Goal: Task Accomplishment & Management: Use online tool/utility

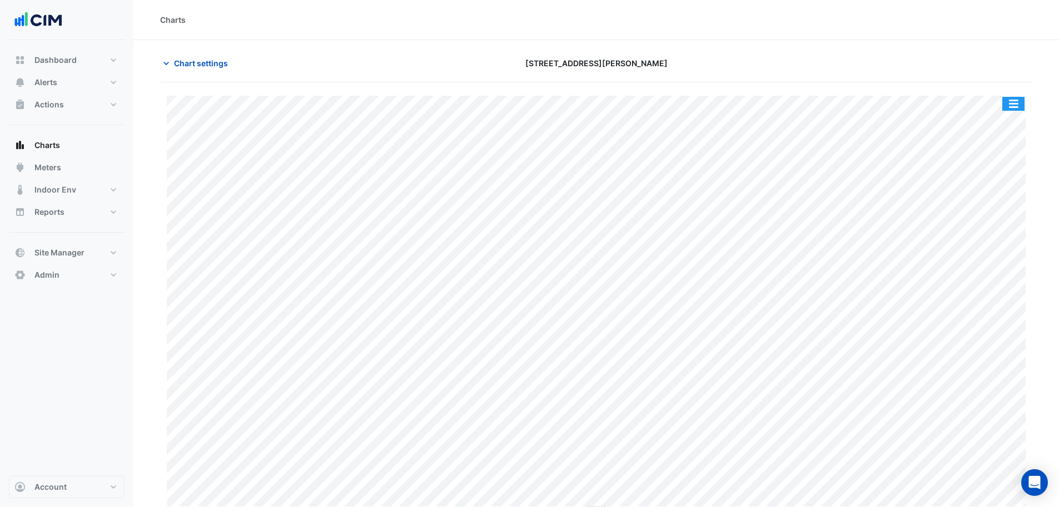
click at [423, 103] on button "button" at bounding box center [1014, 104] width 22 height 14
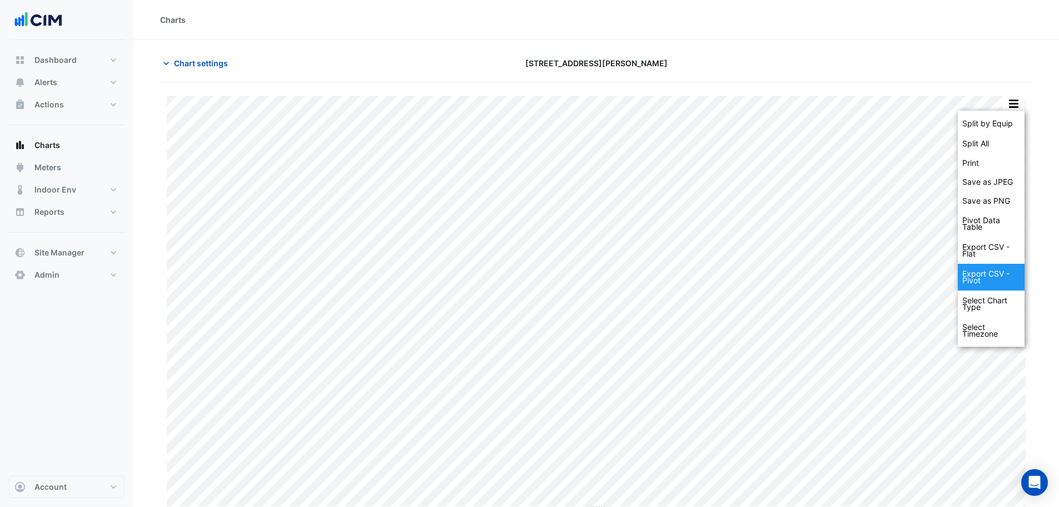
click at [423, 163] on div "Export CSV - Pivot" at bounding box center [991, 277] width 67 height 27
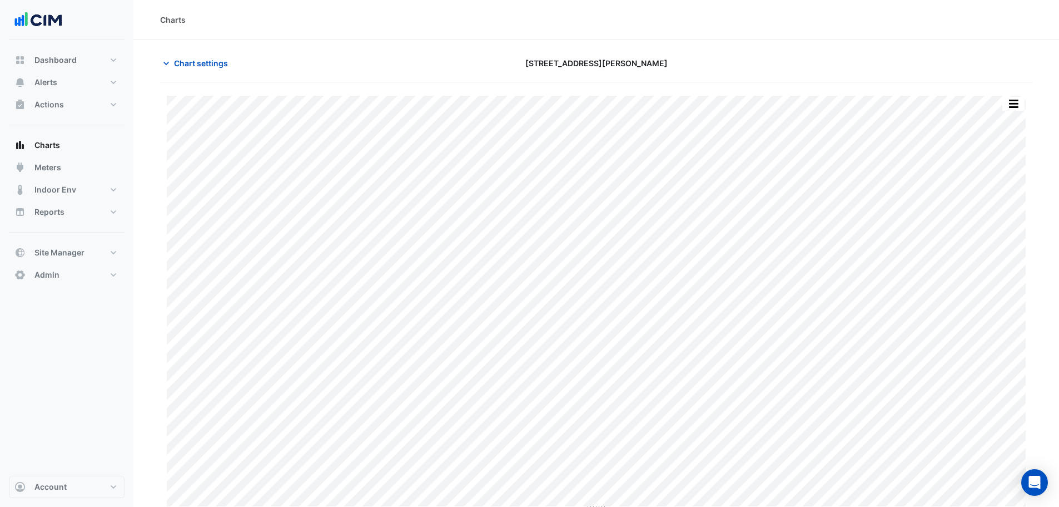
click at [423, 36] on div "Charts" at bounding box center [596, 20] width 926 height 40
click at [423, 106] on button "button" at bounding box center [1014, 104] width 22 height 14
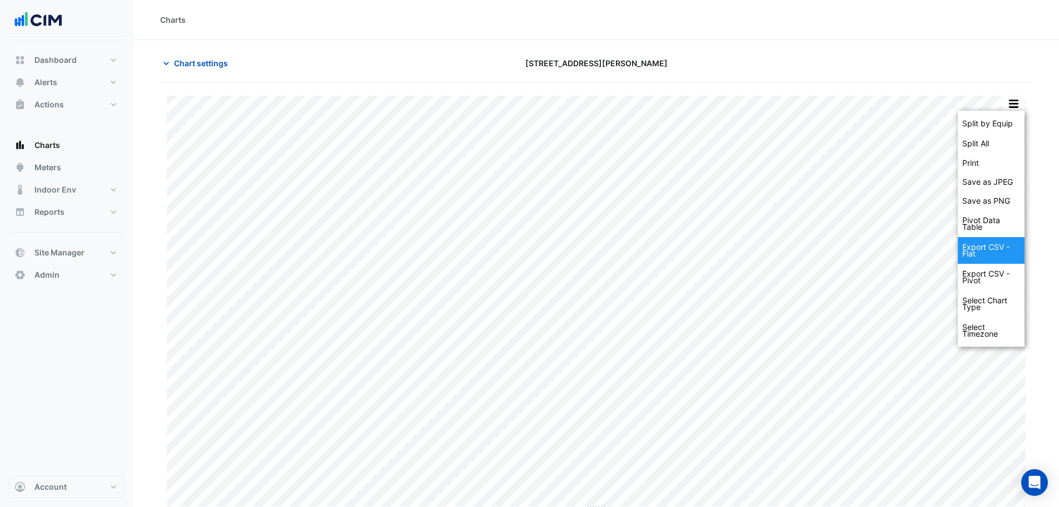
click at [423, 163] on div "Export CSV - Flat" at bounding box center [991, 250] width 67 height 27
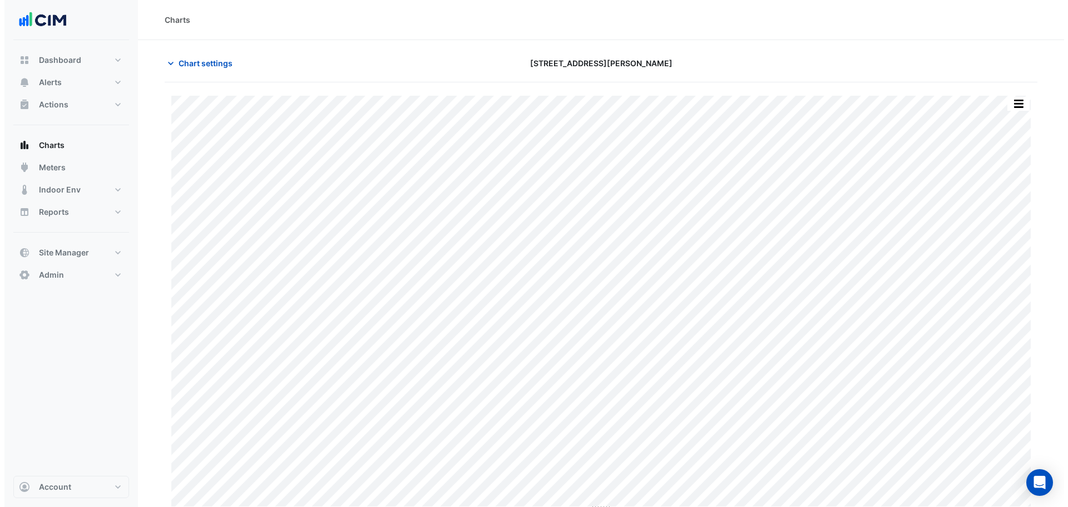
scroll to position [5, 0]
click at [423, 7] on div "Charts" at bounding box center [596, 15] width 926 height 40
click at [199, 58] on span "Chart settings" at bounding box center [201, 58] width 54 height 12
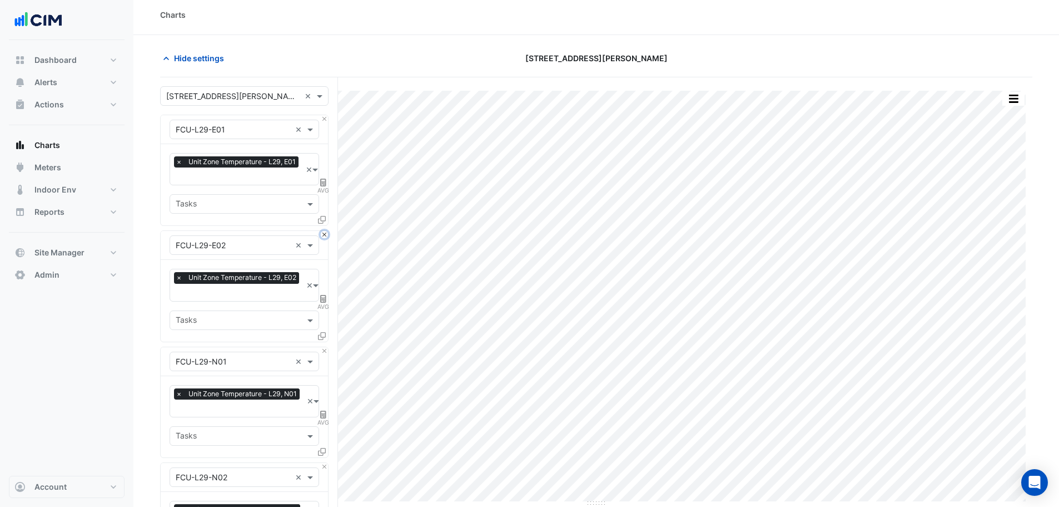
click at [325, 163] on button "Close" at bounding box center [324, 234] width 7 height 7
click at [325, 163] on button "Close" at bounding box center [324, 350] width 7 height 7
click at [325, 163] on button "Close" at bounding box center [324, 234] width 7 height 7
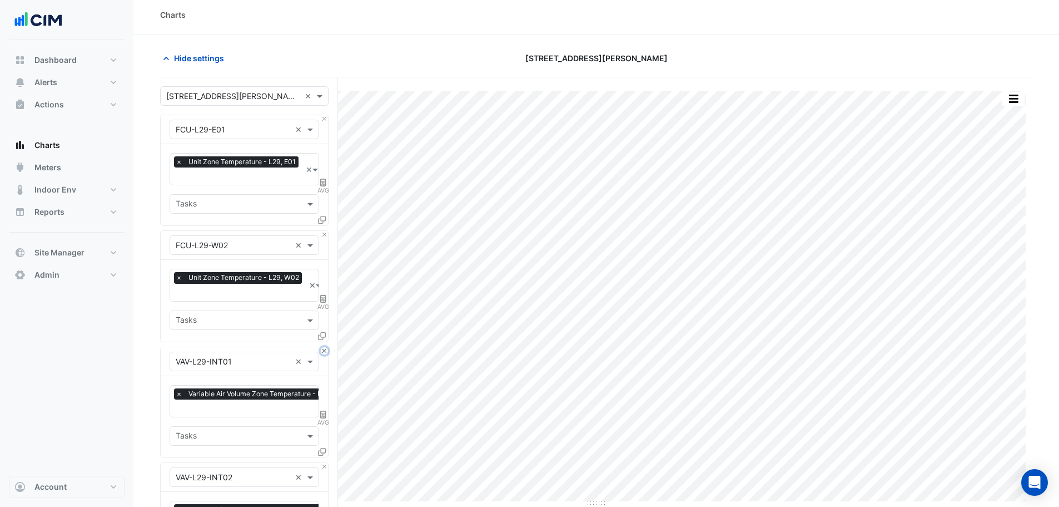
click at [325, 163] on button "Close" at bounding box center [324, 350] width 7 height 7
click at [325, 163] on button "Close" at bounding box center [324, 234] width 7 height 7
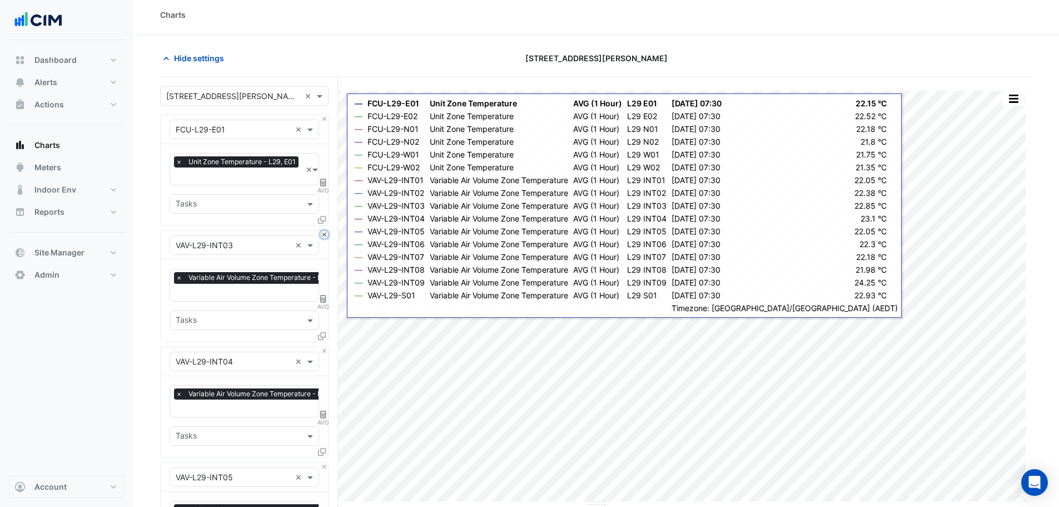
click at [323, 163] on button "Close" at bounding box center [324, 234] width 7 height 7
click at [323, 163] on button "Close" at bounding box center [324, 350] width 7 height 7
click at [323, 163] on button "Close" at bounding box center [324, 466] width 7 height 7
click at [323, 163] on button "Close" at bounding box center [324, 234] width 7 height 7
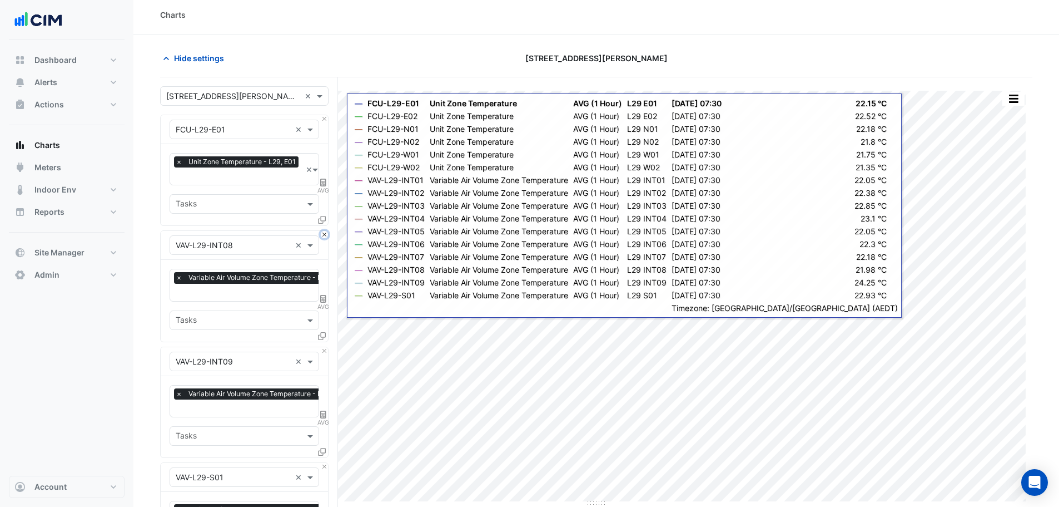
click at [323, 163] on button "Close" at bounding box center [324, 234] width 7 height 7
click at [323, 163] on button "Close" at bounding box center [324, 350] width 7 height 7
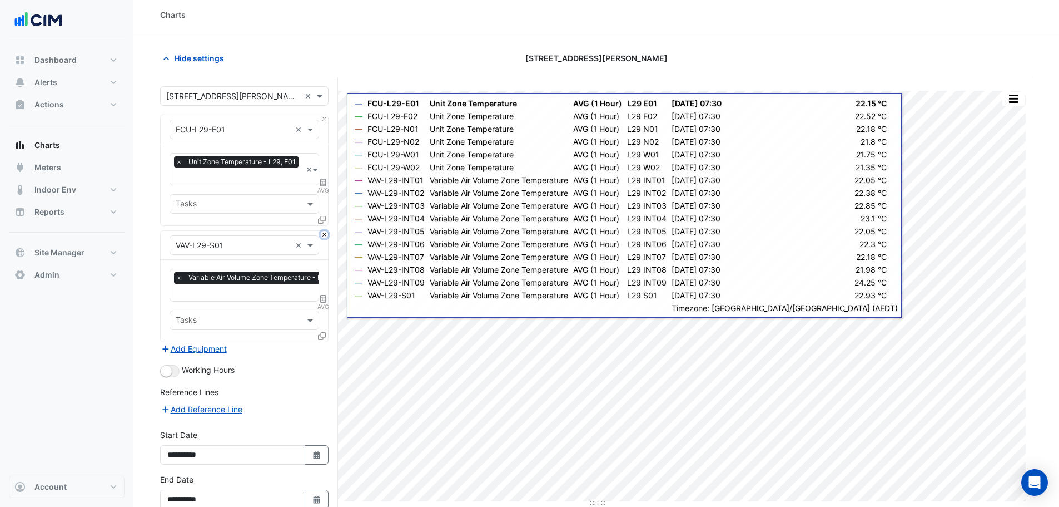
click at [323, 163] on button "Close" at bounding box center [324, 234] width 7 height 7
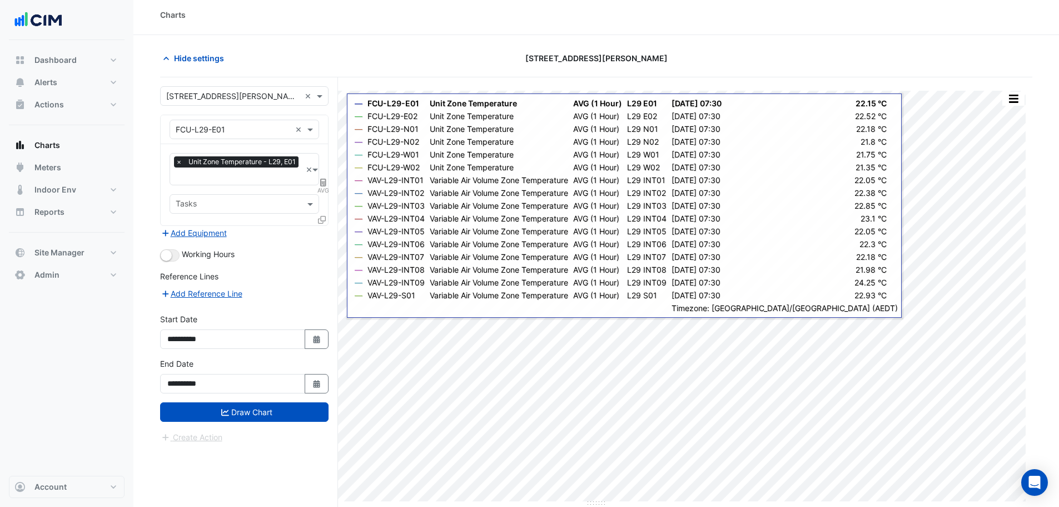
click at [321, 163] on div "Add Equipment" at bounding box center [244, 232] width 168 height 13
click at [326, 163] on div at bounding box center [323, 222] width 10 height 16
click at [323, 163] on icon at bounding box center [322, 220] width 8 height 8
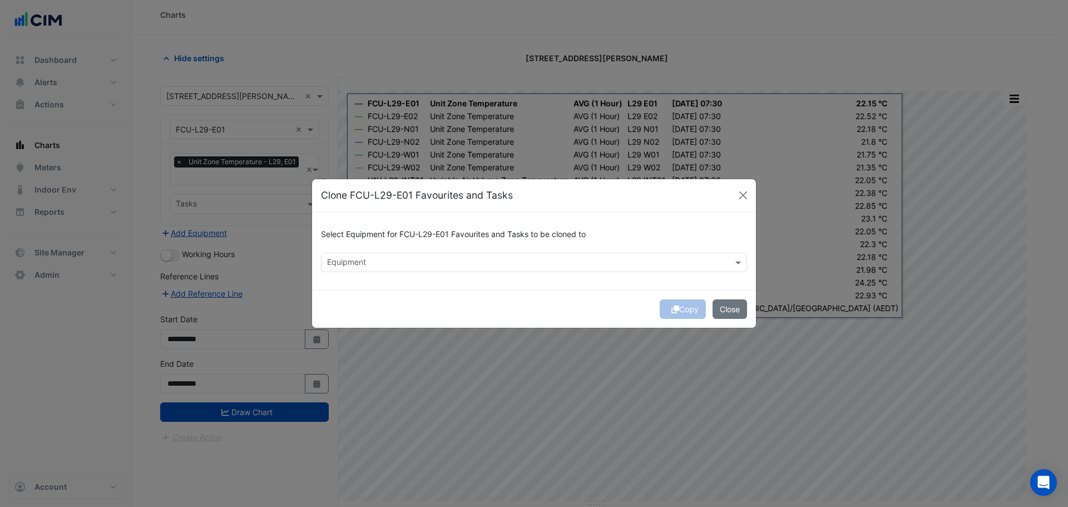
click at [363, 163] on input "text" at bounding box center [527, 263] width 401 height 12
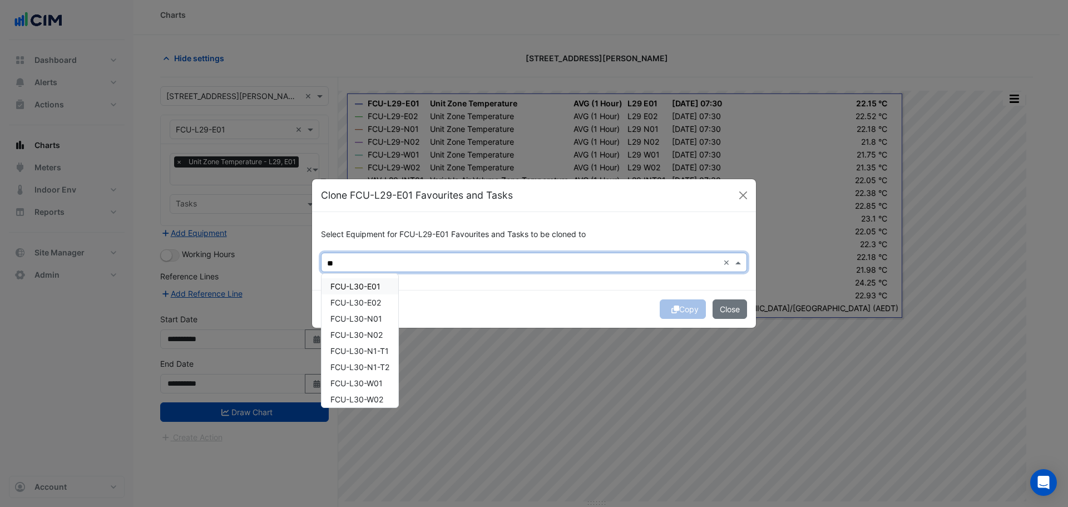
click at [350, 163] on span "FCU-L30-E01" at bounding box center [355, 285] width 50 height 9
click at [351, 163] on span "FCU-L30-E02" at bounding box center [355, 302] width 51 height 9
click at [353, 163] on span "FCU-L30-N01" at bounding box center [356, 318] width 52 height 9
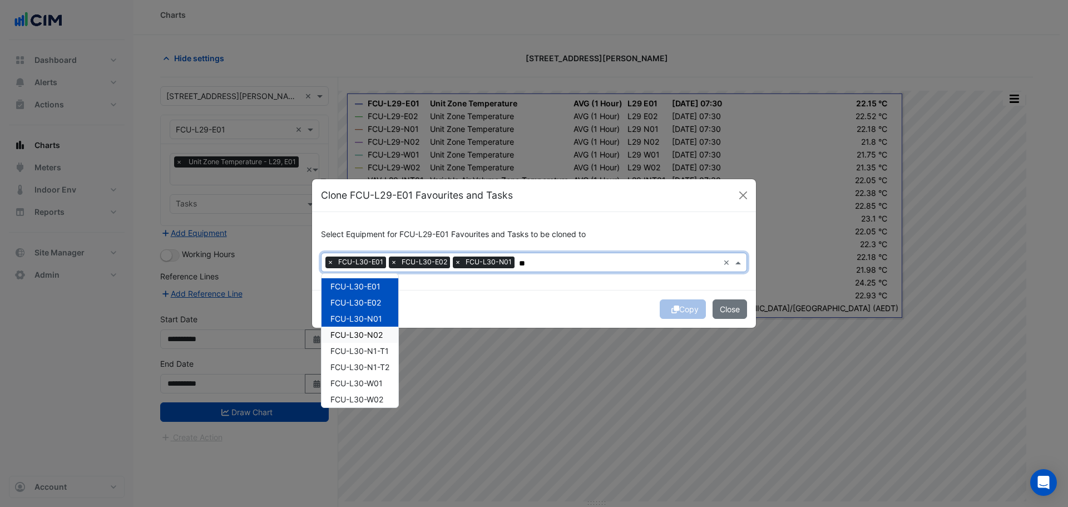
click at [358, 163] on span "FCU-L30-N02" at bounding box center [356, 334] width 52 height 9
click at [359, 163] on span "FCU-L30-N1-T1" at bounding box center [359, 350] width 58 height 9
click at [355, 163] on span "FCU-L30-N1-T2" at bounding box center [359, 366] width 59 height 9
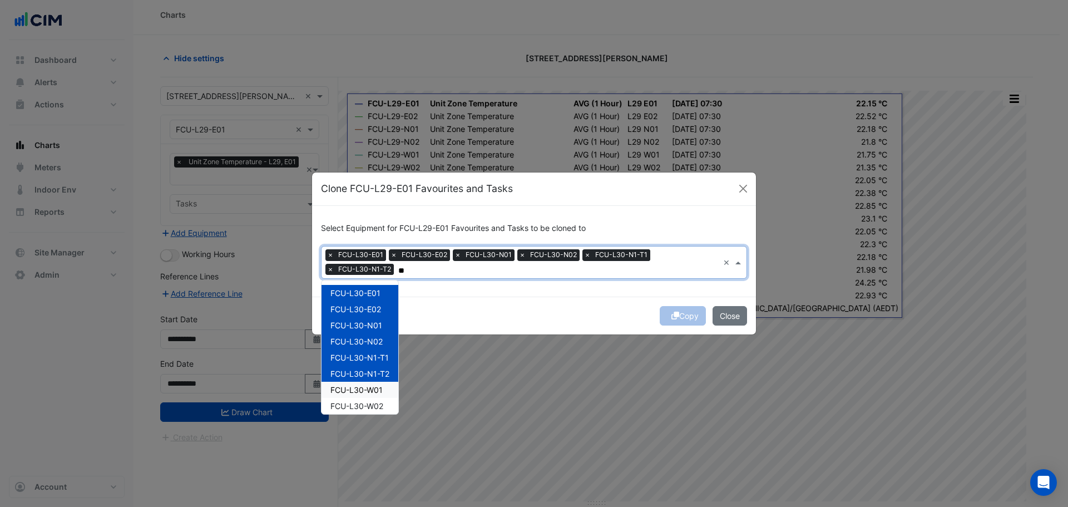
click at [358, 163] on span "FCU-L30-W01" at bounding box center [356, 389] width 52 height 9
click at [361, 163] on span "FCU-L30-W02" at bounding box center [356, 405] width 53 height 9
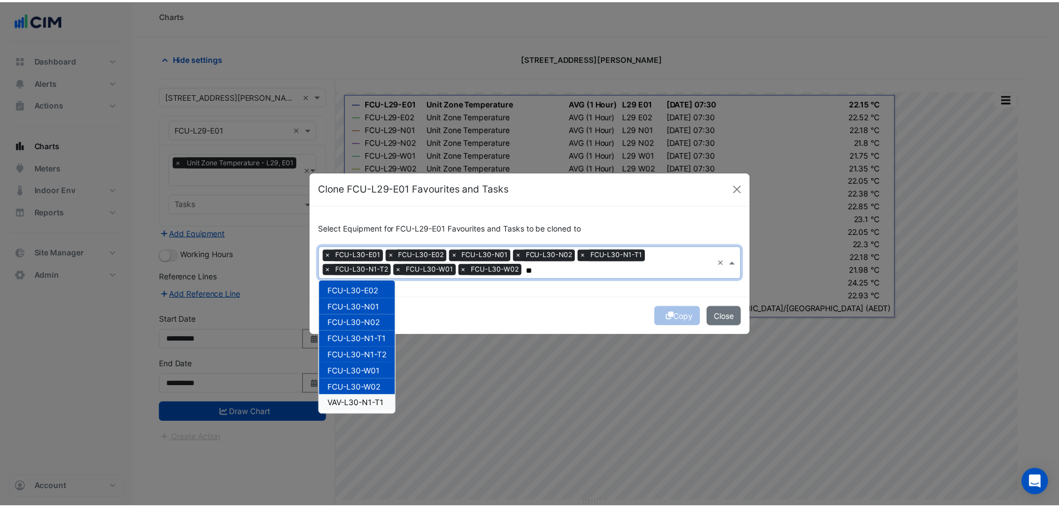
scroll to position [37, 0]
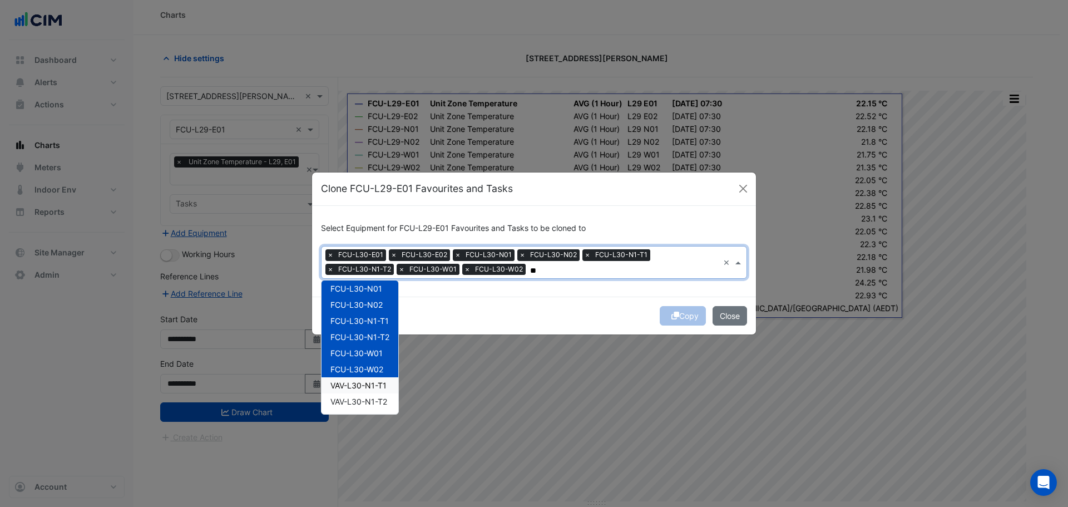
click at [368, 163] on span "VAV-L30-N1-T1" at bounding box center [358, 384] width 56 height 9
click at [369, 163] on span "VAV-L30-N1-T2" at bounding box center [358, 400] width 57 height 9
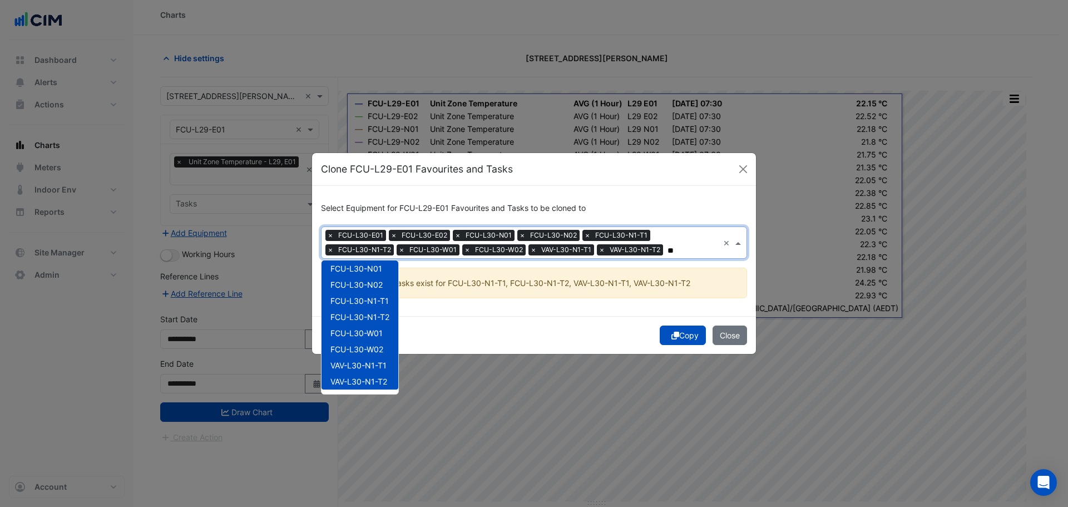
type input "**"
click at [423, 163] on div "Copy Close" at bounding box center [534, 335] width 444 height 38
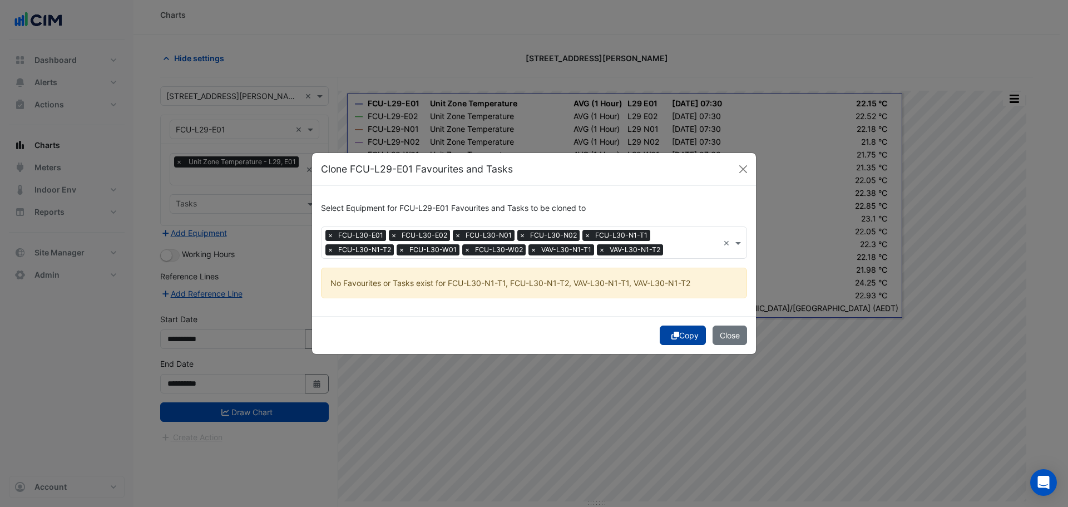
click at [423, 163] on button "Copy" at bounding box center [683, 334] width 46 height 19
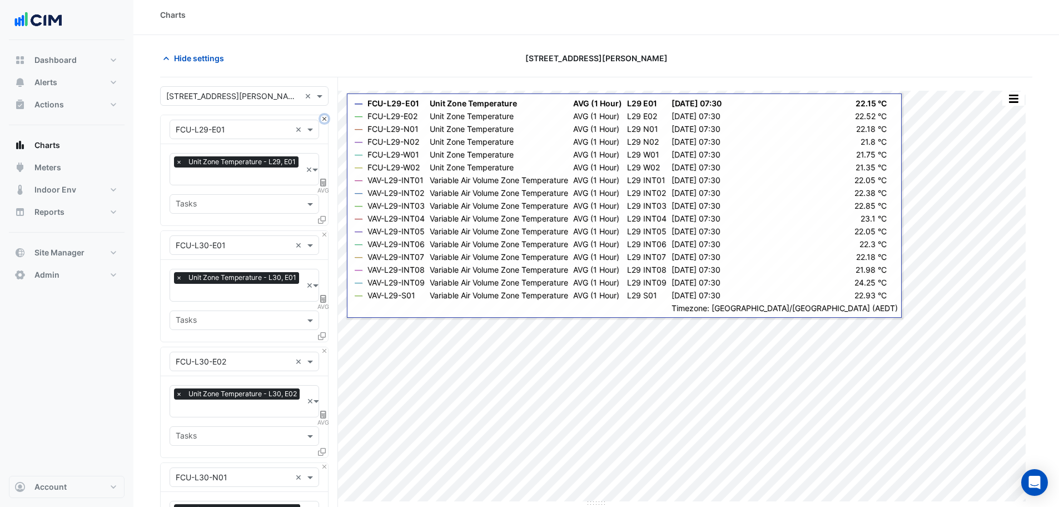
click at [324, 118] on button "Close" at bounding box center [324, 118] width 7 height 7
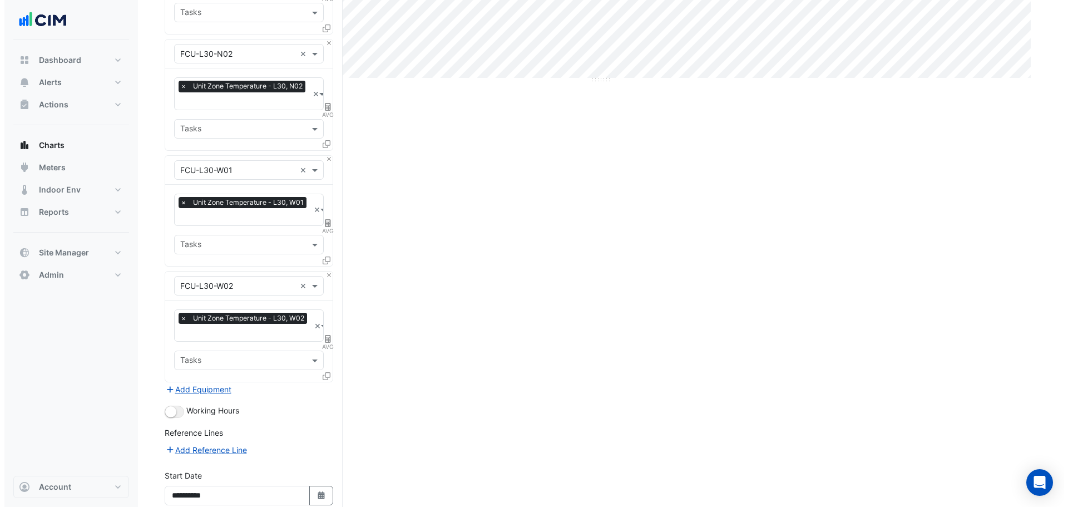
scroll to position [523, 0]
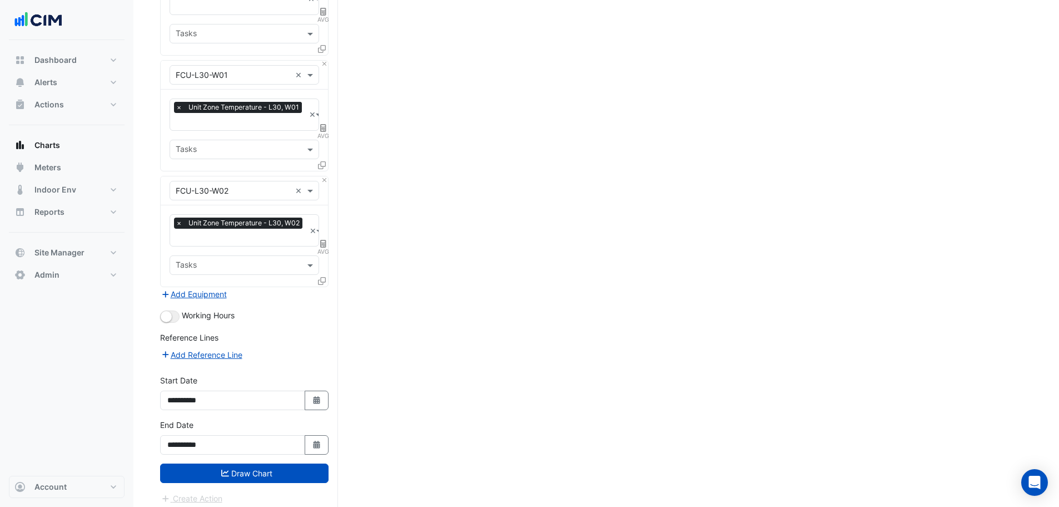
click at [211, 163] on form "Select a Site × 555 Collins Street × Equipment × FCU-L30-E01 × Favourites × Uni…" at bounding box center [244, 36] width 168 height 936
click at [219, 163] on button "Add Equipment" at bounding box center [193, 294] width 67 height 13
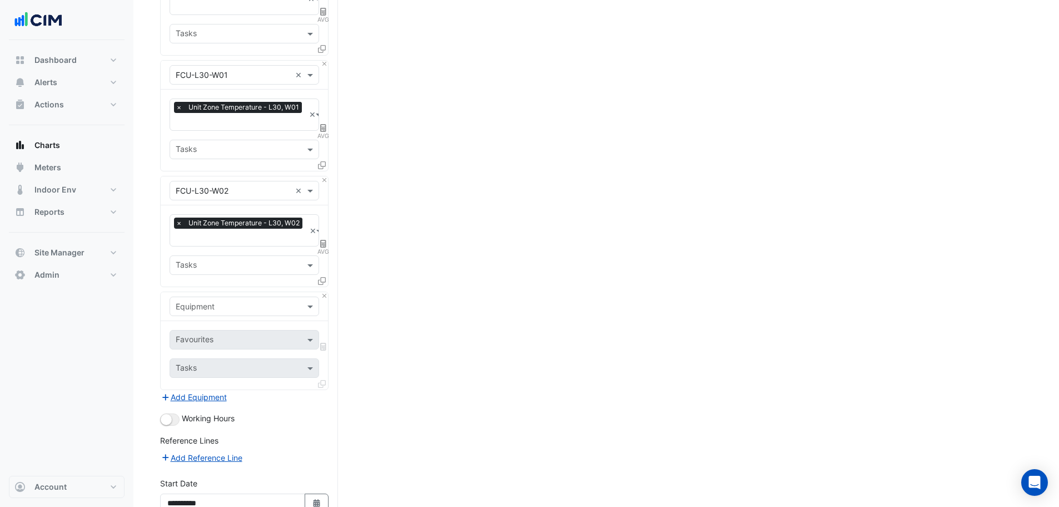
click at [235, 163] on input "text" at bounding box center [233, 307] width 115 height 12
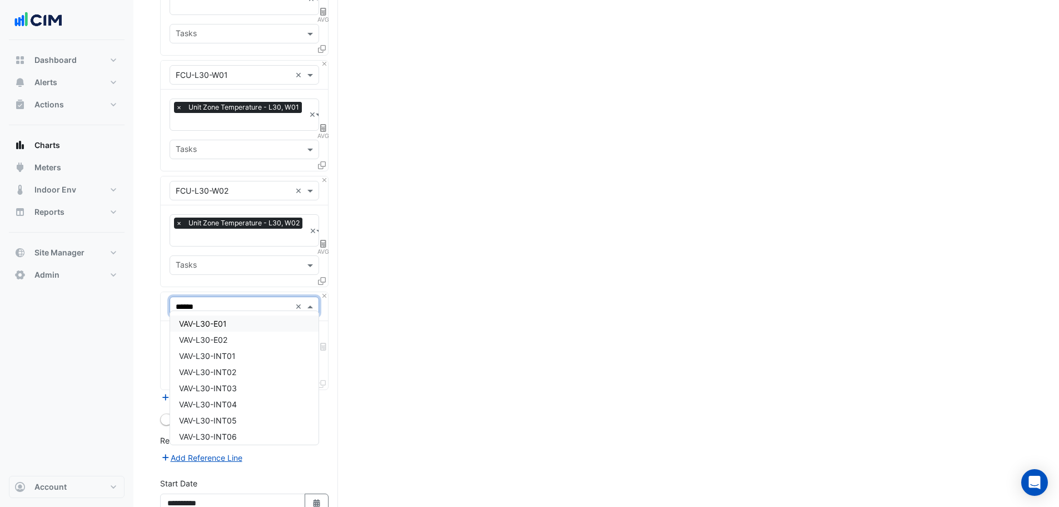
type input "*******"
click at [255, 163] on div "VAV-L30-INT01" at bounding box center [244, 356] width 148 height 16
click at [211, 163] on input "text" at bounding box center [232, 341] width 112 height 12
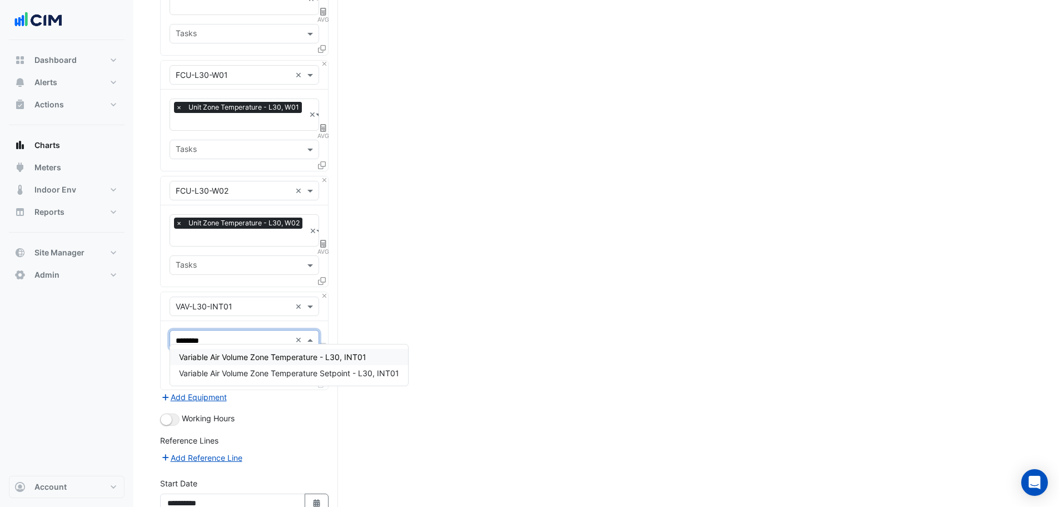
type input "*********"
click at [234, 163] on span "Variable Air Volume Zone Temperature - L30, INT01" at bounding box center [272, 356] width 187 height 9
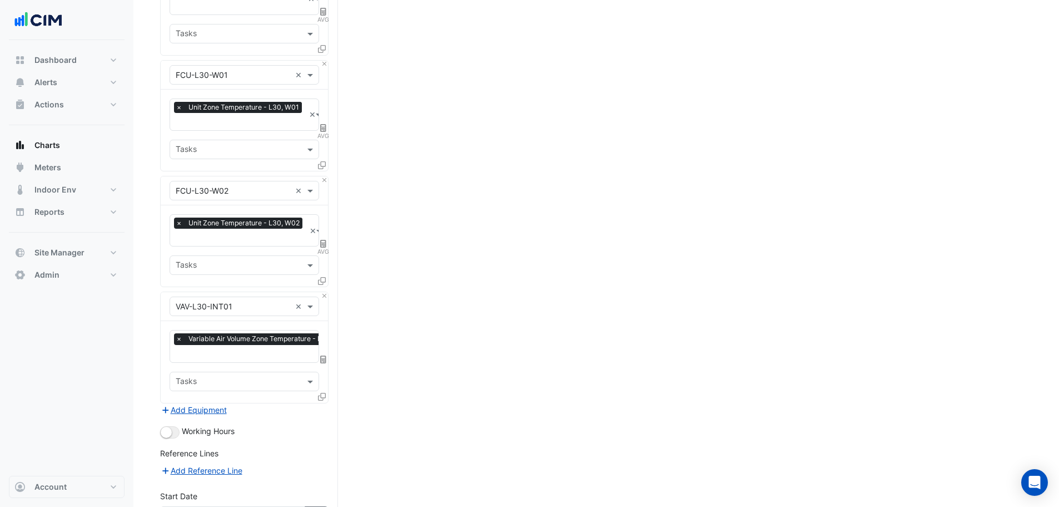
click at [323, 163] on div at bounding box center [323, 399] width 10 height 16
click at [321, 163] on icon at bounding box center [322, 397] width 8 height 8
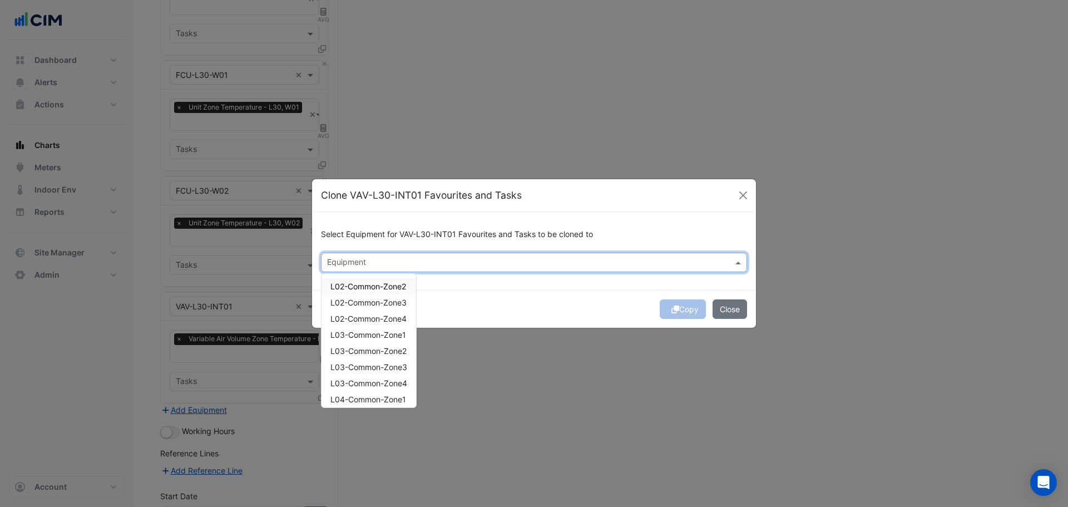
click at [423, 163] on input "text" at bounding box center [527, 263] width 401 height 12
drag, startPoint x: 394, startPoint y: 331, endPoint x: 394, endPoint y: 345, distance: 13.9
click at [394, 163] on div "VAV-L30-INT02" at bounding box center [368, 327] width 95 height 16
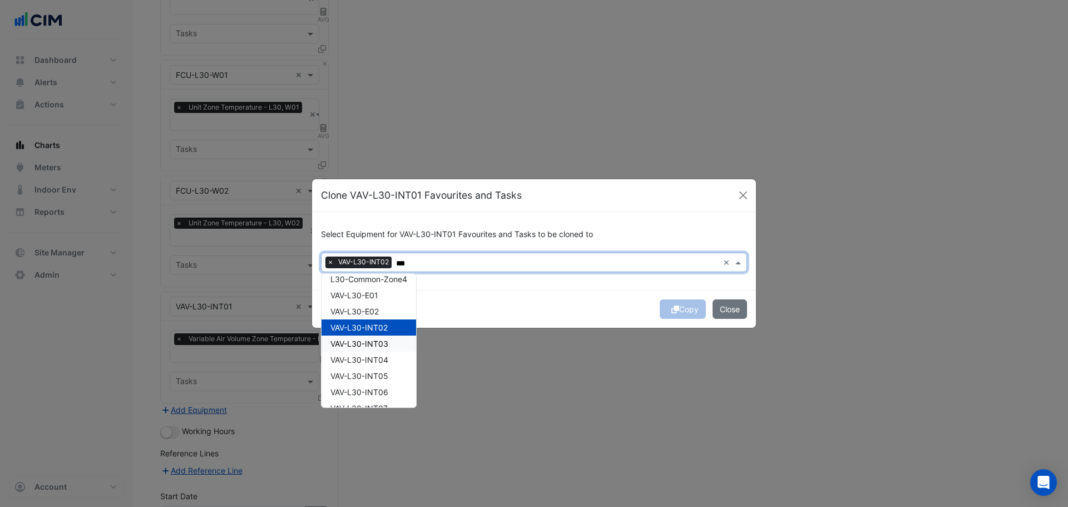
drag, startPoint x: 394, startPoint y: 345, endPoint x: 395, endPoint y: 355, distance: 10.1
click at [394, 163] on div "VAV-L30-INT03" at bounding box center [368, 343] width 95 height 16
click at [393, 163] on div "VAV-L30-INT04" at bounding box center [368, 359] width 95 height 16
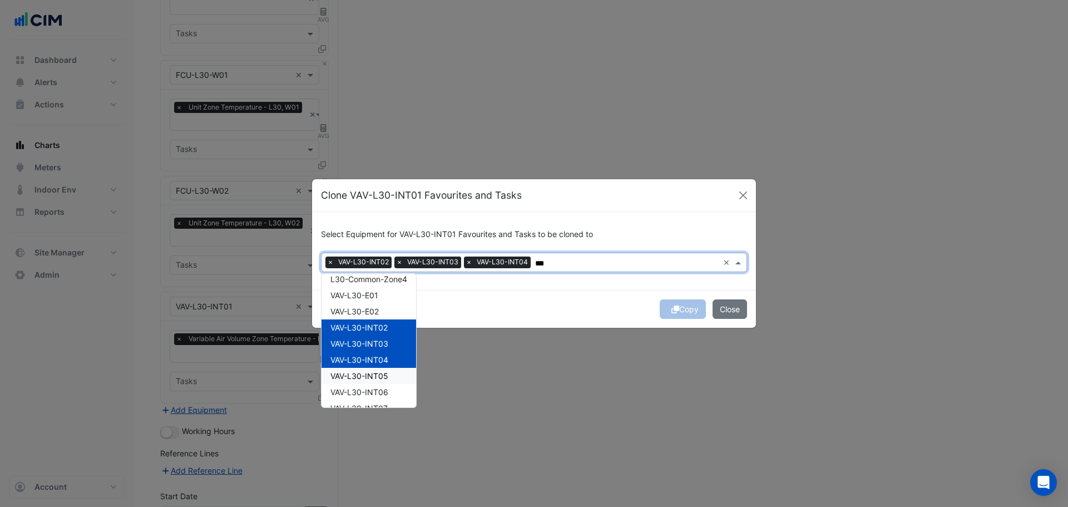
click at [385, 163] on span "VAV-L30-INT05" at bounding box center [359, 375] width 58 height 9
click at [385, 163] on span "VAV-L30-INT06" at bounding box center [359, 391] width 58 height 9
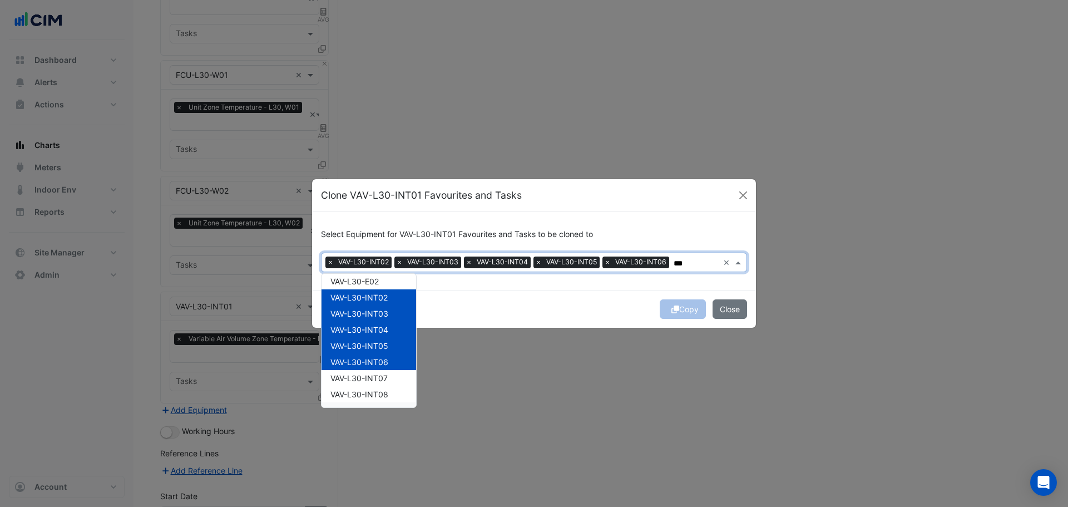
scroll to position [111, 0]
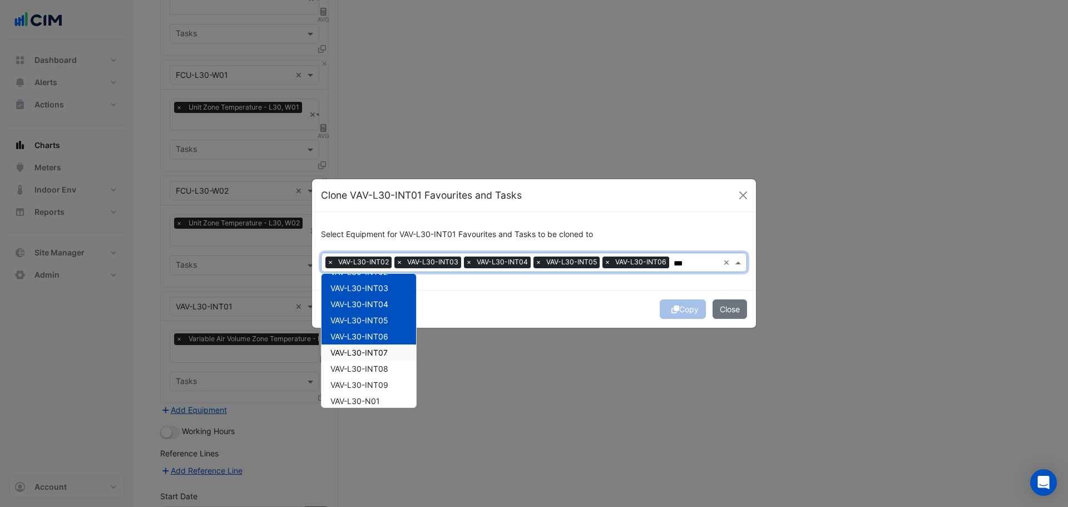
click at [390, 163] on div "VAV-L30-INT07" at bounding box center [368, 352] width 95 height 16
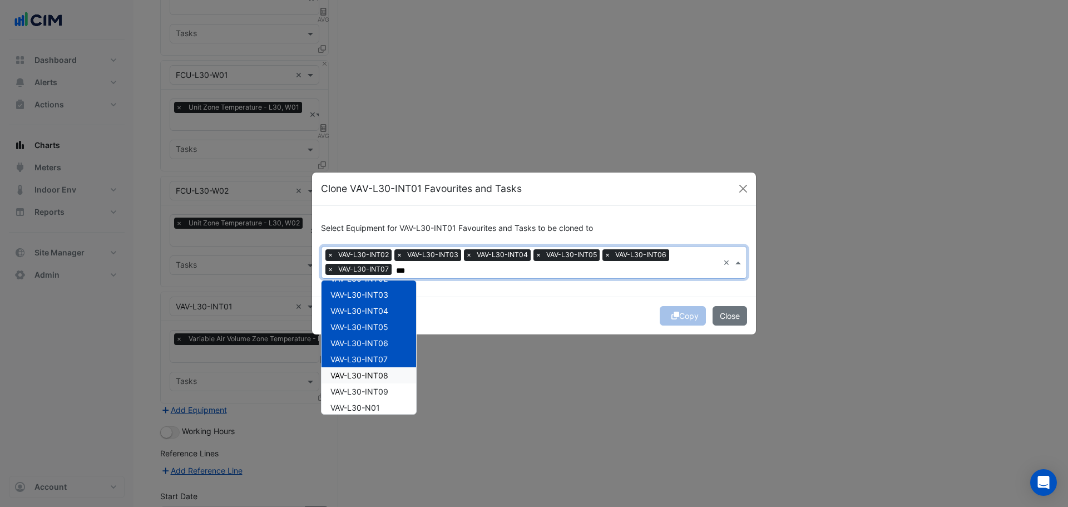
click at [391, 163] on div "VAV-L30-INT08" at bounding box center [368, 375] width 95 height 16
click at [390, 163] on div "VAV-L30-INT09" at bounding box center [368, 391] width 95 height 16
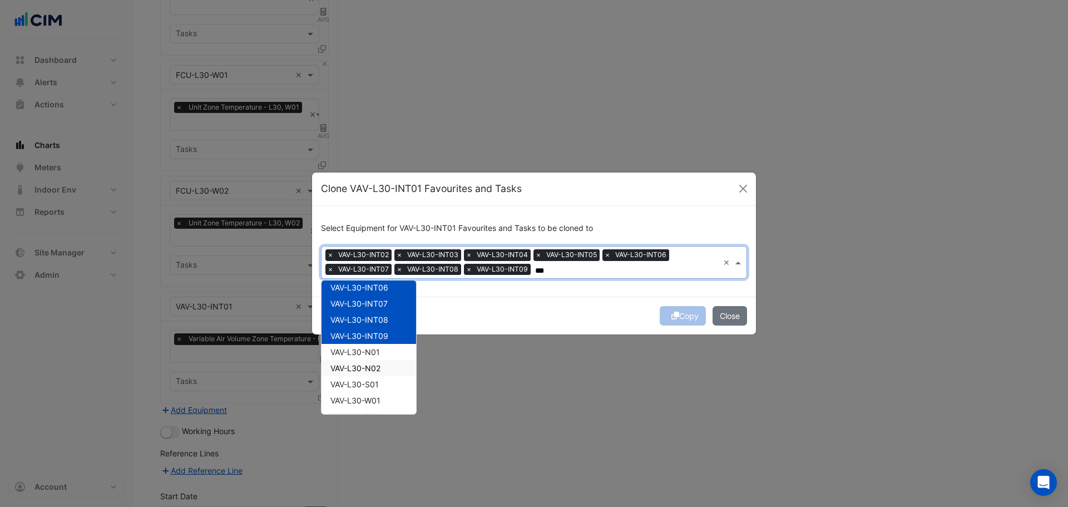
scroll to position [182, 0]
click at [386, 163] on div "VAV-L30-S01" at bounding box center [368, 369] width 95 height 16
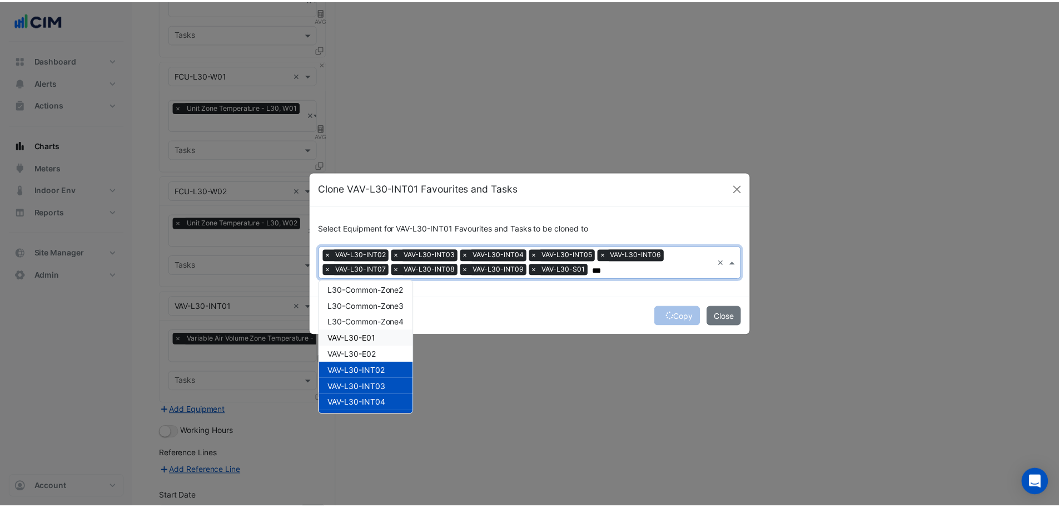
scroll to position [0, 0]
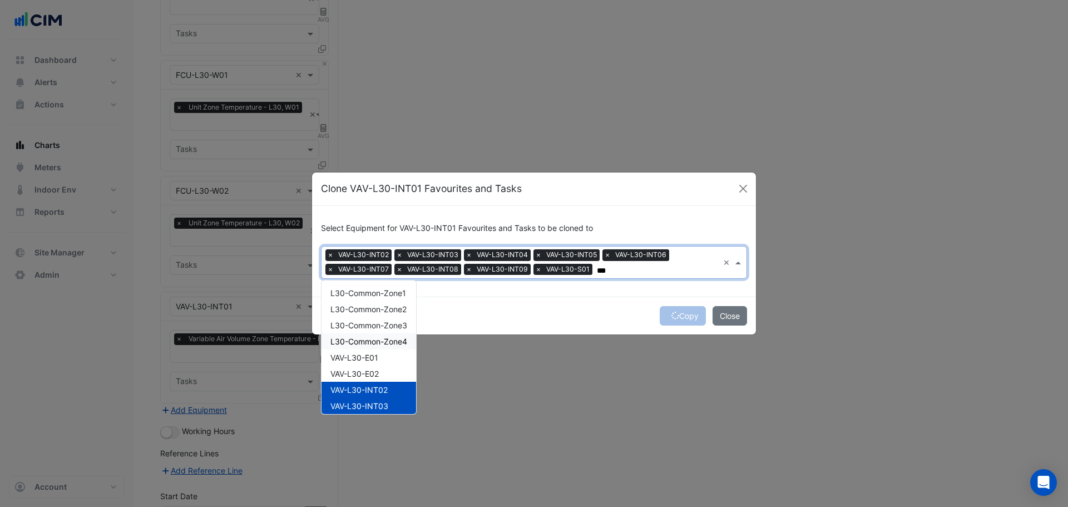
type input "***"
click at [423, 163] on div "Copy Close" at bounding box center [534, 315] width 444 height 38
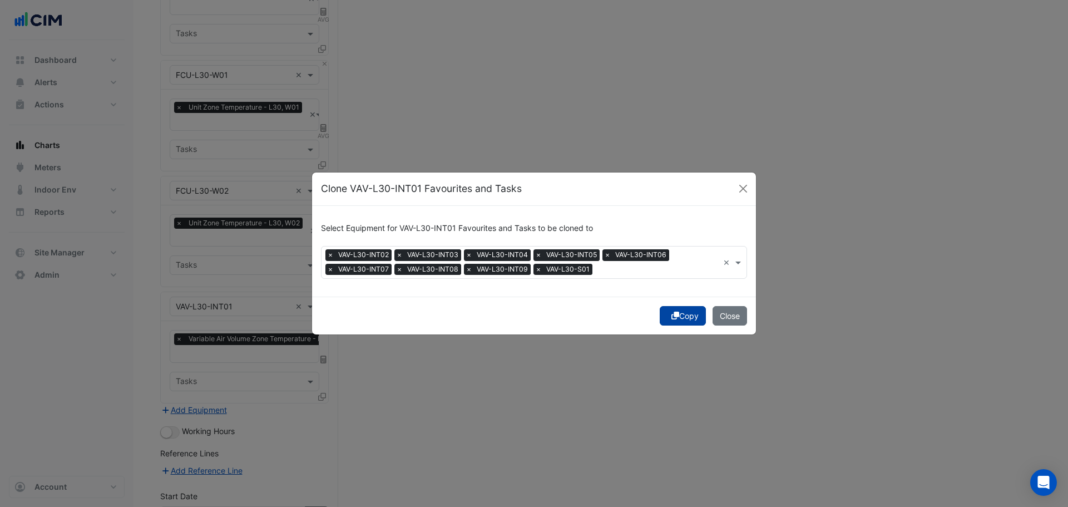
click at [423, 163] on button "Copy" at bounding box center [683, 315] width 46 height 19
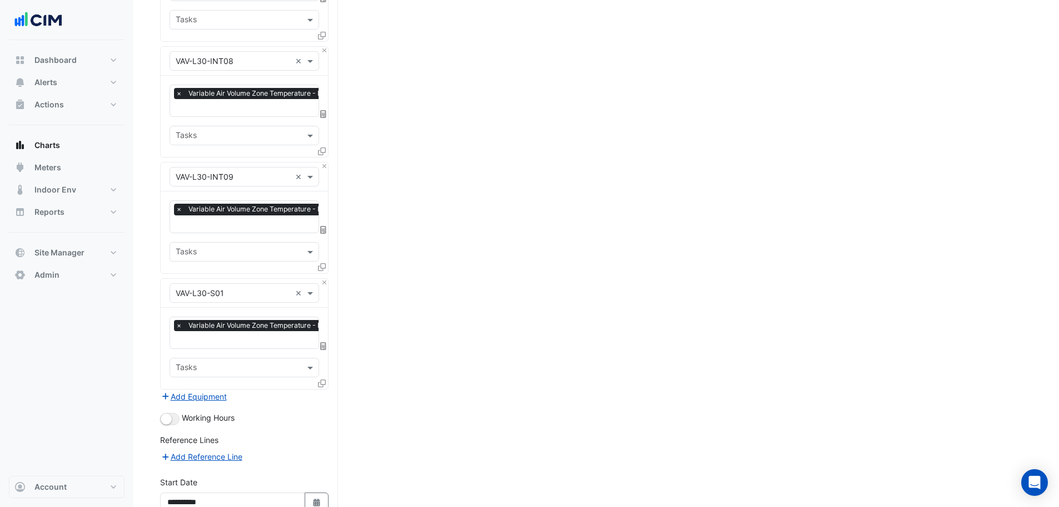
scroll to position [1671, 0]
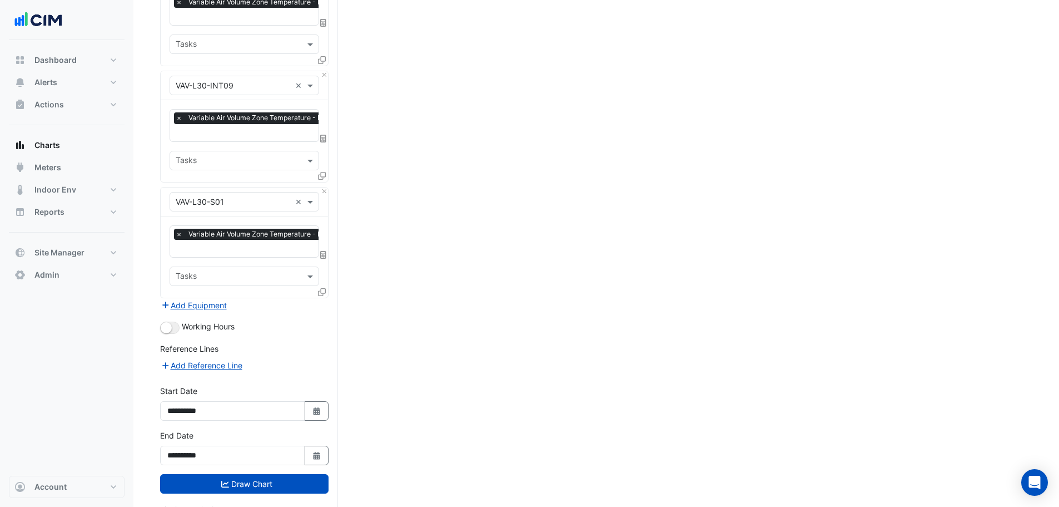
drag, startPoint x: 232, startPoint y: 463, endPoint x: 237, endPoint y: 440, distance: 23.9
click at [232, 163] on button "Draw Chart" at bounding box center [244, 483] width 168 height 19
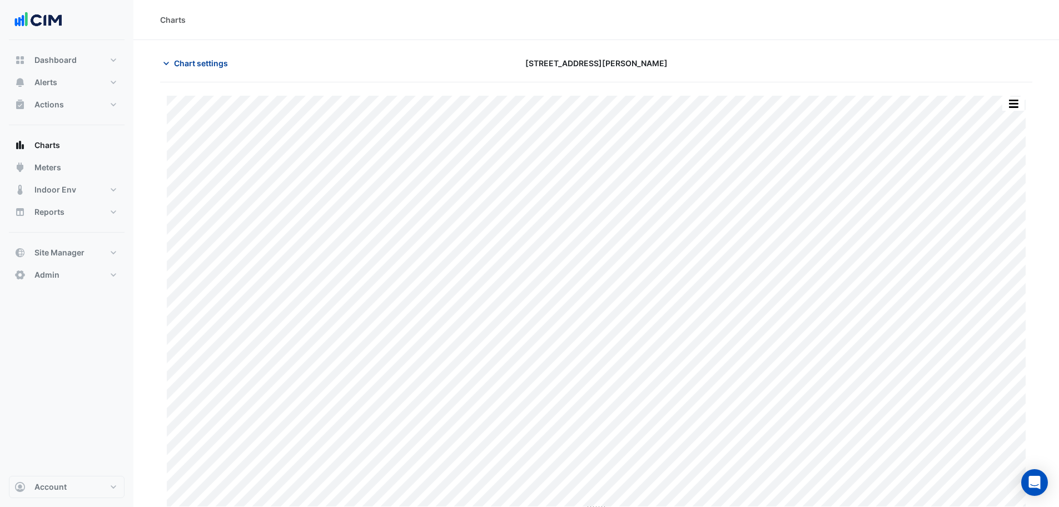
click at [176, 61] on span "Chart settings" at bounding box center [201, 63] width 54 height 12
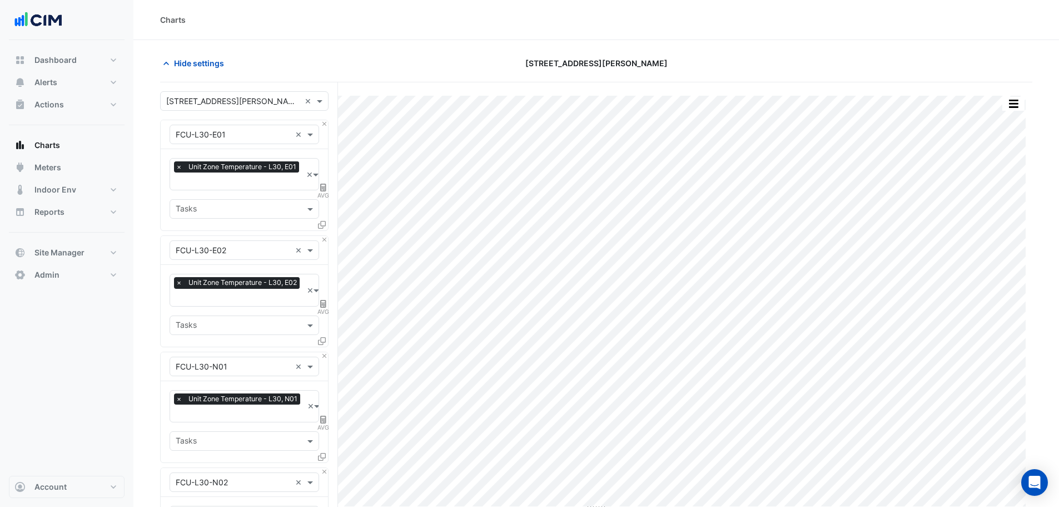
click at [392, 67] on div "Hide settings" at bounding box center [300, 62] width 295 height 19
click at [423, 107] on button "button" at bounding box center [1014, 104] width 22 height 14
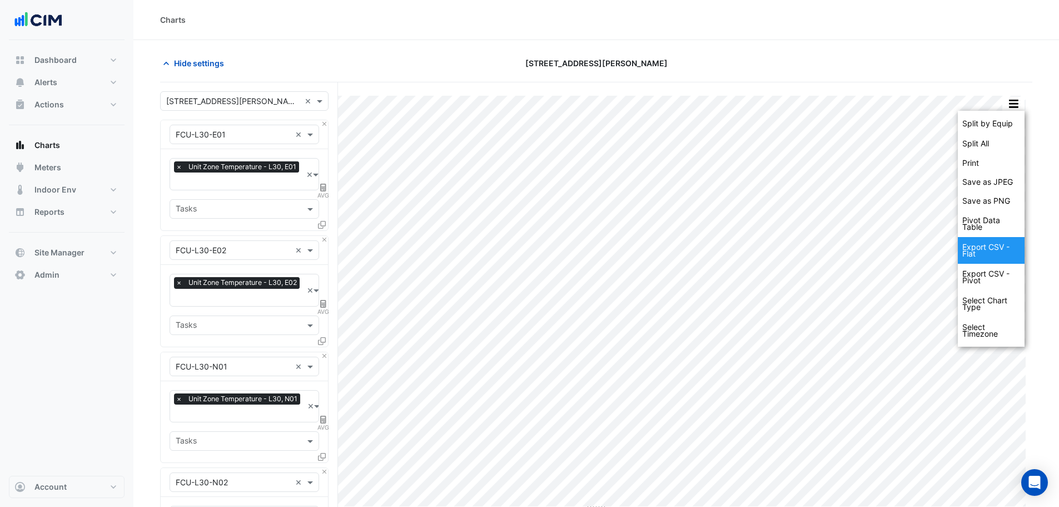
click at [423, 163] on div "Export CSV - Flat" at bounding box center [991, 250] width 67 height 27
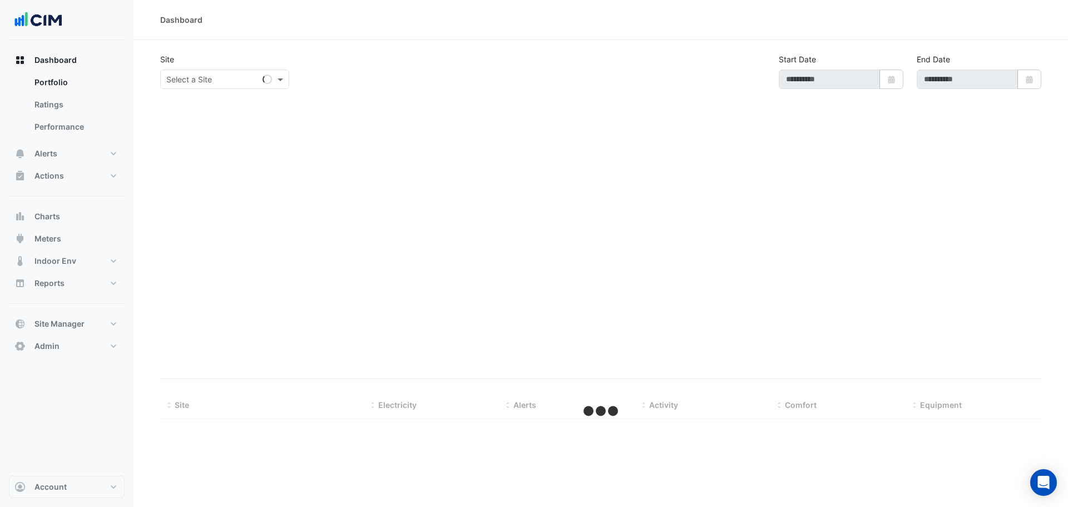
type input "**********"
select select "***"
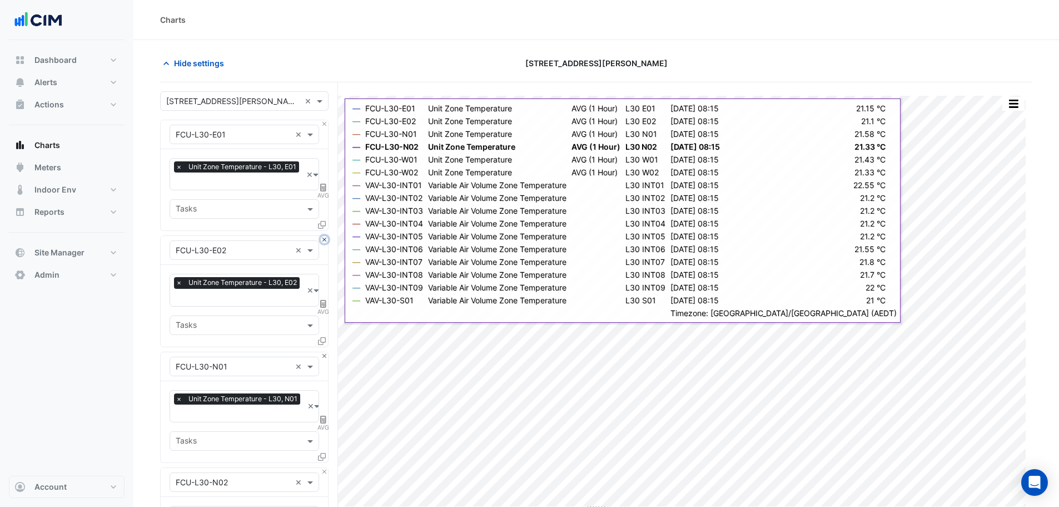
click at [326, 240] on button "Close" at bounding box center [324, 239] width 7 height 7
click at [325, 240] on button "Close" at bounding box center [324, 239] width 7 height 7
click at [325, 352] on button "Close" at bounding box center [324, 355] width 7 height 7
click at [325, 240] on button "Close" at bounding box center [324, 239] width 7 height 7
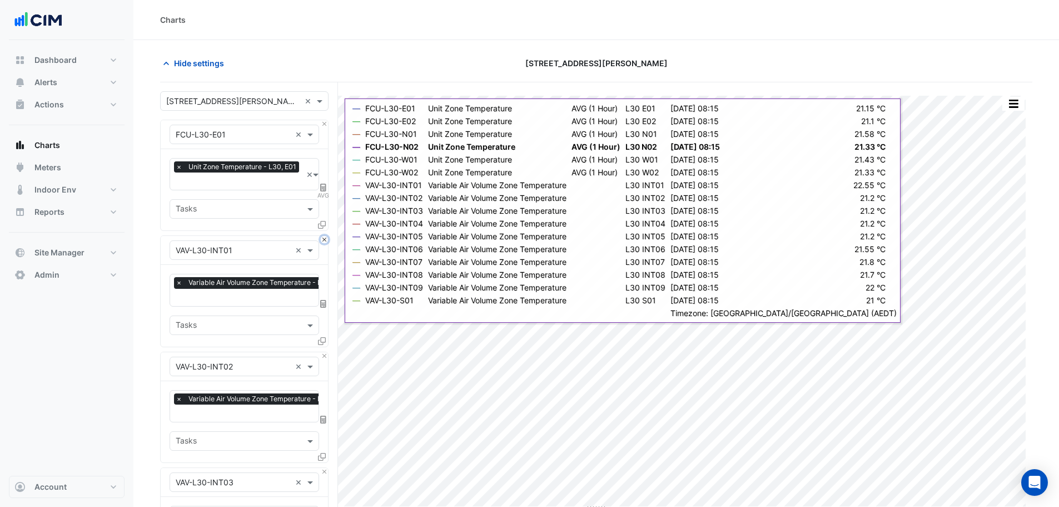
click at [325, 240] on button "Close" at bounding box center [324, 239] width 7 height 7
click at [325, 352] on button "Close" at bounding box center [324, 355] width 7 height 7
click at [325, 240] on button "Close" at bounding box center [324, 239] width 7 height 7
click at [325, 352] on button "Close" at bounding box center [324, 355] width 7 height 7
click at [325, 240] on button "Close" at bounding box center [324, 239] width 7 height 7
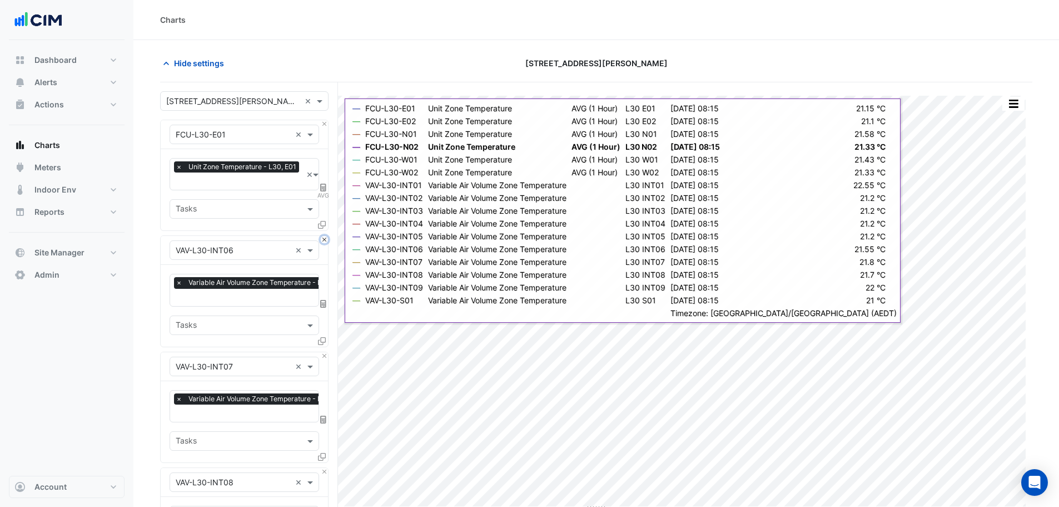
click at [325, 240] on button "Close" at bounding box center [324, 239] width 7 height 7
click at [325, 352] on button "Close" at bounding box center [324, 355] width 7 height 7
click at [325, 240] on button "Close" at bounding box center [324, 239] width 7 height 7
click at [325, 352] on button "Close" at bounding box center [324, 355] width 7 height 7
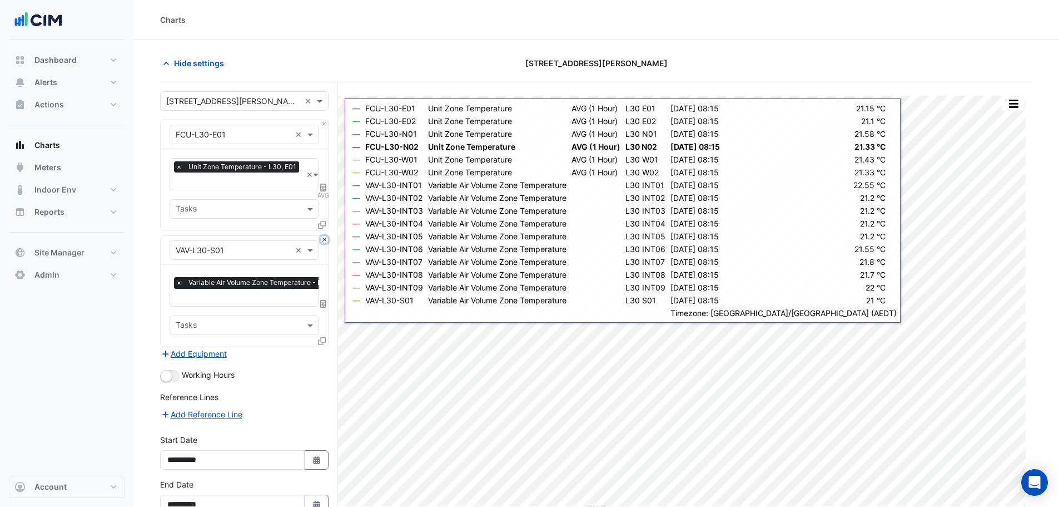
click at [325, 240] on button "Close" at bounding box center [324, 239] width 7 height 7
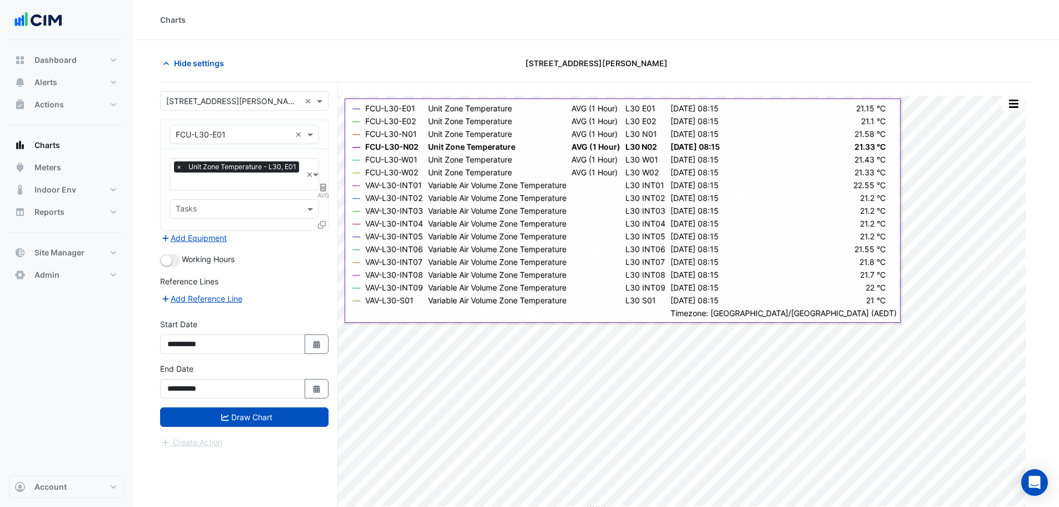
click at [325, 240] on div "Add Equipment" at bounding box center [244, 237] width 168 height 13
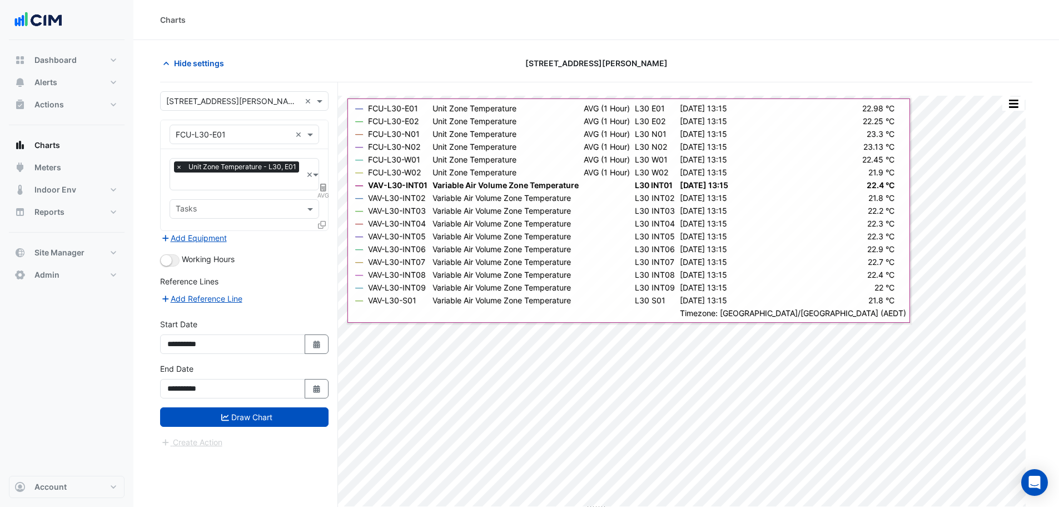
click at [322, 221] on icon at bounding box center [322, 225] width 8 height 8
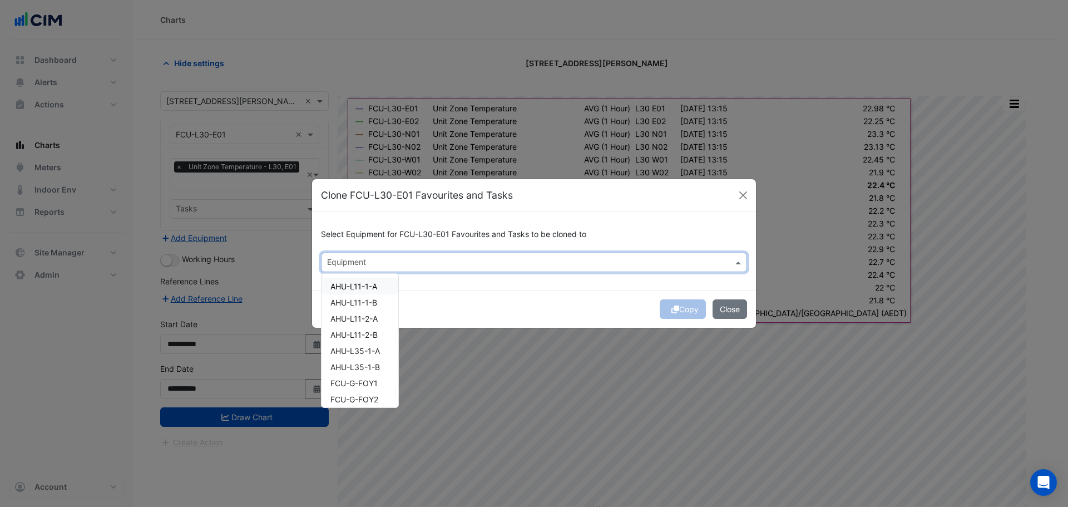
click at [399, 271] on div "Equipment" at bounding box center [534, 261] width 426 height 19
click at [352, 288] on span "FCU-L31-E01" at bounding box center [354, 285] width 49 height 9
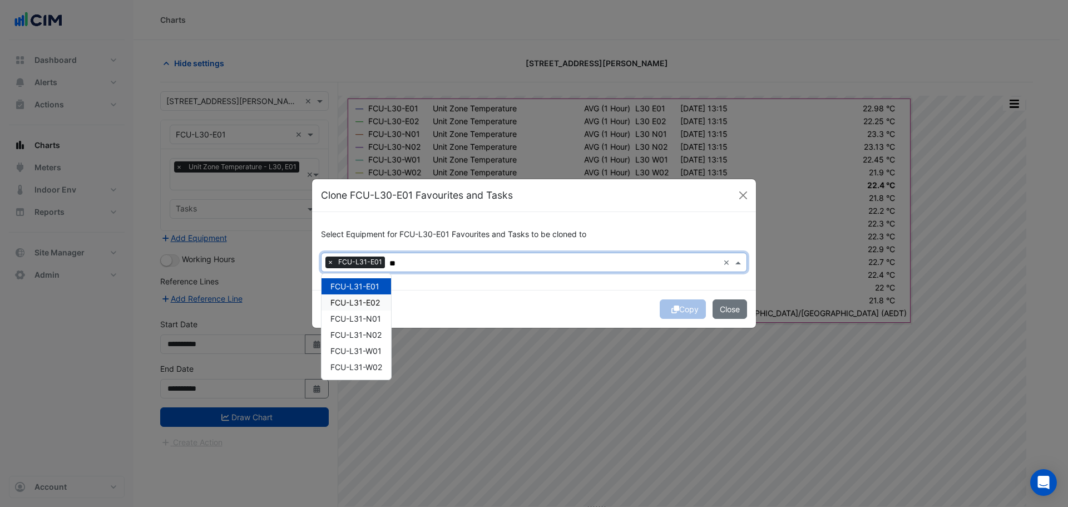
click at [354, 304] on span "FCU-L31-E02" at bounding box center [354, 302] width 49 height 9
click at [359, 319] on span "FCU-L31-N01" at bounding box center [355, 318] width 51 height 9
click at [358, 333] on span "FCU-L31-N02" at bounding box center [355, 334] width 51 height 9
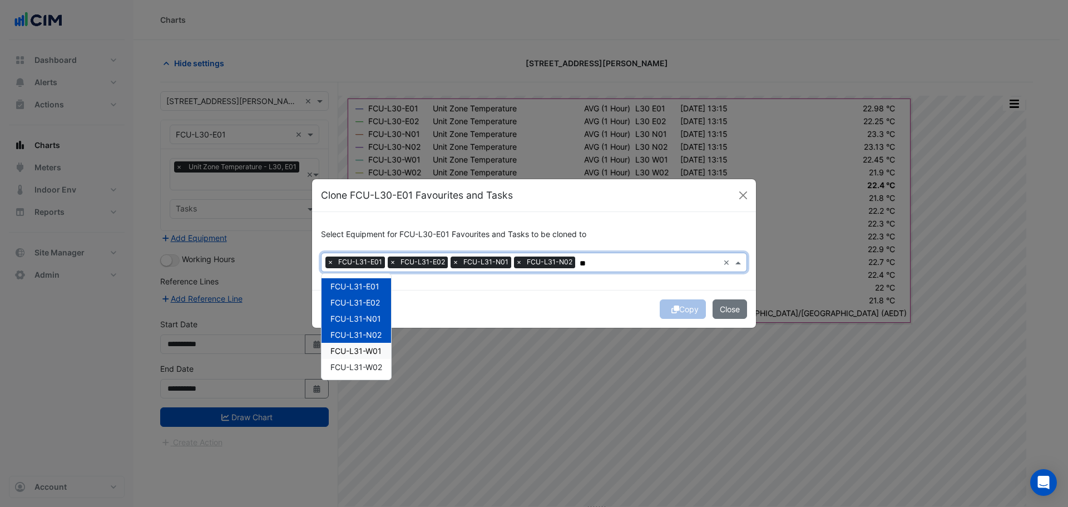
click at [354, 346] on span "FCU-L31-W01" at bounding box center [355, 350] width 51 height 9
drag, startPoint x: 356, startPoint y: 363, endPoint x: 361, endPoint y: 334, distance: 29.3
click at [357, 364] on span "FCU-L31-W02" at bounding box center [356, 366] width 52 height 9
type input "**"
click at [508, 303] on div "Copy Close" at bounding box center [534, 309] width 444 height 38
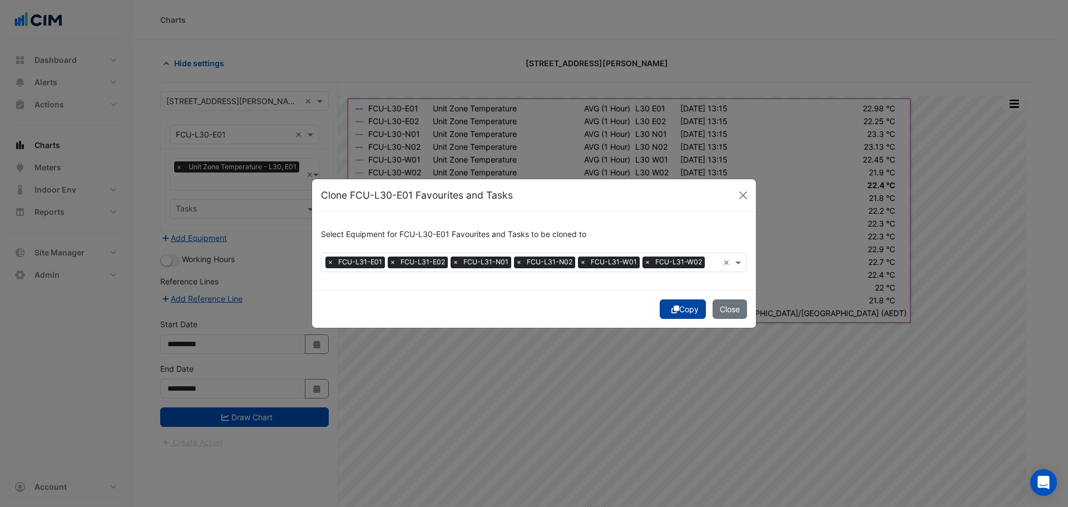
click at [663, 301] on button "Copy" at bounding box center [683, 308] width 46 height 19
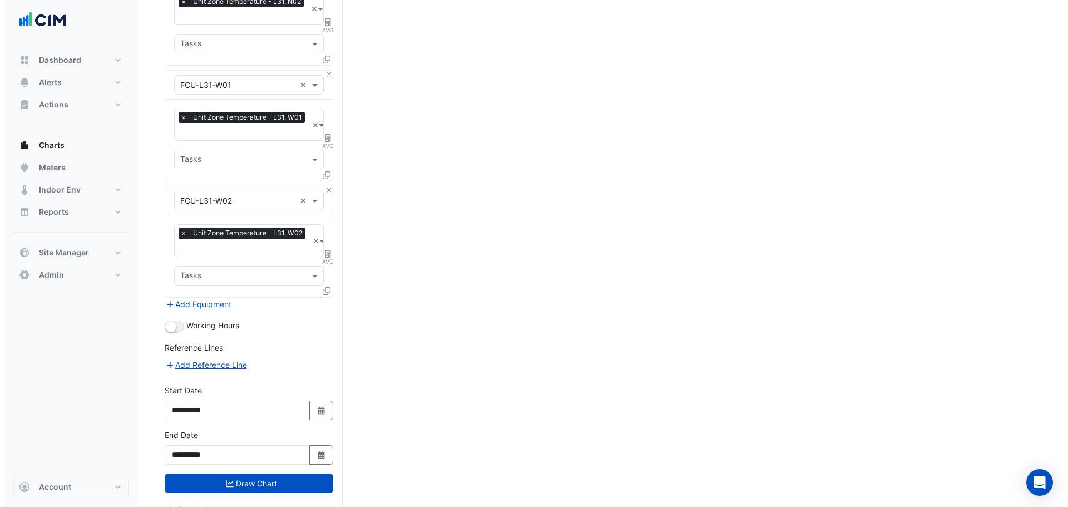
scroll to position [638, 0]
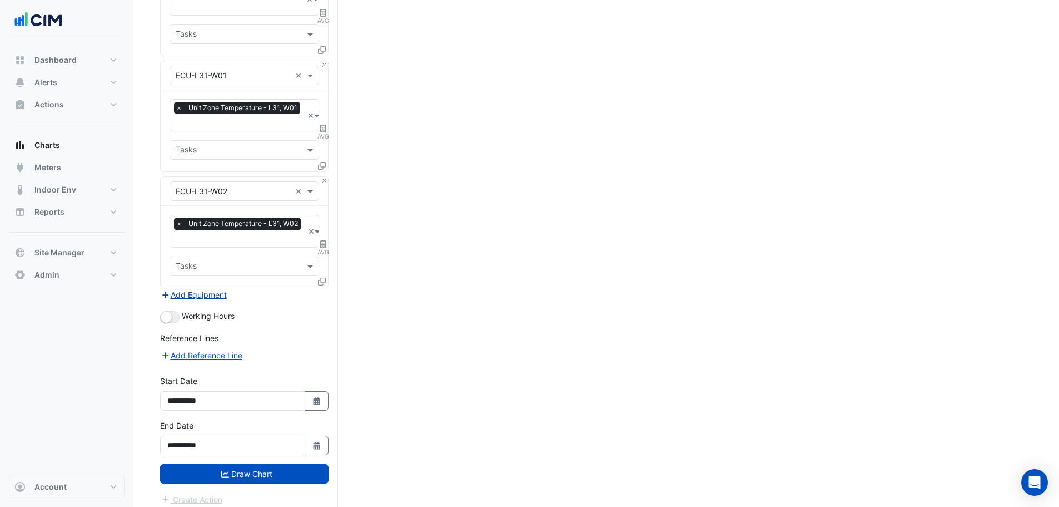
click at [217, 289] on button "Add Equipment" at bounding box center [193, 294] width 67 height 13
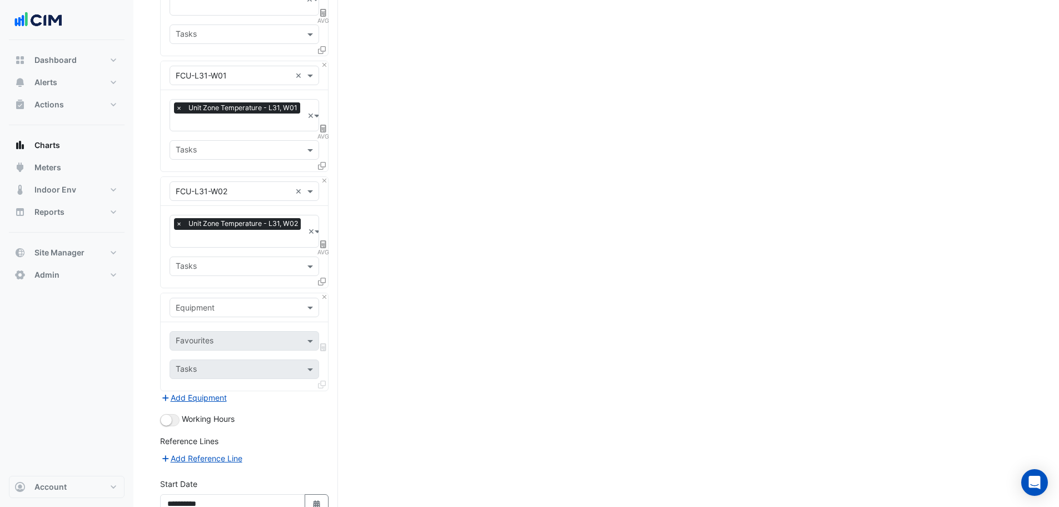
click at [234, 302] on input "text" at bounding box center [233, 308] width 115 height 12
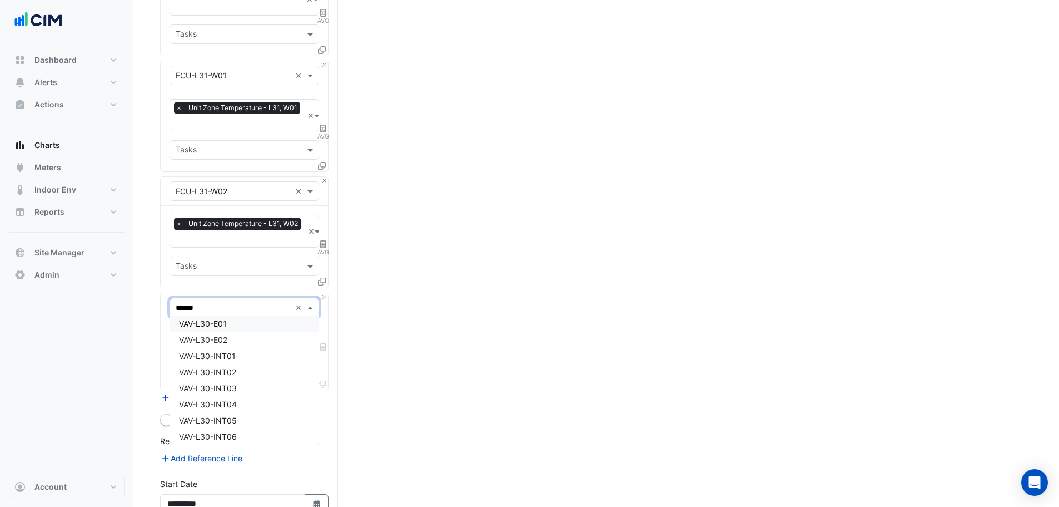
type input "*******"
click at [232, 355] on span "VAV-L31-INT01" at bounding box center [207, 355] width 56 height 9
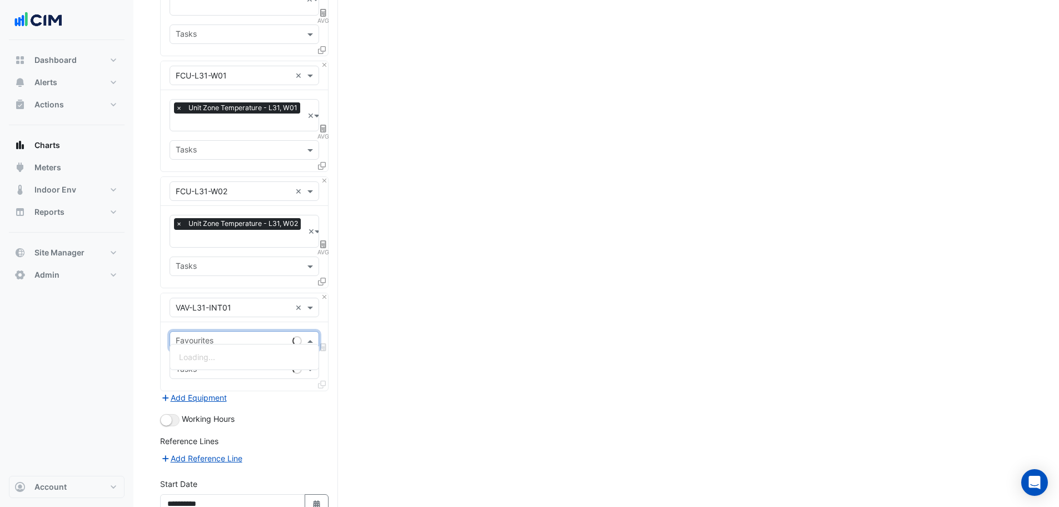
click at [226, 336] on input "text" at bounding box center [232, 342] width 112 height 12
type input "*********"
click at [224, 356] on span "Variable Air Volume Zone Temperature - L31, INT01" at bounding box center [272, 356] width 186 height 9
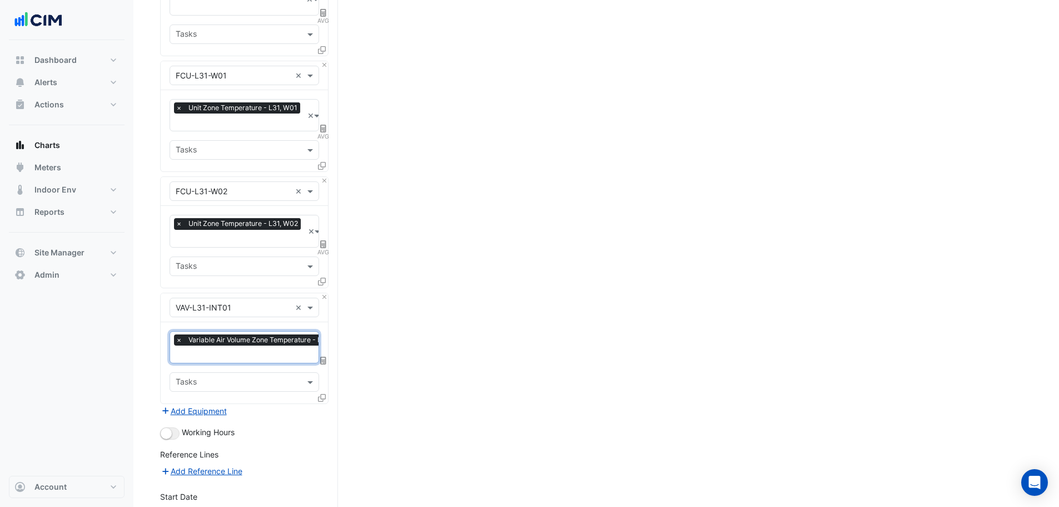
click at [321, 394] on icon at bounding box center [322, 398] width 8 height 8
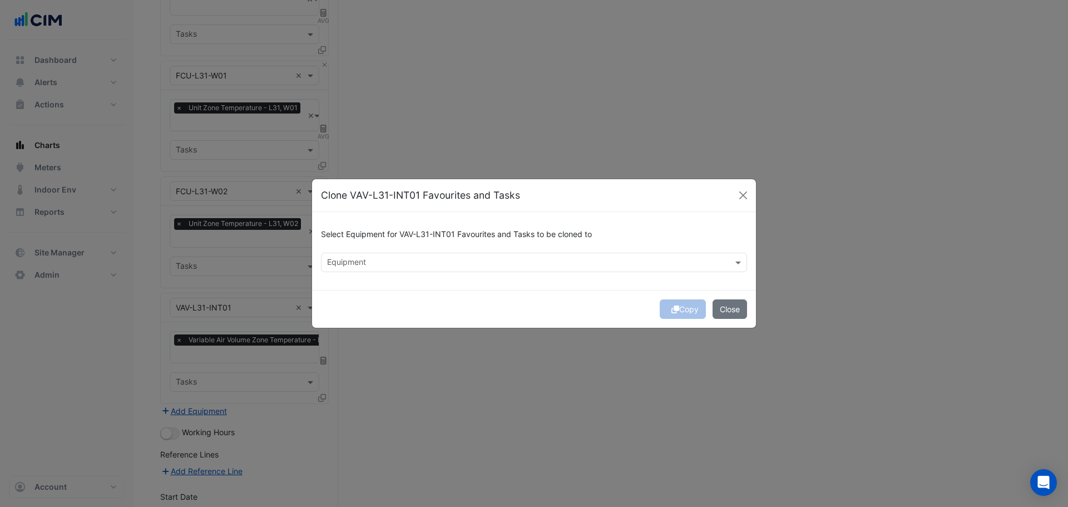
click at [422, 267] on input "text" at bounding box center [527, 263] width 401 height 12
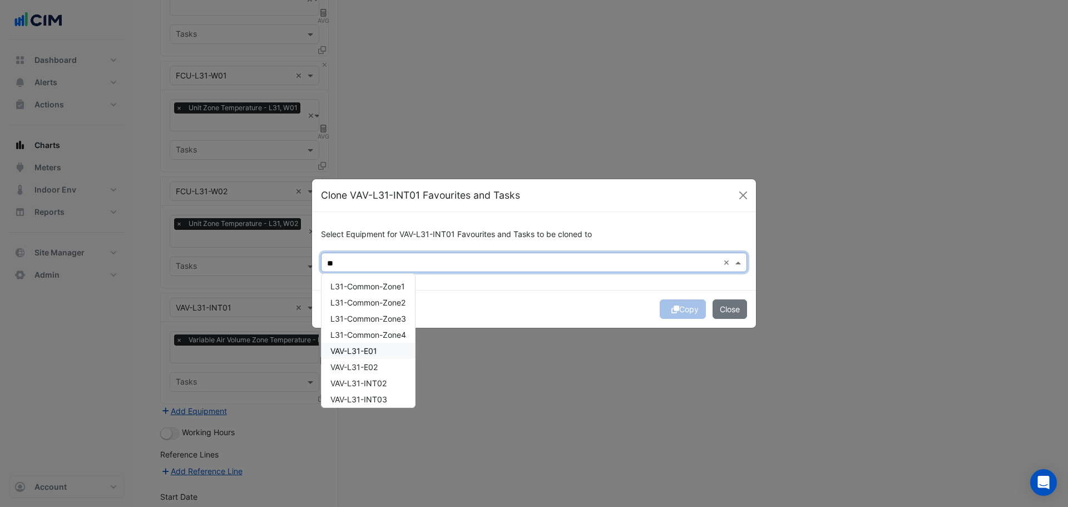
scroll to position [56, 0]
click at [380, 323] on span "VAV-L31-INT02" at bounding box center [358, 327] width 56 height 9
click at [381, 346] on span "VAV-L31-INT03" at bounding box center [358, 343] width 57 height 9
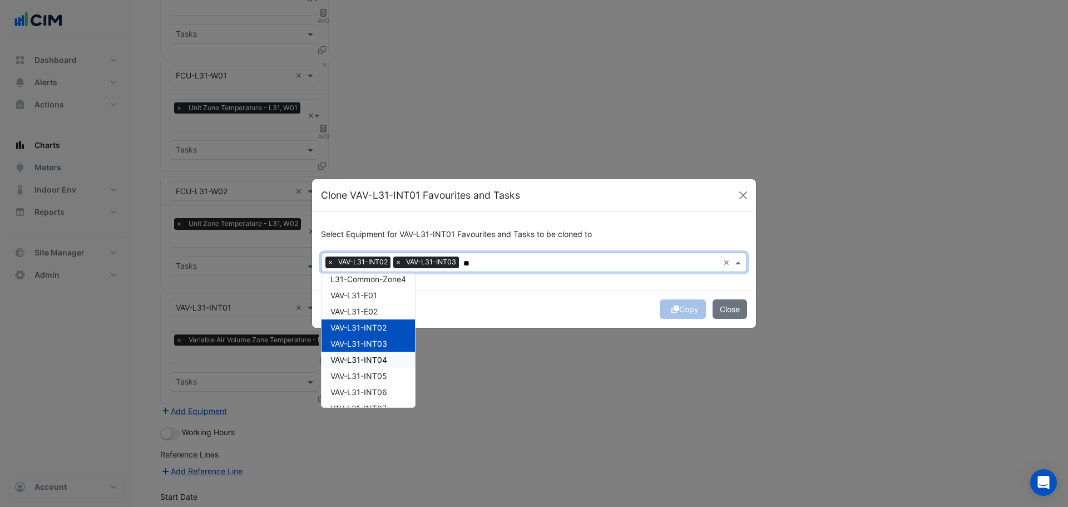
click at [380, 364] on div "VAV-L31-INT04" at bounding box center [367, 359] width 93 height 16
click at [381, 378] on span "VAV-L31-INT05" at bounding box center [358, 375] width 57 height 9
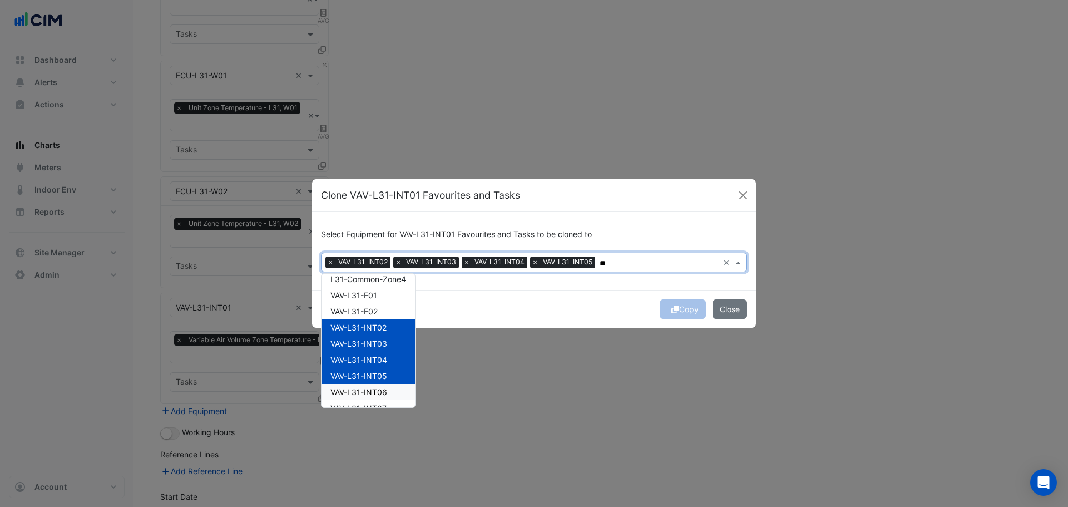
click at [385, 392] on span "VAV-L31-INT06" at bounding box center [358, 391] width 57 height 9
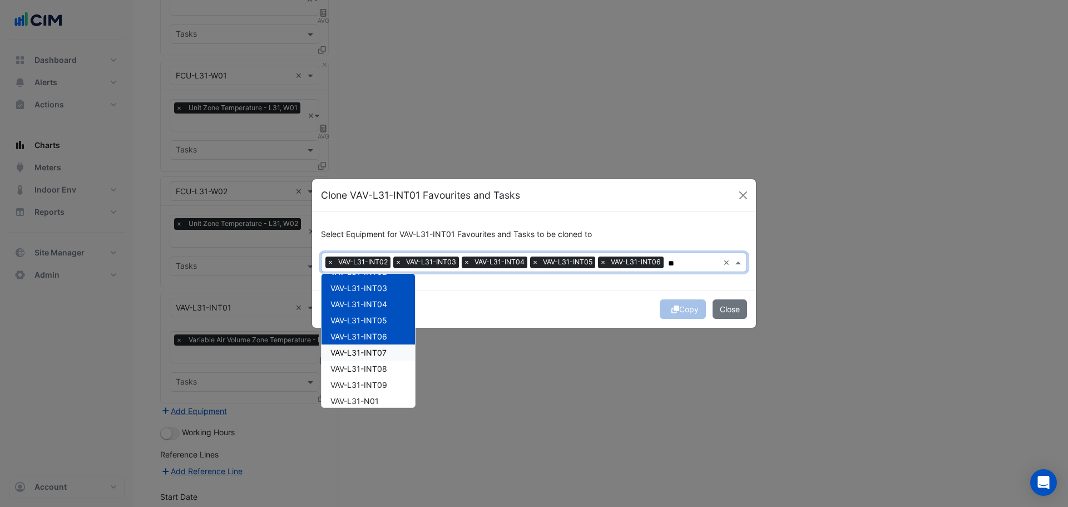
drag, startPoint x: 383, startPoint y: 350, endPoint x: 389, endPoint y: 374, distance: 24.1
click at [383, 351] on span "VAV-L31-INT07" at bounding box center [358, 352] width 56 height 9
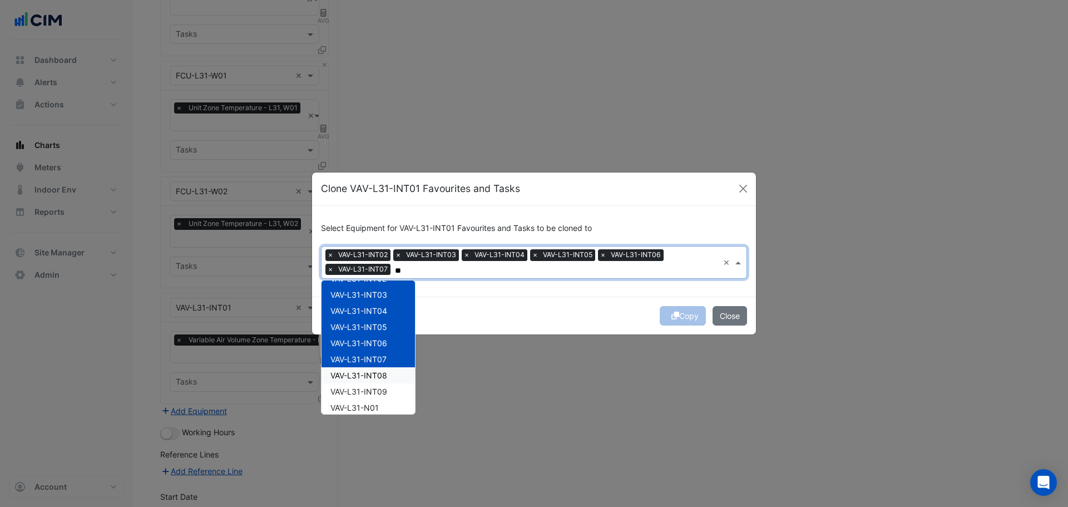
click at [389, 376] on div "VAV-L31-INT08" at bounding box center [367, 375] width 93 height 16
click at [390, 393] on div "VAV-L31-INT09" at bounding box center [367, 391] width 93 height 16
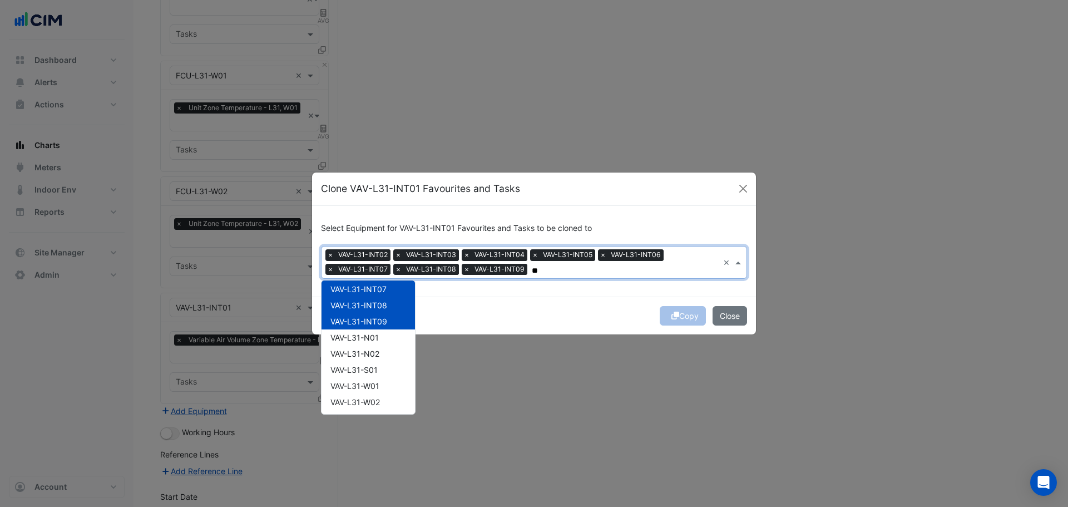
scroll to position [182, 0]
click at [383, 366] on div "VAV-L31-S01" at bounding box center [367, 369] width 93 height 16
type input "**"
click at [543, 310] on div "Copy Close" at bounding box center [534, 315] width 444 height 38
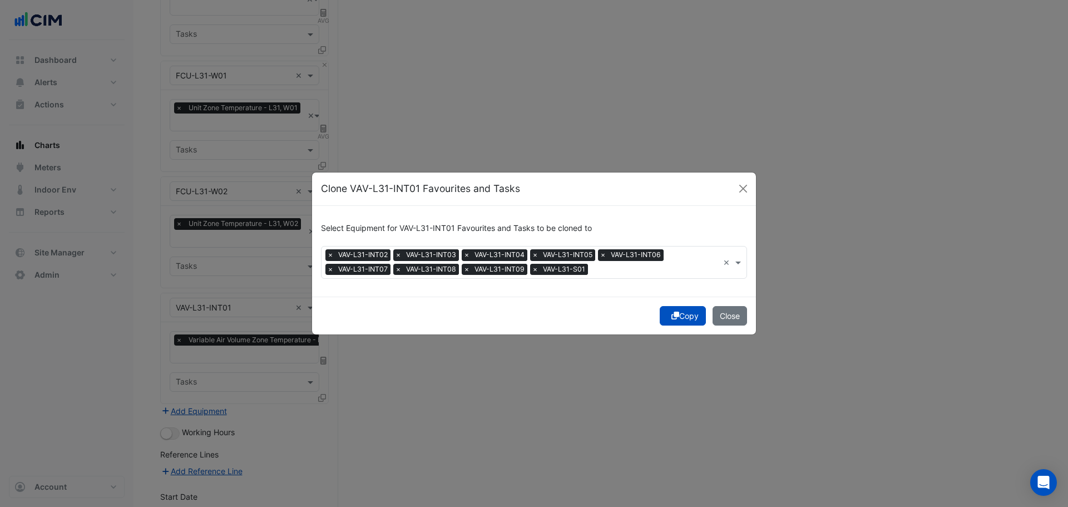
click at [683, 316] on button "Copy" at bounding box center [683, 315] width 46 height 19
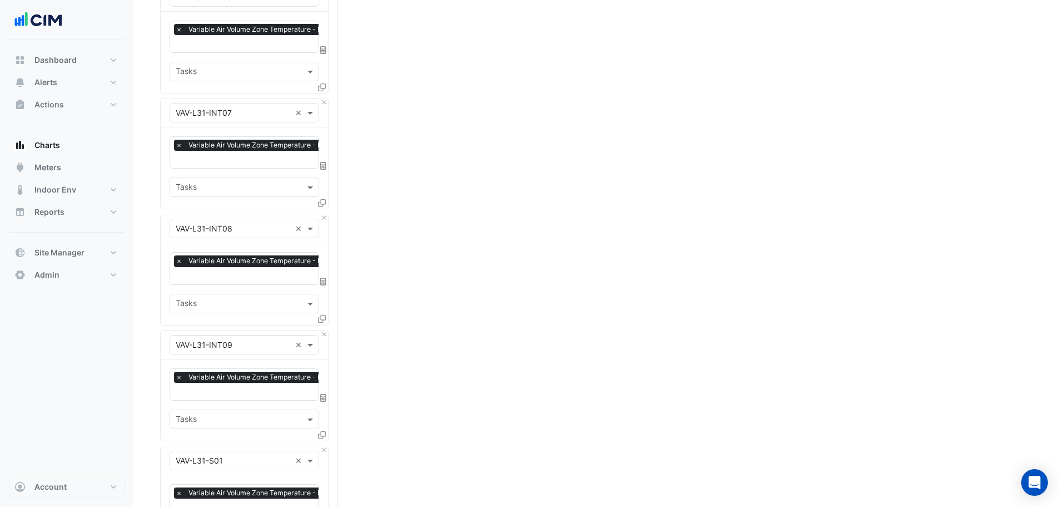
scroll to position [1786, 0]
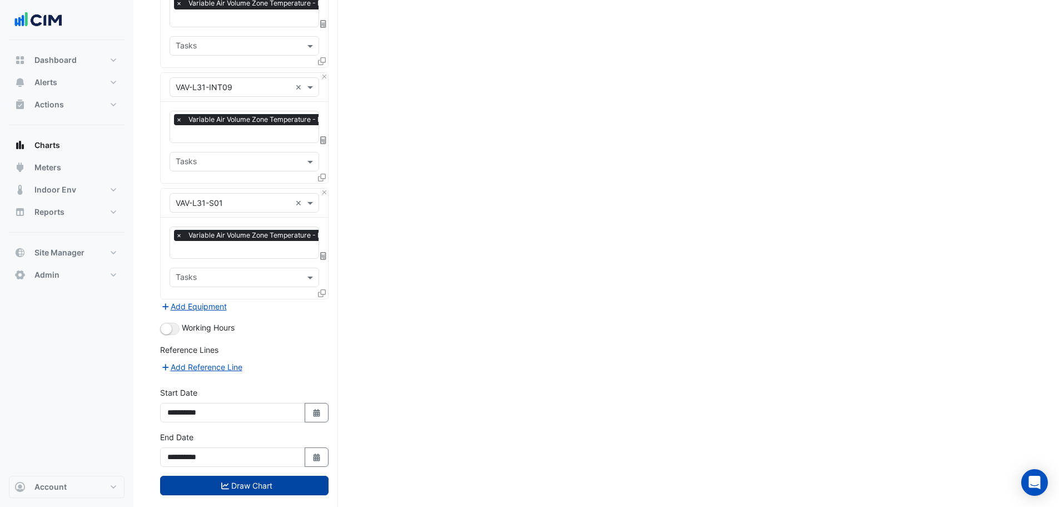
click at [232, 475] on button "Draw Chart" at bounding box center [244, 484] width 168 height 19
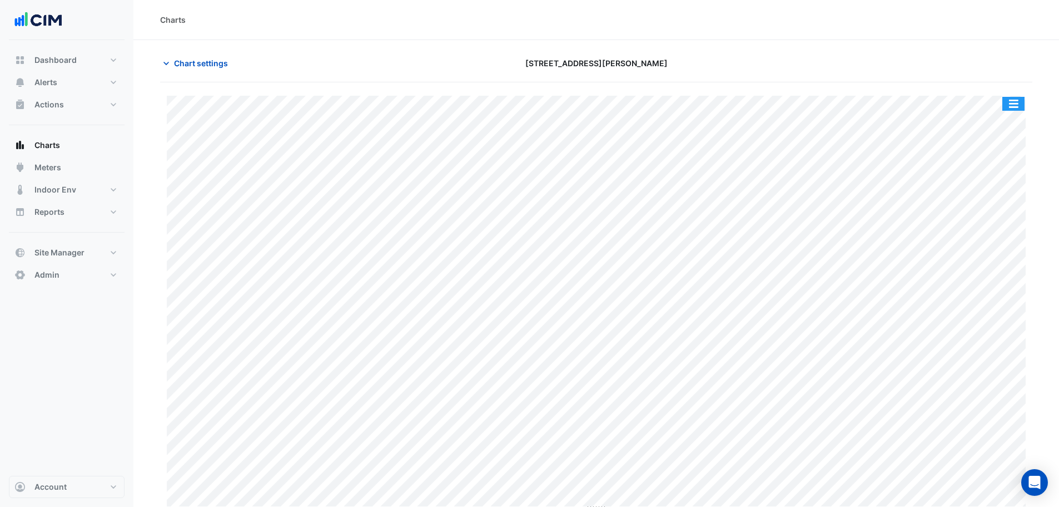
click at [1013, 106] on button "button" at bounding box center [1014, 104] width 22 height 14
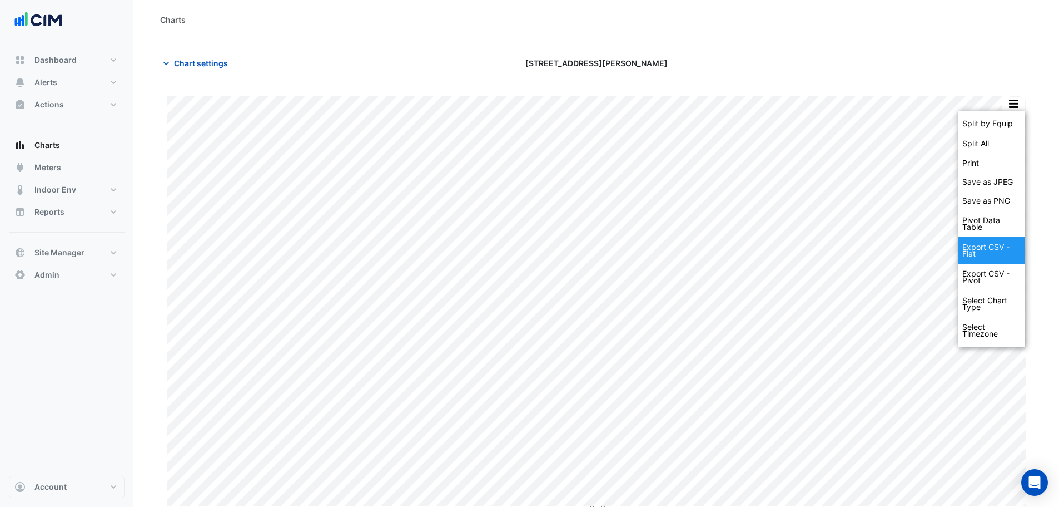
click at [995, 256] on div "Export CSV - Flat" at bounding box center [991, 250] width 67 height 27
click at [1037, 74] on section "Chart settings [STREET_ADDRESS][PERSON_NAME] Split by Equip Split All Print Sav…" at bounding box center [596, 276] width 926 height 472
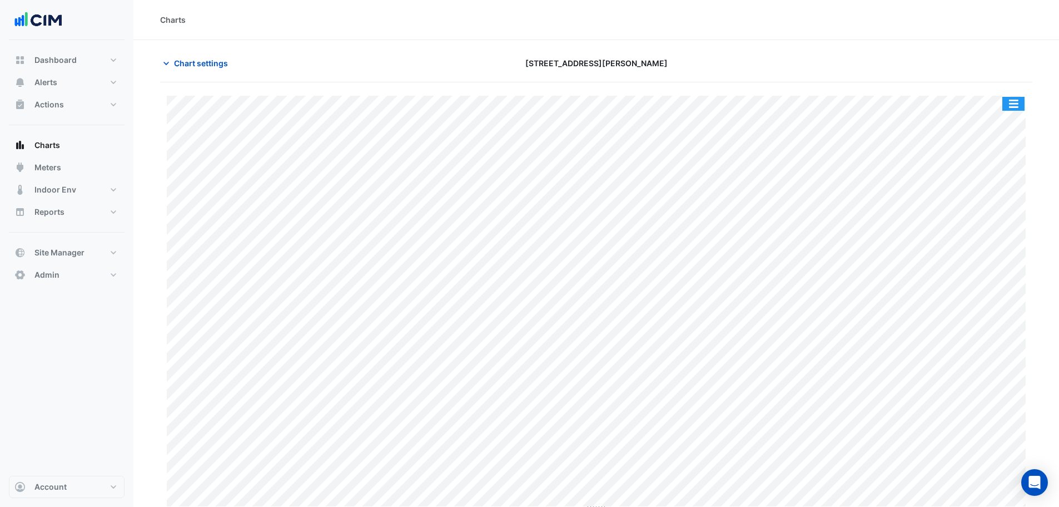
click at [1014, 100] on button "button" at bounding box center [1014, 104] width 22 height 14
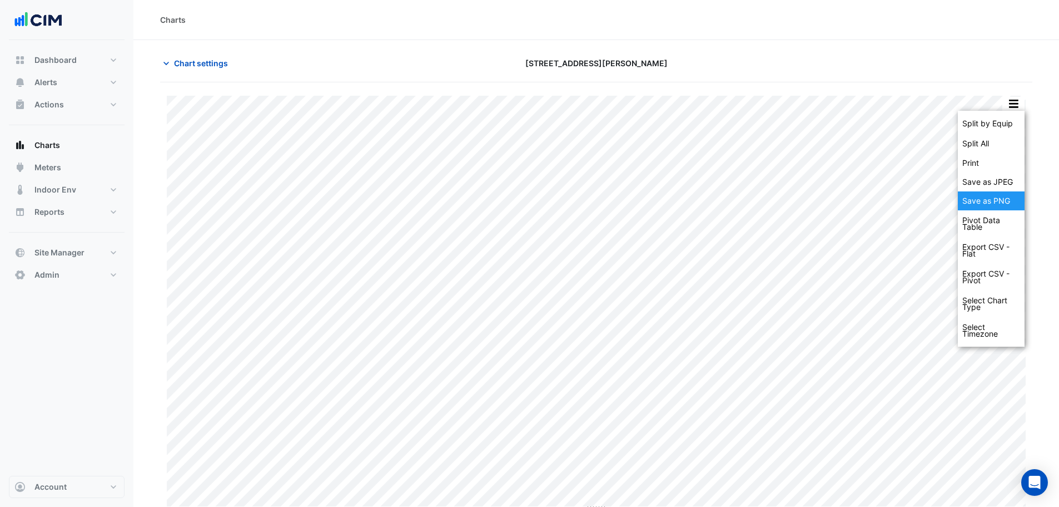
click at [1001, 197] on div "Save as PNG" at bounding box center [991, 200] width 67 height 19
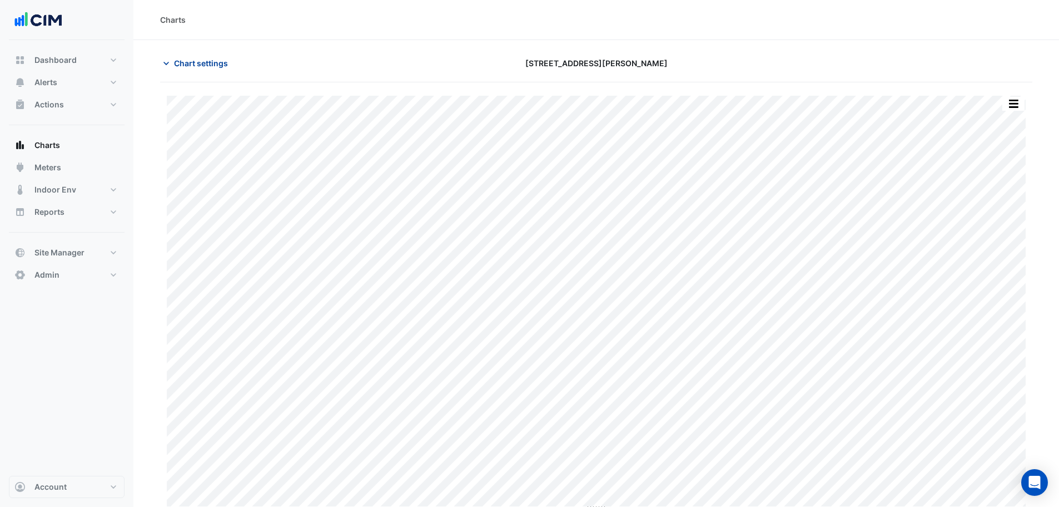
click at [204, 60] on span "Chart settings" at bounding box center [201, 63] width 54 height 12
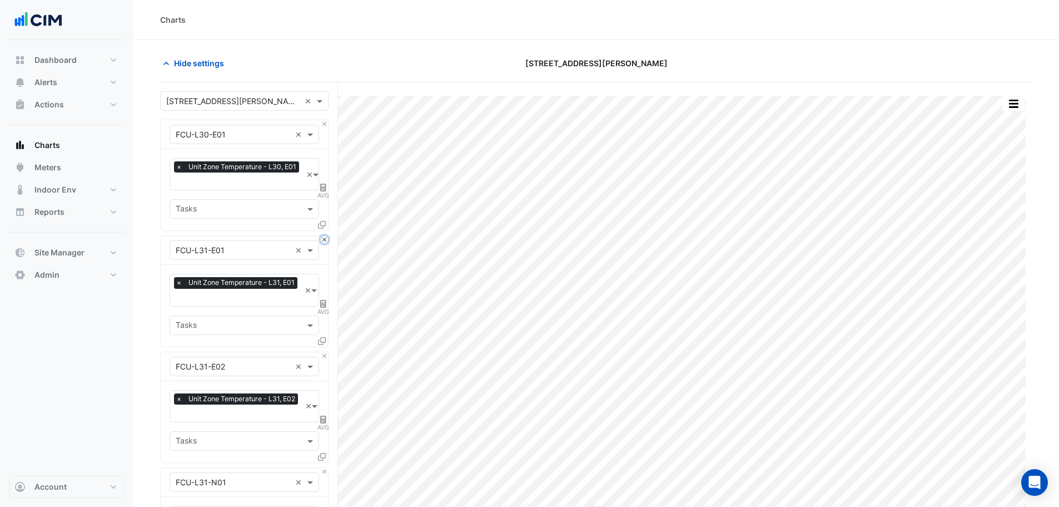
click at [324, 241] on button "Close" at bounding box center [324, 239] width 7 height 7
click at [324, 352] on button "Close" at bounding box center [324, 355] width 7 height 7
click at [324, 241] on button "Close" at bounding box center [324, 239] width 7 height 7
click at [324, 352] on button "Close" at bounding box center [324, 355] width 7 height 7
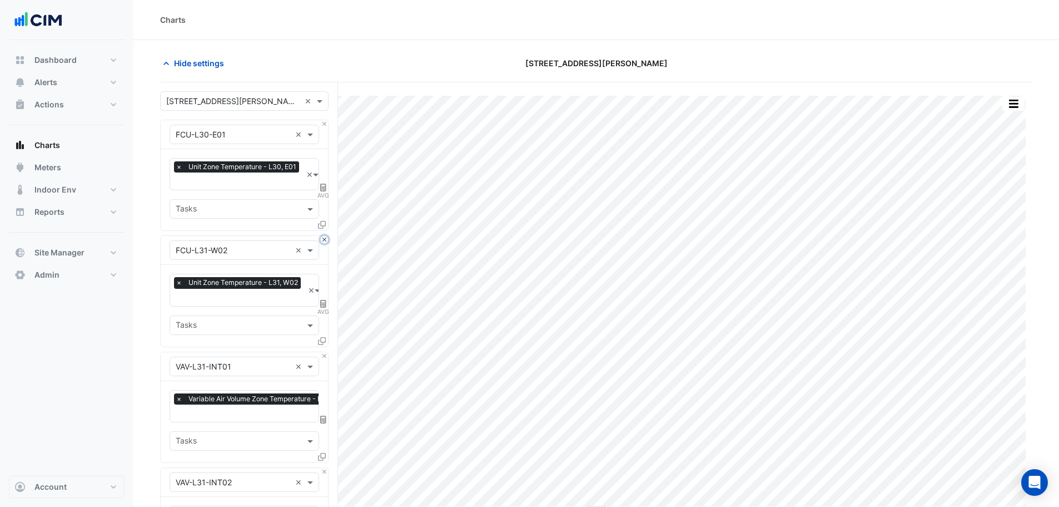
click at [324, 241] on button "Close" at bounding box center [324, 239] width 7 height 7
click at [323, 352] on button "Close" at bounding box center [324, 355] width 7 height 7
click at [323, 241] on button "Close" at bounding box center [324, 239] width 7 height 7
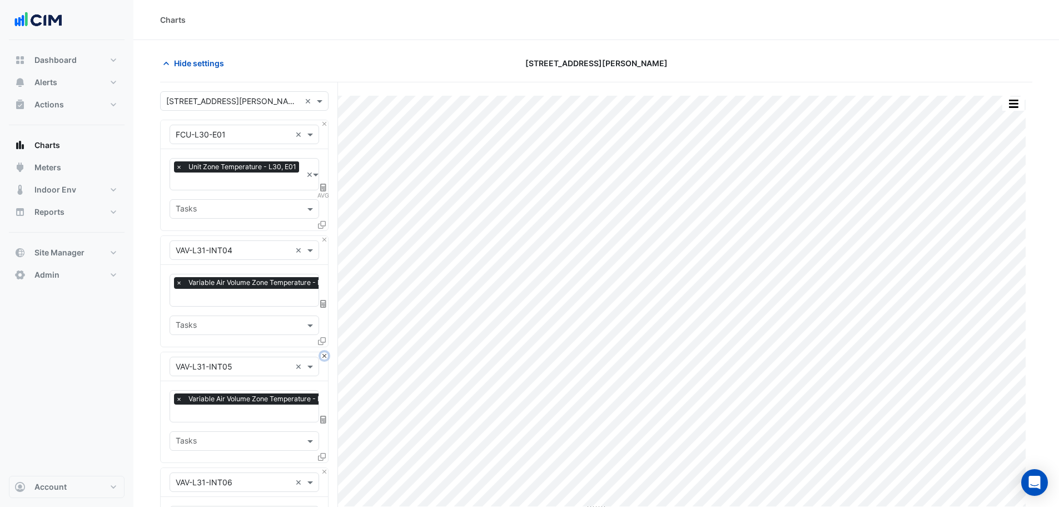
click at [323, 352] on button "Close" at bounding box center [324, 355] width 7 height 7
click at [323, 241] on button "Close" at bounding box center [324, 239] width 7 height 7
click at [323, 240] on button "Close" at bounding box center [324, 239] width 7 height 7
click at [322, 352] on button "Close" at bounding box center [324, 355] width 7 height 7
click at [322, 239] on button "Close" at bounding box center [324, 239] width 7 height 7
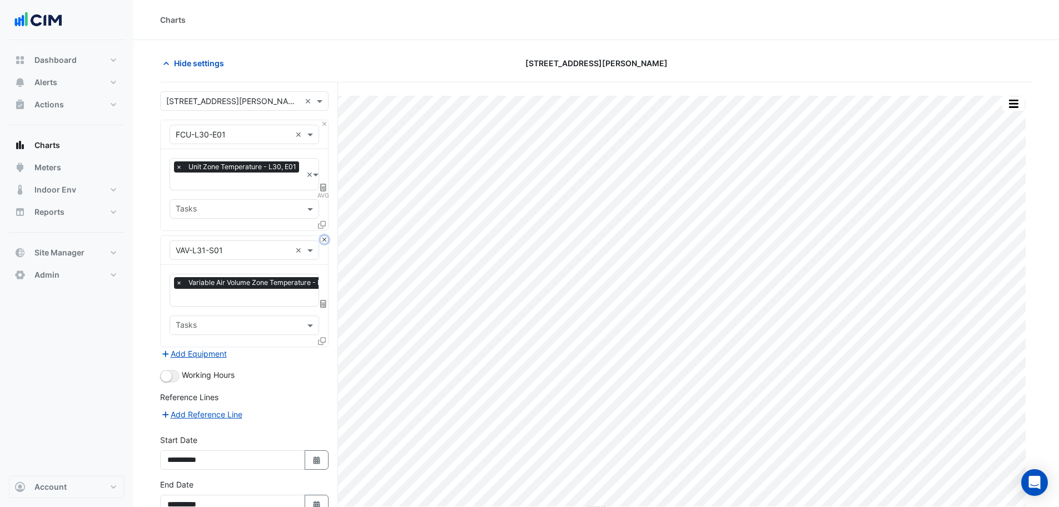
click at [322, 239] on button "Close" at bounding box center [324, 239] width 7 height 7
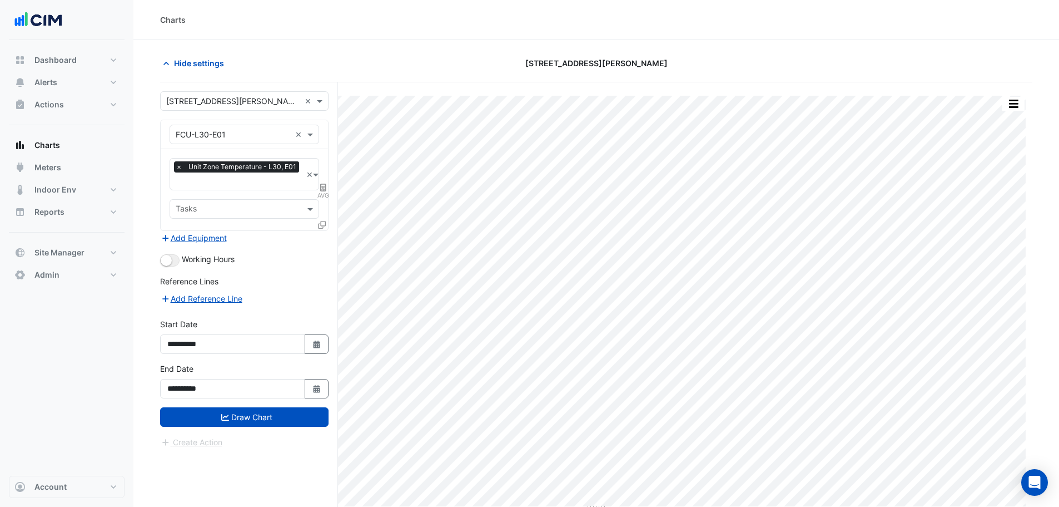
click at [322, 238] on div "Add Equipment" at bounding box center [244, 237] width 168 height 13
click at [321, 224] on icon at bounding box center [322, 225] width 8 height 8
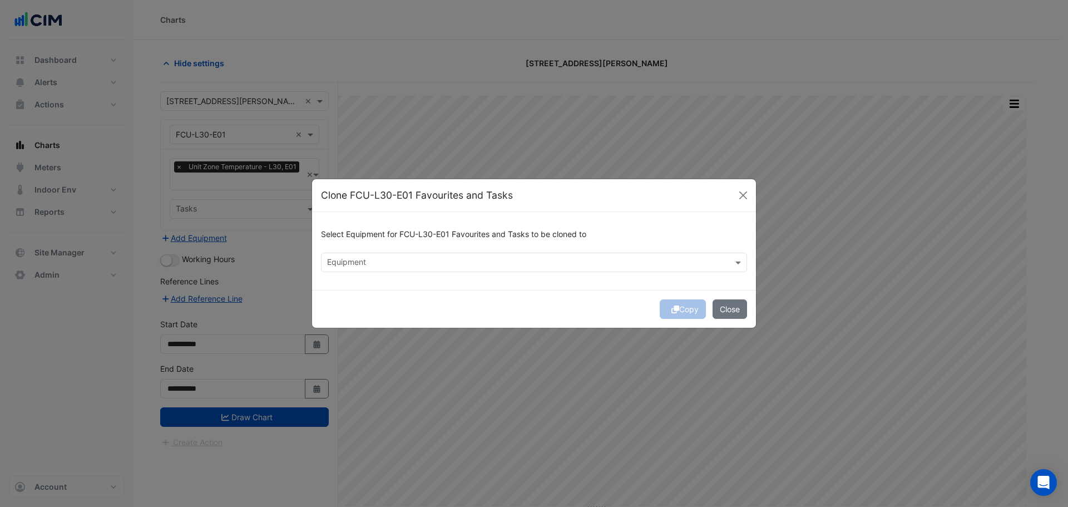
click at [358, 262] on input "text" at bounding box center [527, 263] width 401 height 12
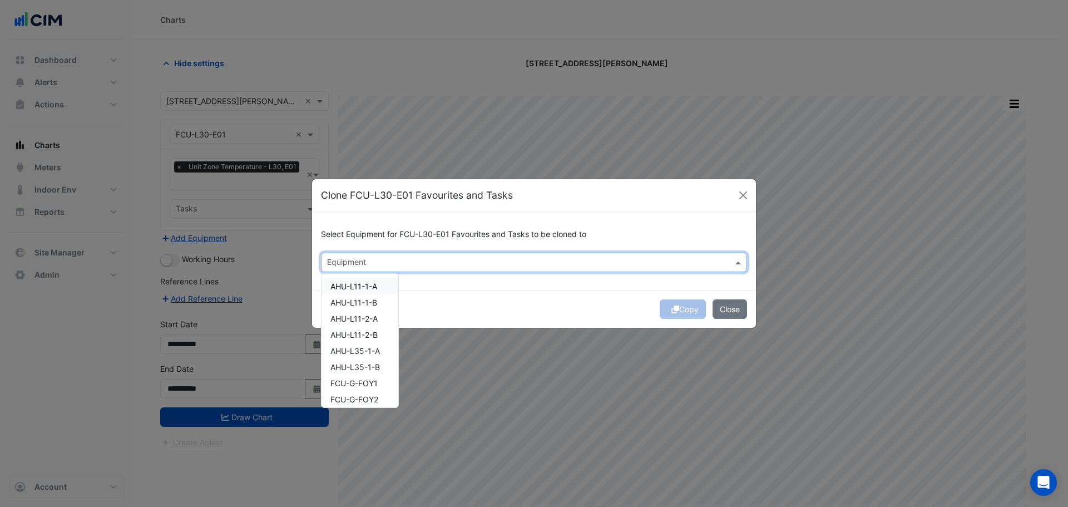
click at [394, 259] on input "text" at bounding box center [527, 263] width 401 height 12
click at [363, 289] on span "FCU-L31-E01" at bounding box center [354, 285] width 49 height 9
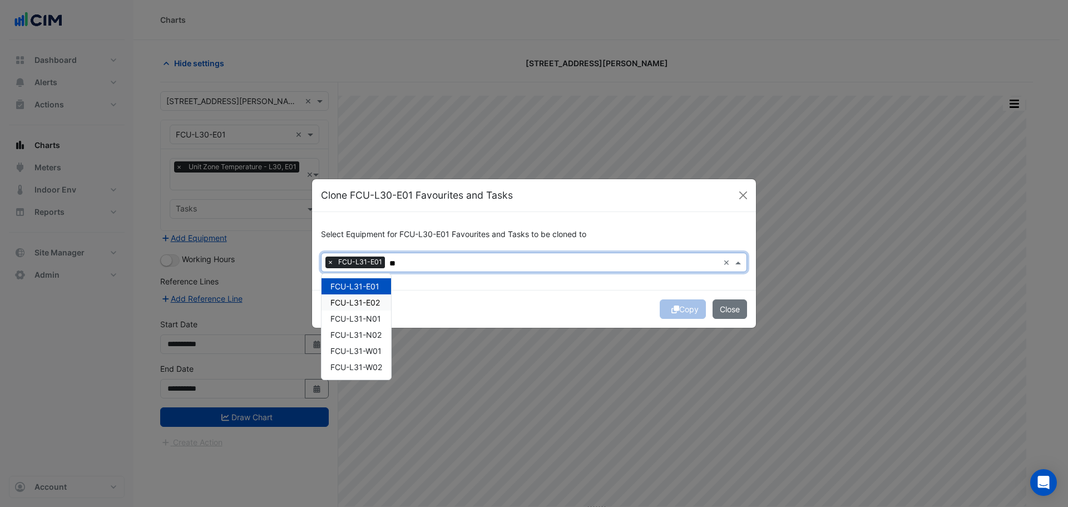
click at [375, 305] on span "FCU-L31-E02" at bounding box center [354, 302] width 49 height 9
click at [375, 318] on span "FCU-L31-N01" at bounding box center [355, 318] width 51 height 9
click at [376, 335] on span "FCU-L31-N02" at bounding box center [355, 334] width 51 height 9
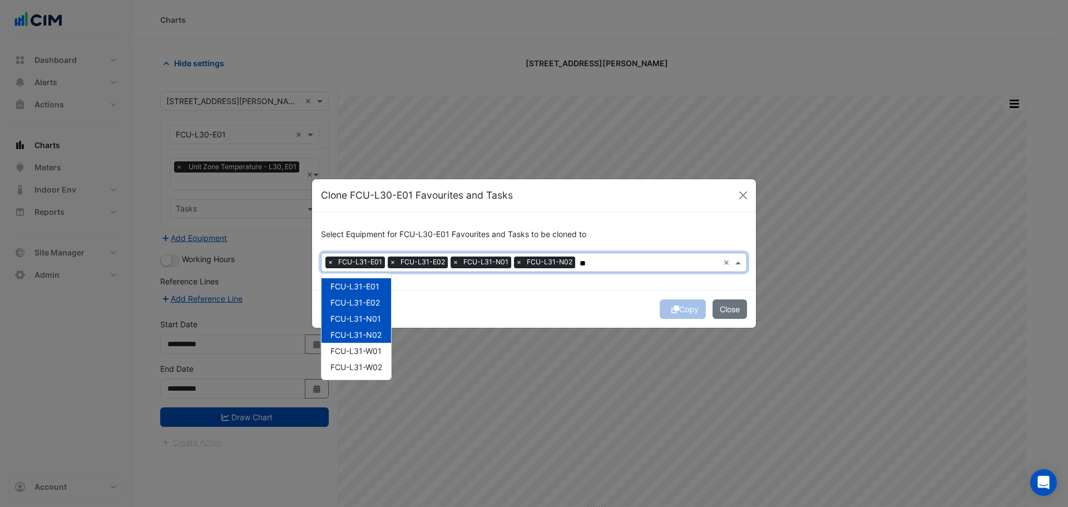
click at [378, 348] on span "FCU-L31-W01" at bounding box center [355, 350] width 51 height 9
click at [379, 360] on div "FCU-L31-W02" at bounding box center [356, 367] width 70 height 16
type input "**"
click at [537, 299] on div "Copy Close" at bounding box center [534, 309] width 444 height 38
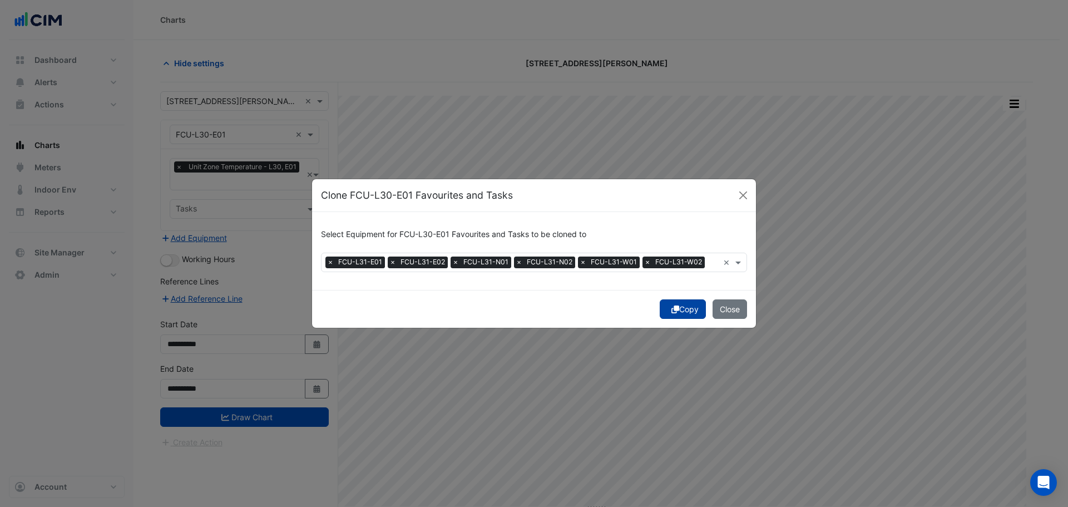
click at [676, 305] on icon "submit" at bounding box center [675, 309] width 8 height 8
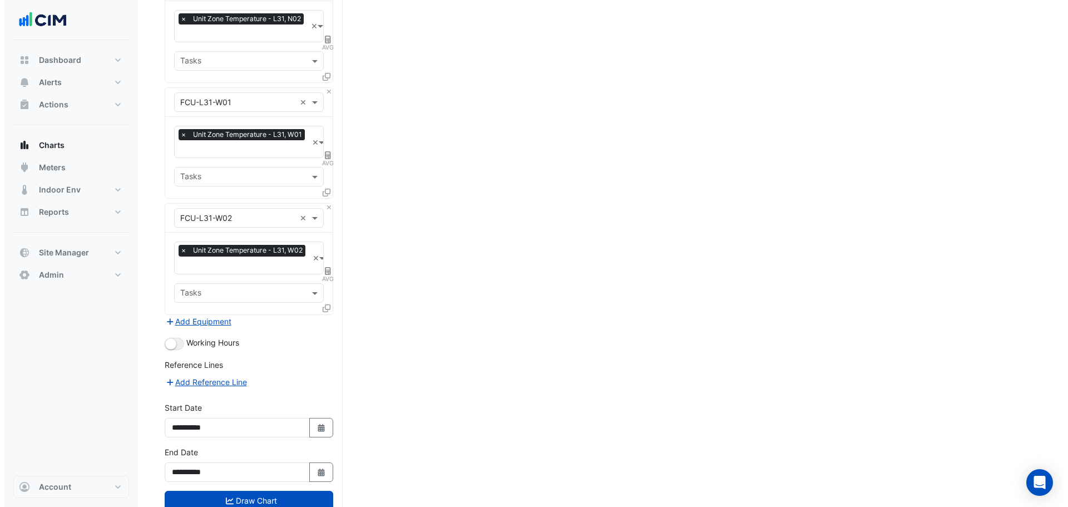
scroll to position [638, 0]
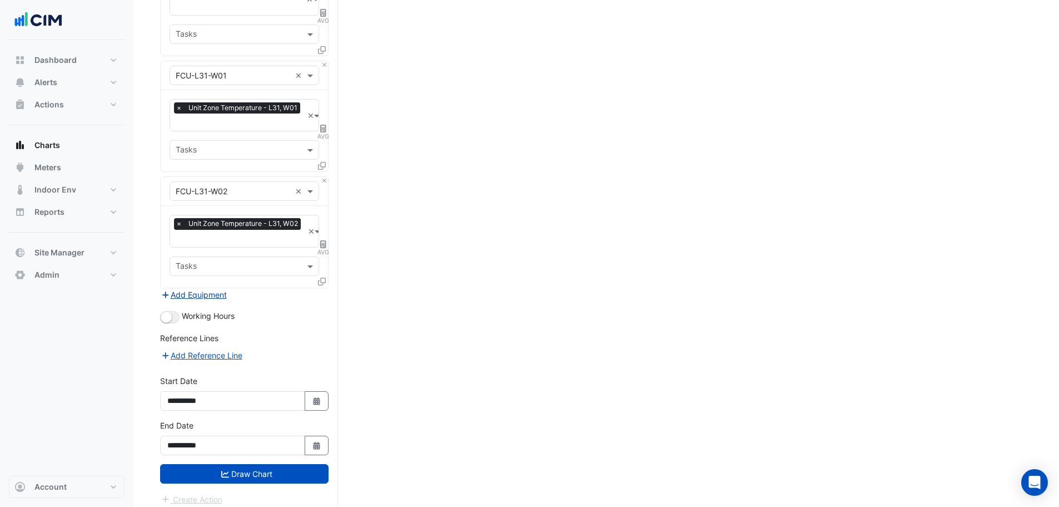
click at [207, 290] on button "Add Equipment" at bounding box center [193, 294] width 67 height 13
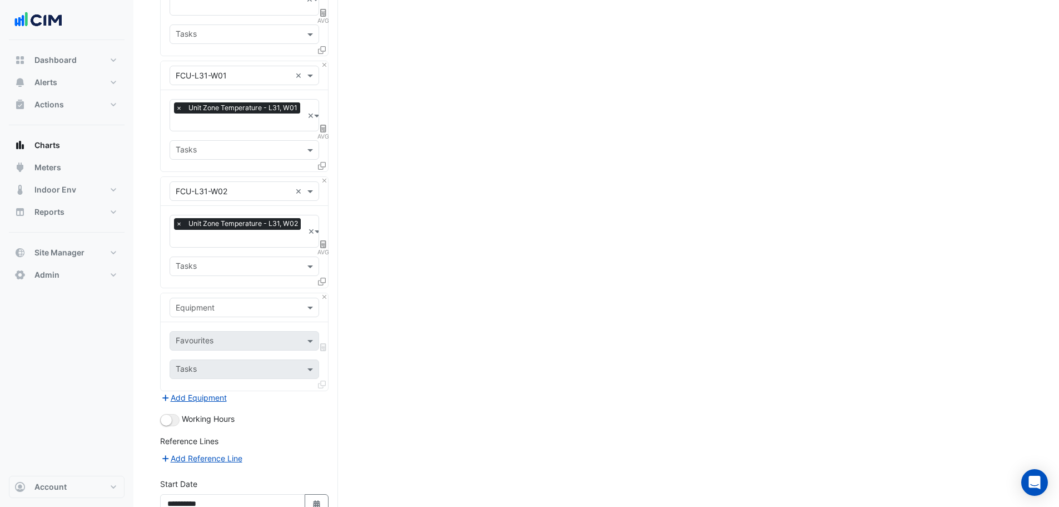
click at [227, 302] on input "text" at bounding box center [233, 308] width 115 height 12
click at [196, 302] on input "********" at bounding box center [233, 308] width 115 height 12
type input "*******"
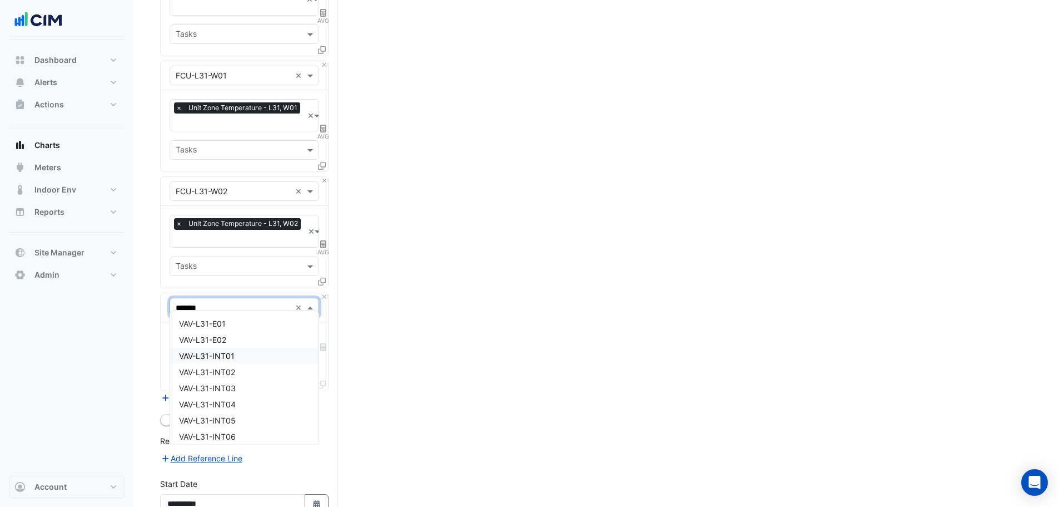
click at [237, 354] on div "VAV-L31-INT01" at bounding box center [244, 356] width 148 height 16
click at [239, 338] on input "text" at bounding box center [232, 342] width 112 height 12
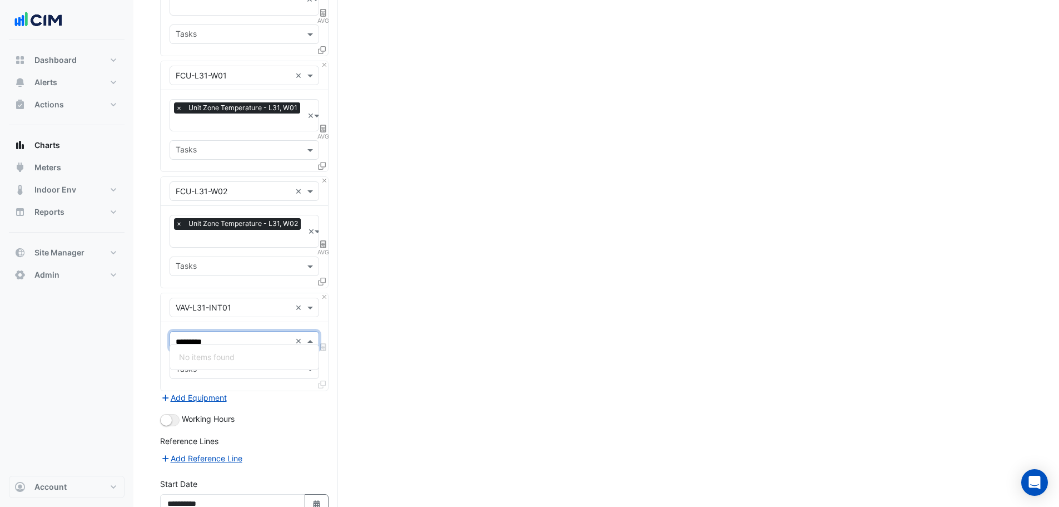
type input "********"
click at [269, 355] on span "Variable Air Volume Zone Temperature - L31, INT01" at bounding box center [272, 356] width 186 height 9
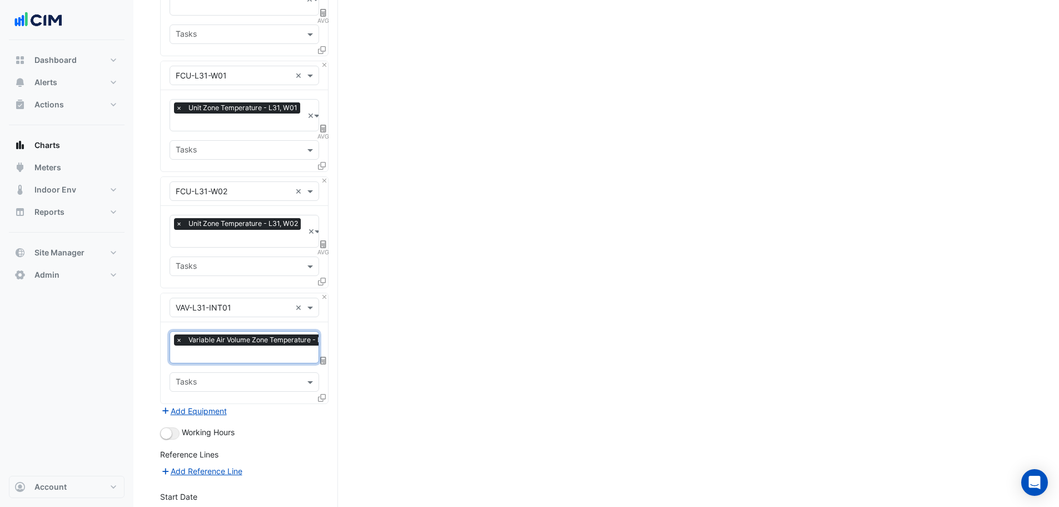
click at [319, 394] on icon at bounding box center [322, 398] width 8 height 8
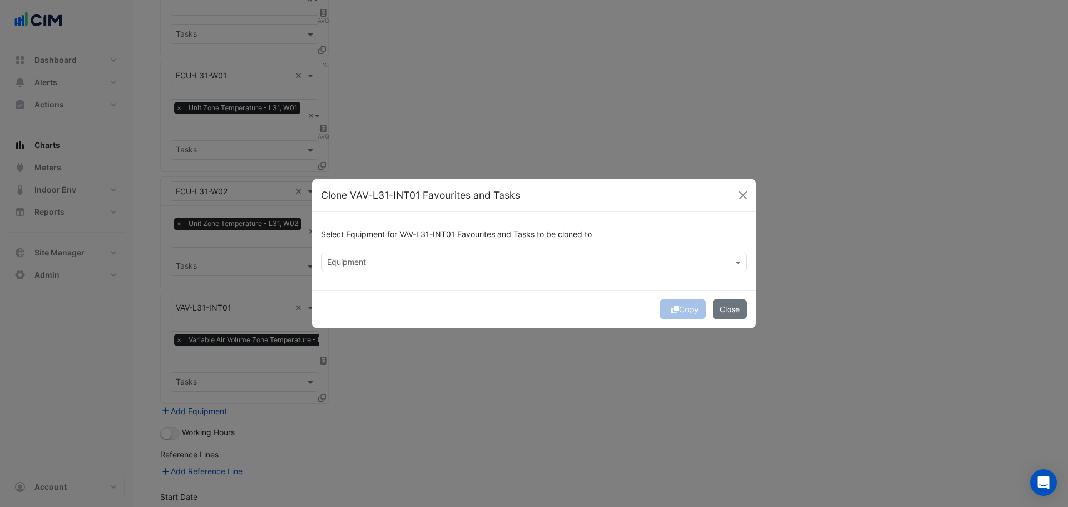
click at [435, 260] on input "text" at bounding box center [527, 263] width 401 height 12
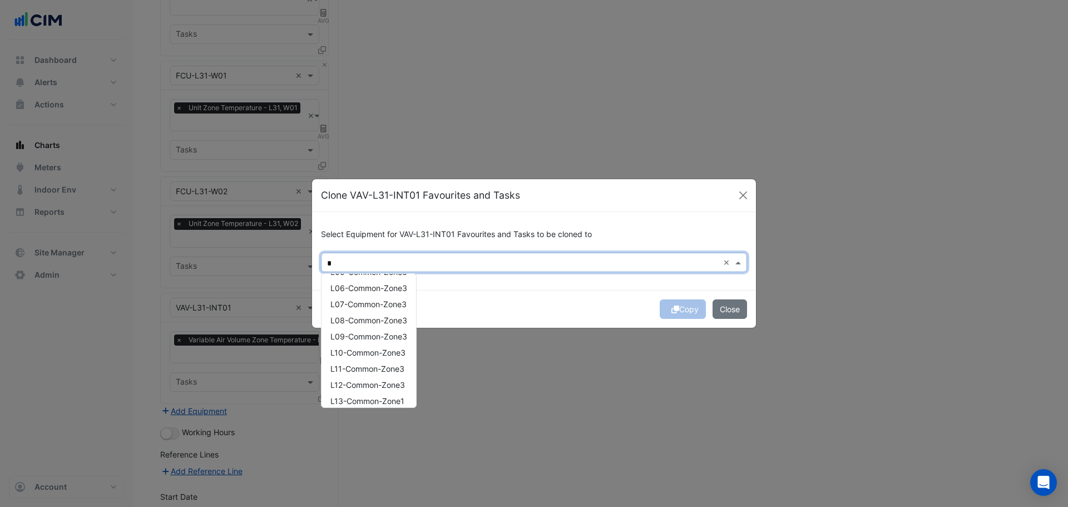
scroll to position [79, 0]
click at [391, 305] on div "VAV-L31-INT02" at bounding box center [367, 304] width 93 height 16
click at [390, 320] on div "VAV-L31-INT03" at bounding box center [367, 320] width 93 height 16
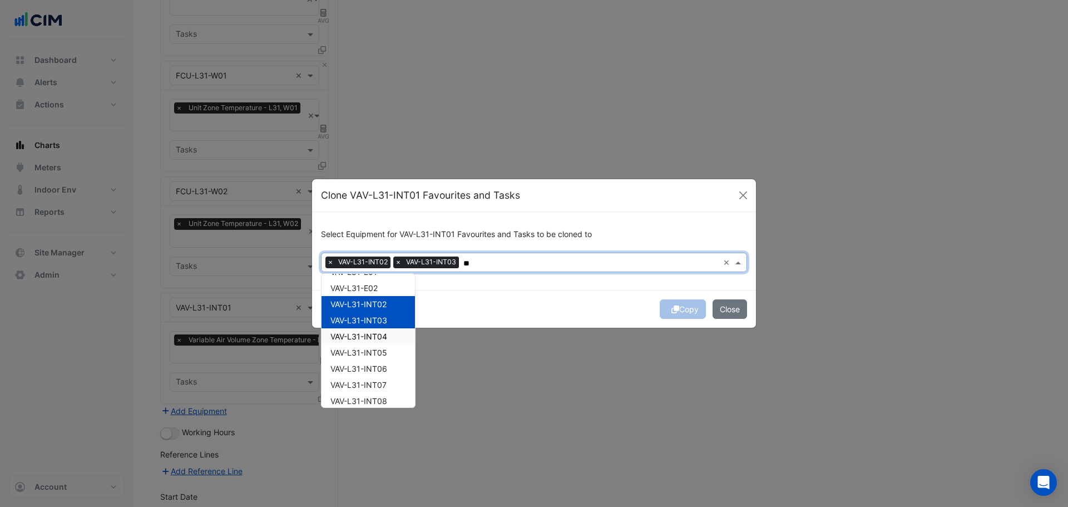
click at [391, 333] on div "VAV-L31-INT04" at bounding box center [367, 336] width 93 height 16
click at [390, 346] on div "VAV-L31-INT05" at bounding box center [367, 352] width 93 height 16
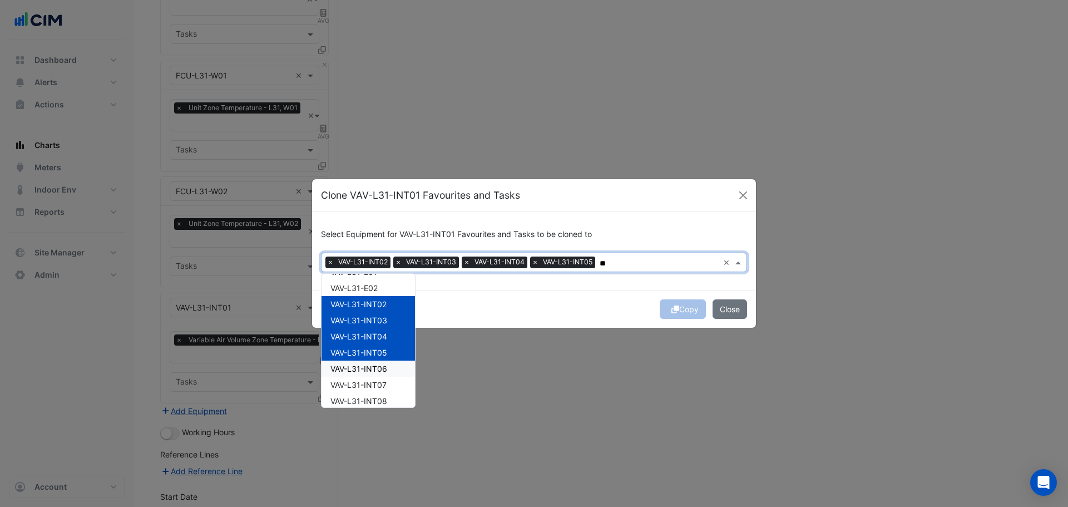
click at [389, 368] on div "VAV-L31-INT06" at bounding box center [367, 368] width 93 height 16
click at [388, 379] on div "VAV-L31-INT07" at bounding box center [367, 384] width 93 height 16
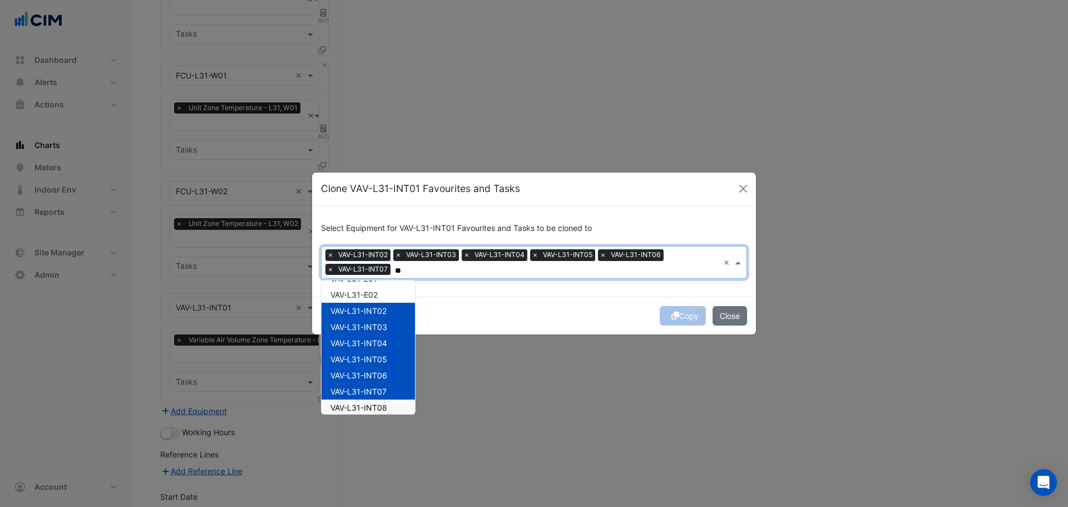
click at [391, 405] on div "VAV-L31-INT08" at bounding box center [367, 407] width 93 height 16
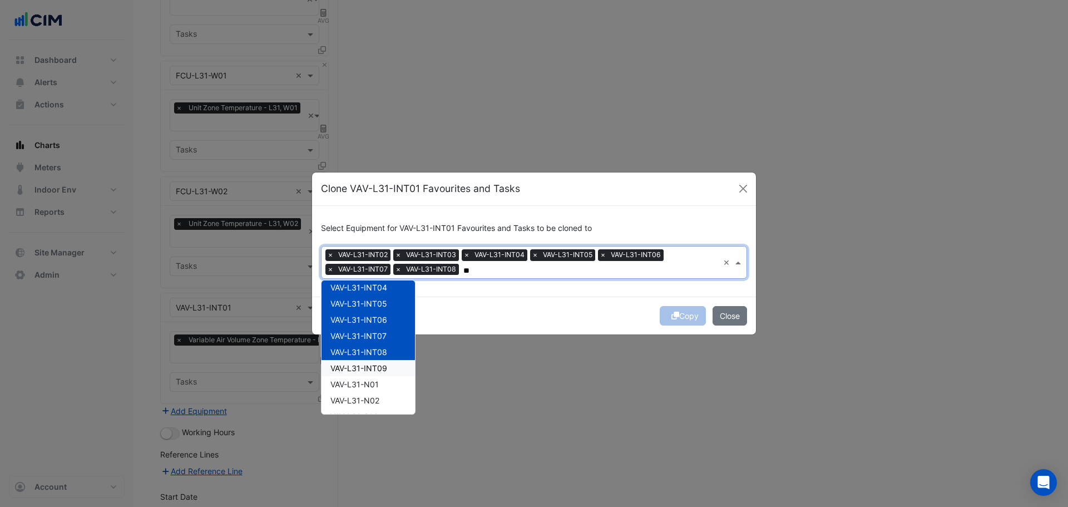
click at [390, 371] on div "VAV-L31-INT09" at bounding box center [367, 368] width 93 height 16
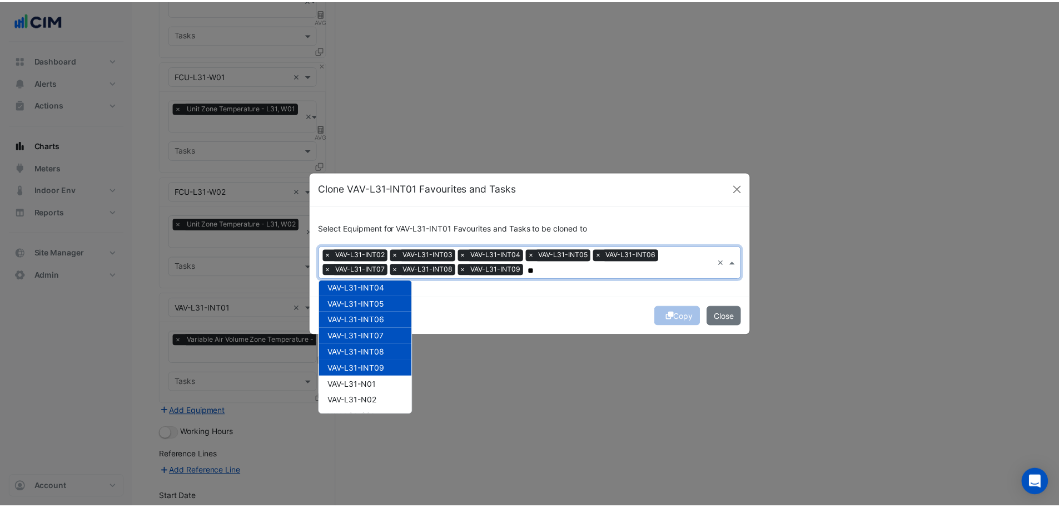
scroll to position [182, 0]
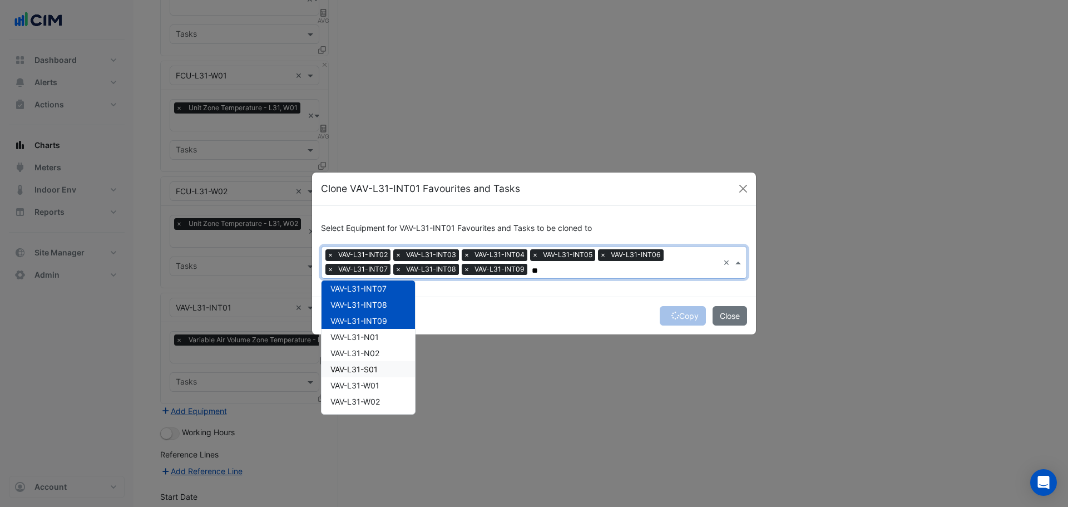
click at [389, 366] on div "VAV-L31-S01" at bounding box center [367, 369] width 93 height 16
type input "**"
click at [516, 320] on div "Copy Close" at bounding box center [534, 315] width 444 height 38
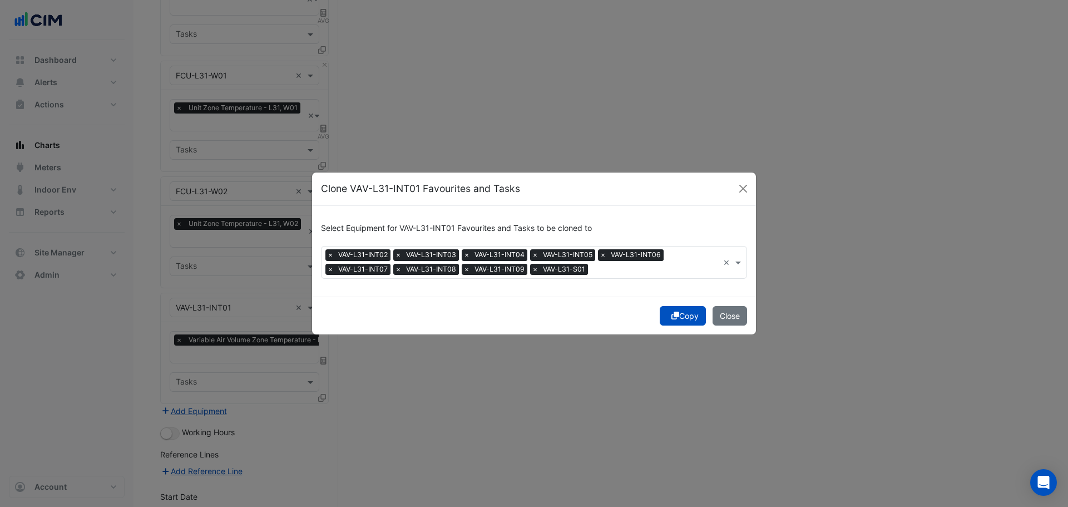
click at [677, 318] on button "Copy" at bounding box center [683, 315] width 46 height 19
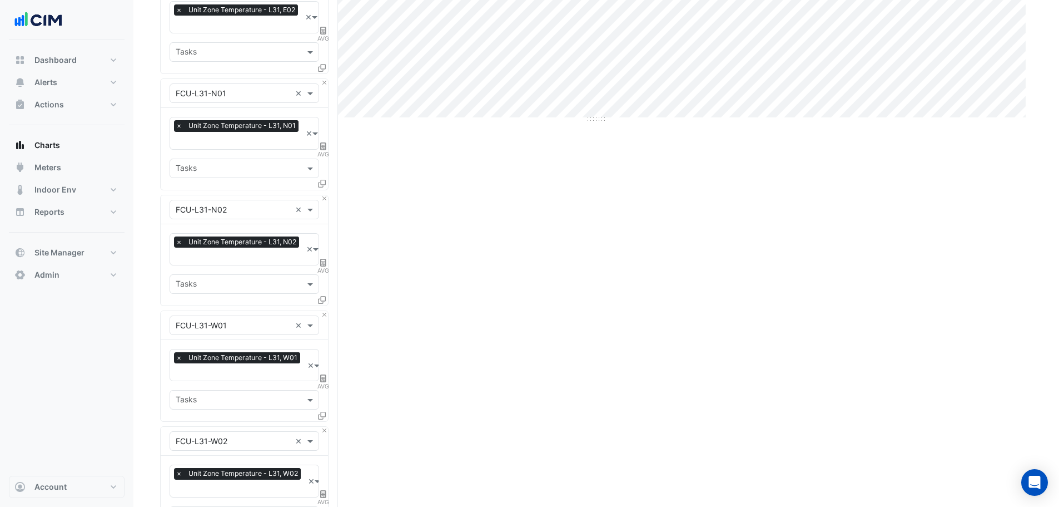
scroll to position [0, 0]
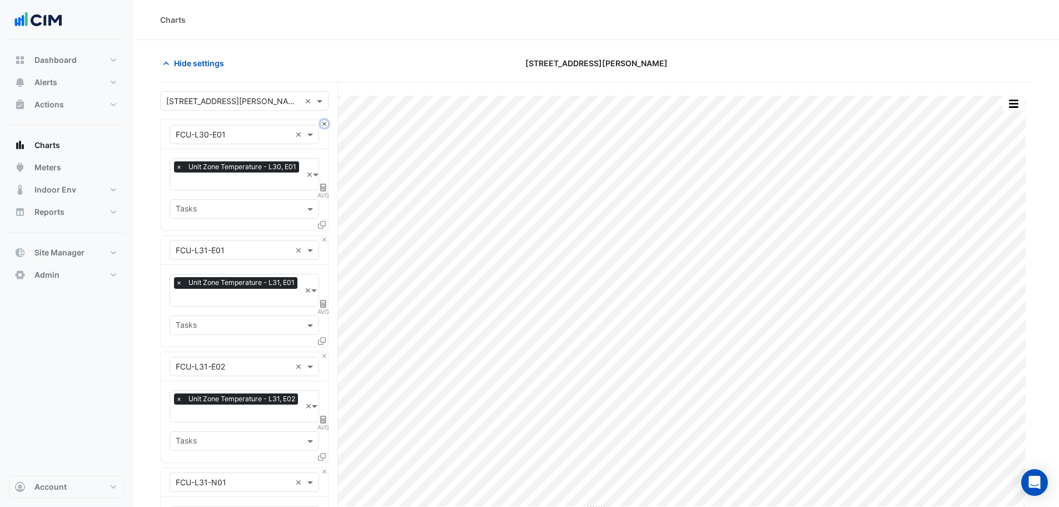
click at [324, 125] on button "Close" at bounding box center [324, 123] width 7 height 7
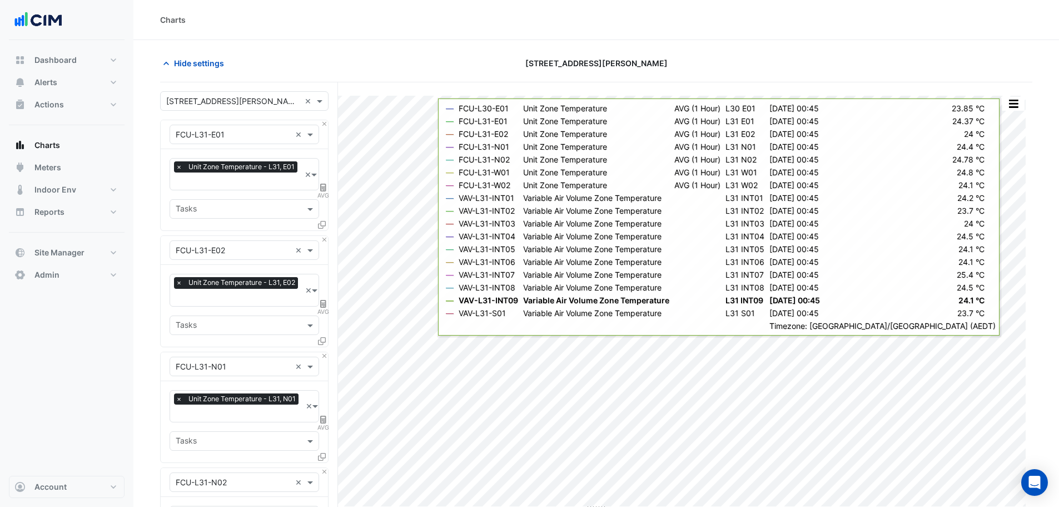
drag, startPoint x: 398, startPoint y: 46, endPoint x: 404, endPoint y: 42, distance: 7.0
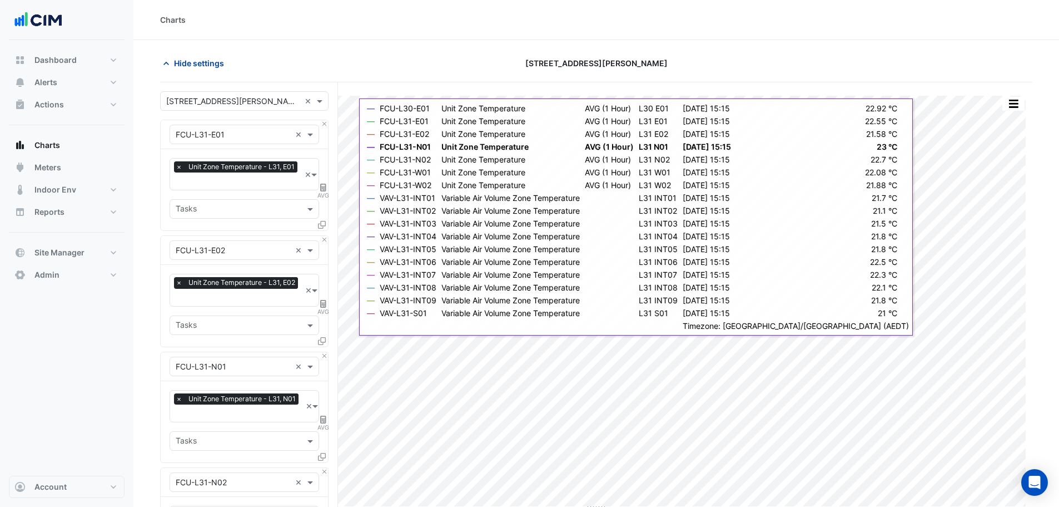
click at [188, 69] on button "Hide settings" at bounding box center [195, 62] width 71 height 19
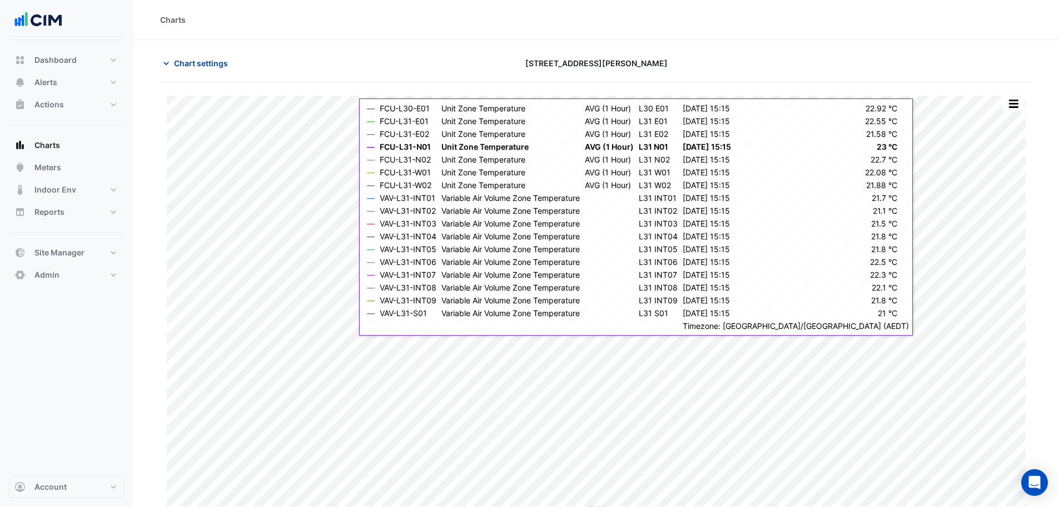
click at [202, 70] on button "Chart settings" at bounding box center [197, 62] width 75 height 19
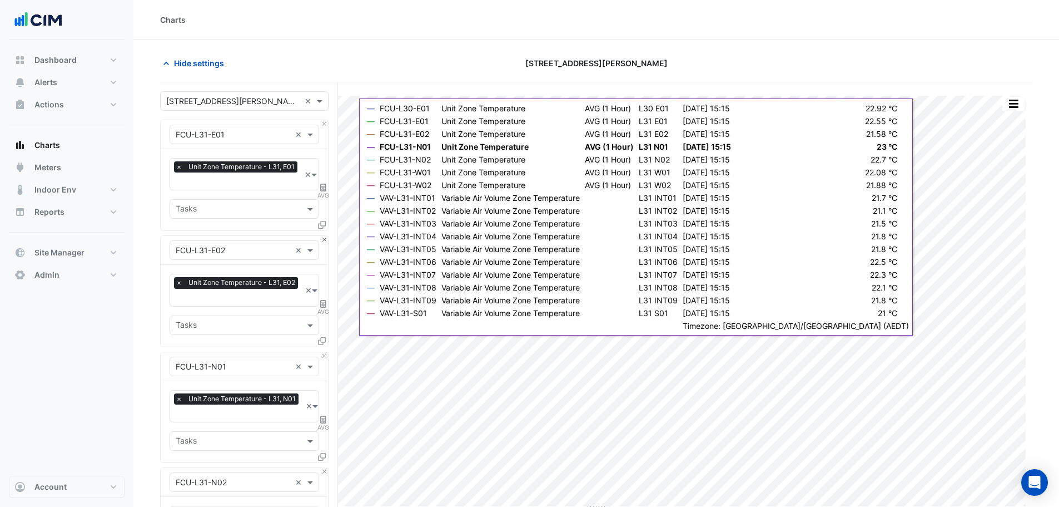
click at [321, 236] on div "Equipment × FCU-L31-E02 ×" at bounding box center [244, 250] width 167 height 29
click at [324, 236] on button "Close" at bounding box center [324, 239] width 7 height 7
click at [324, 352] on button "Close" at bounding box center [324, 355] width 7 height 7
click at [324, 236] on button "Close" at bounding box center [324, 239] width 7 height 7
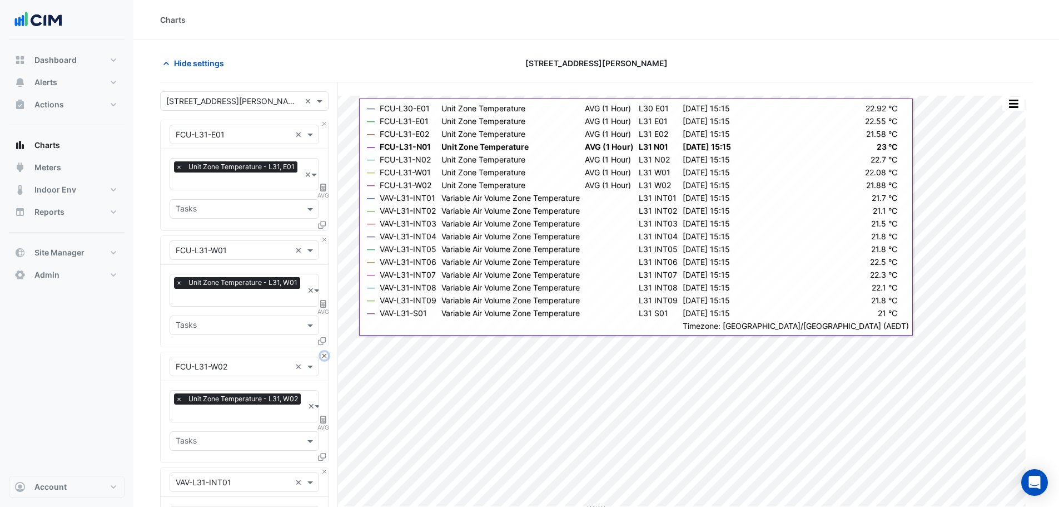
click at [324, 352] on button "Close" at bounding box center [324, 355] width 7 height 7
click at [324, 236] on button "Close" at bounding box center [324, 239] width 7 height 7
click at [324, 352] on button "Close" at bounding box center [324, 355] width 7 height 7
click at [324, 236] on button "Close" at bounding box center [324, 239] width 7 height 7
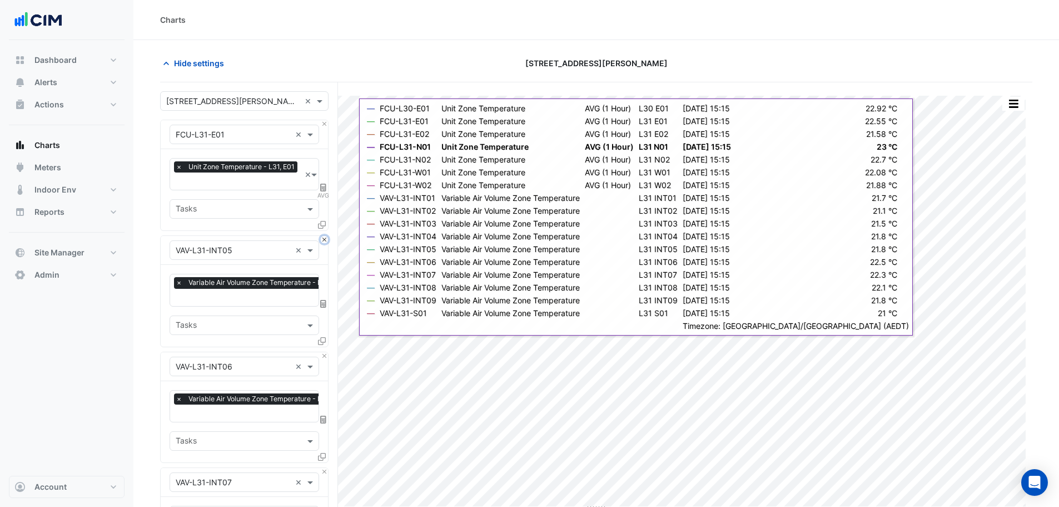
click at [324, 236] on button "Close" at bounding box center [324, 239] width 7 height 7
click at [324, 352] on button "Close" at bounding box center [324, 355] width 7 height 7
click at [324, 236] on button "Close" at bounding box center [324, 239] width 7 height 7
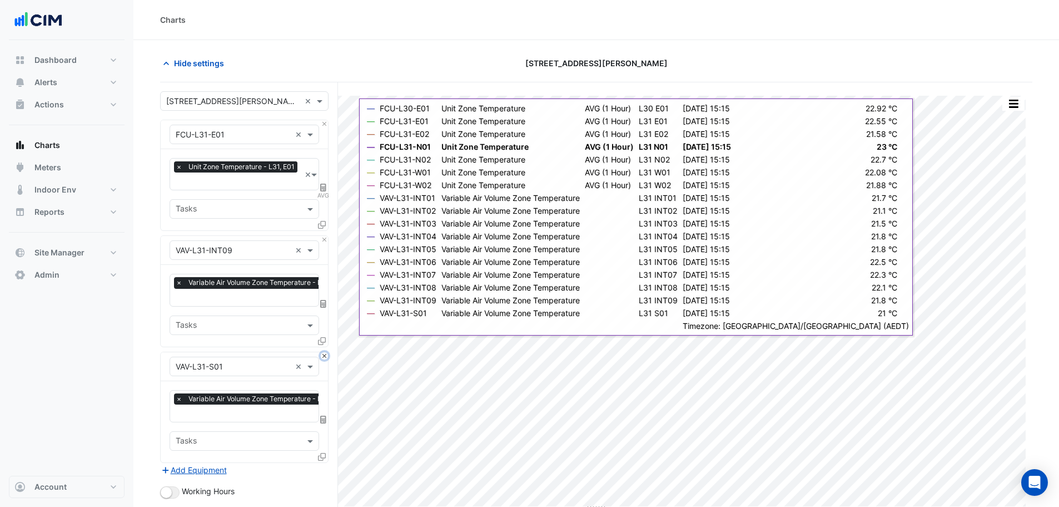
click at [324, 352] on button "Close" at bounding box center [324, 355] width 7 height 7
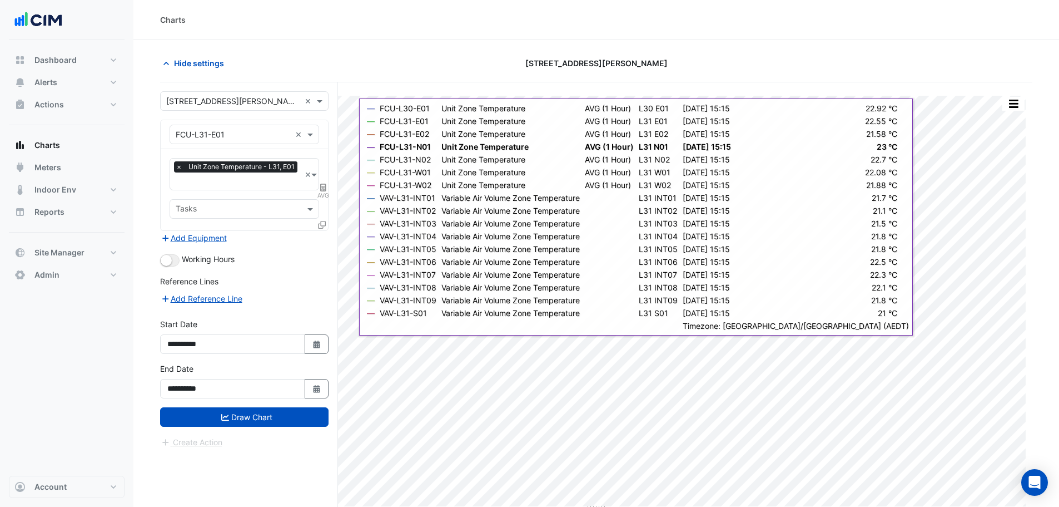
click at [324, 236] on div "Add Equipment" at bounding box center [244, 237] width 168 height 13
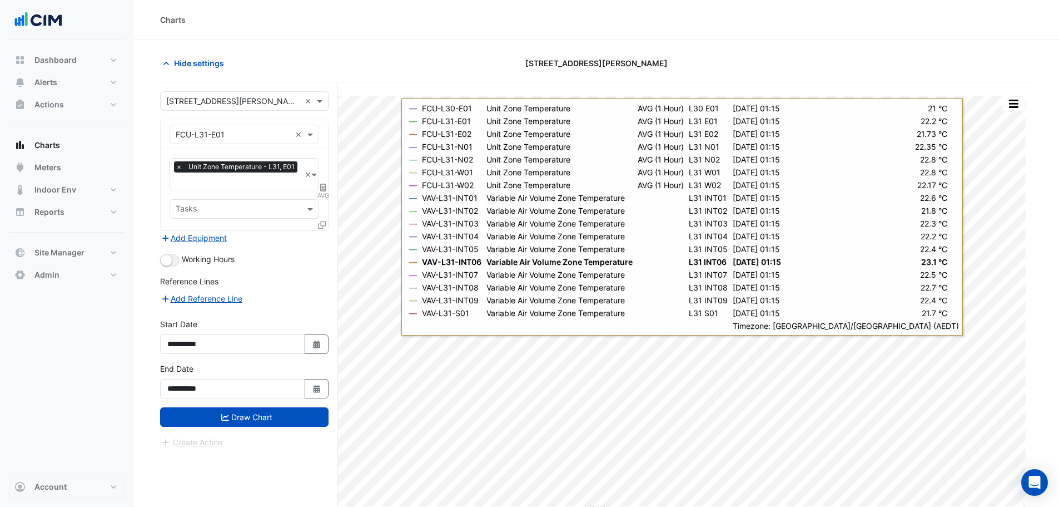
click at [321, 226] on icon at bounding box center [322, 225] width 8 height 8
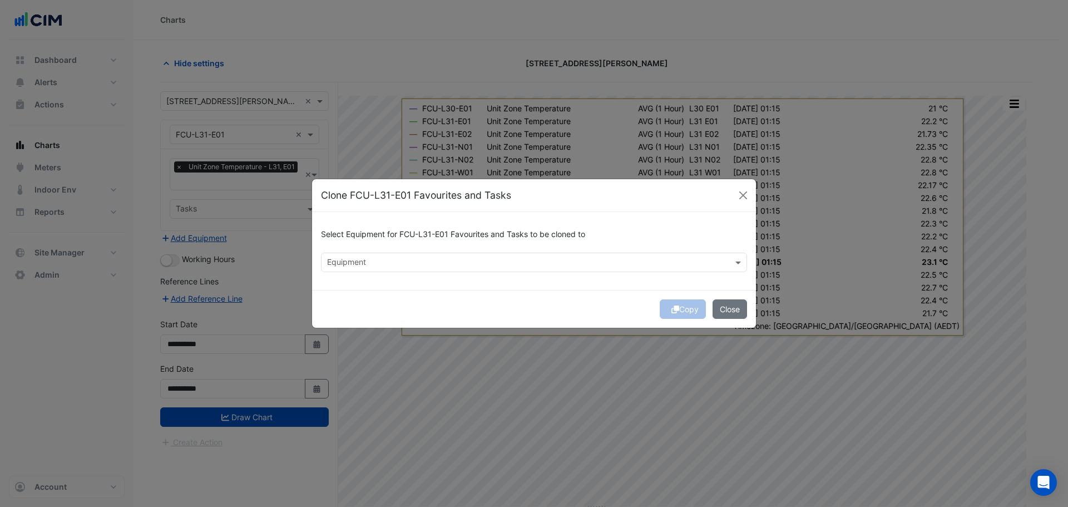
click at [350, 255] on div "Equipment" at bounding box center [524, 262] width 407 height 17
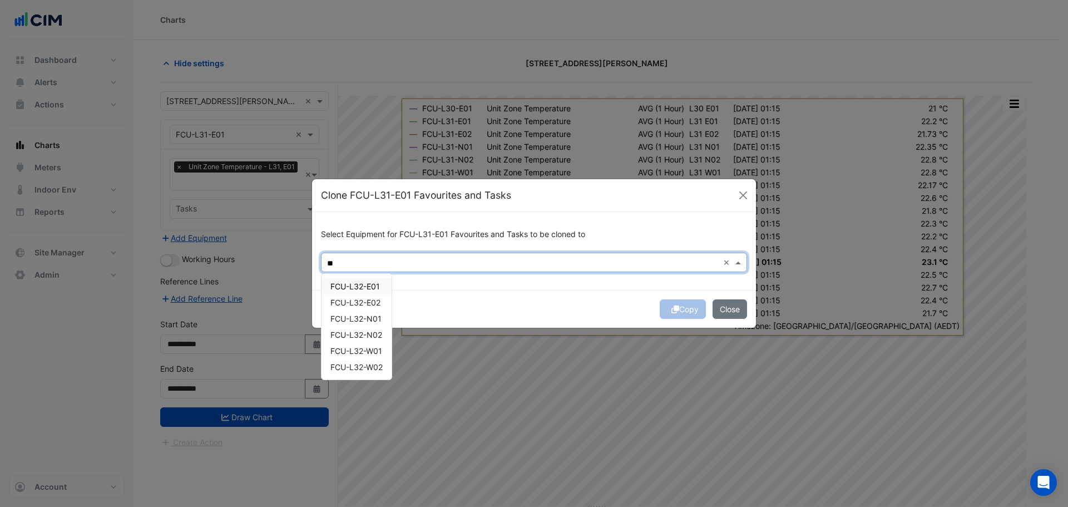
click at [365, 286] on span "FCU-L32-E01" at bounding box center [354, 285] width 49 height 9
click at [364, 304] on span "FCU-L32-E02" at bounding box center [355, 302] width 50 height 9
click at [364, 319] on span "FCU-L32-N01" at bounding box center [355, 318] width 51 height 9
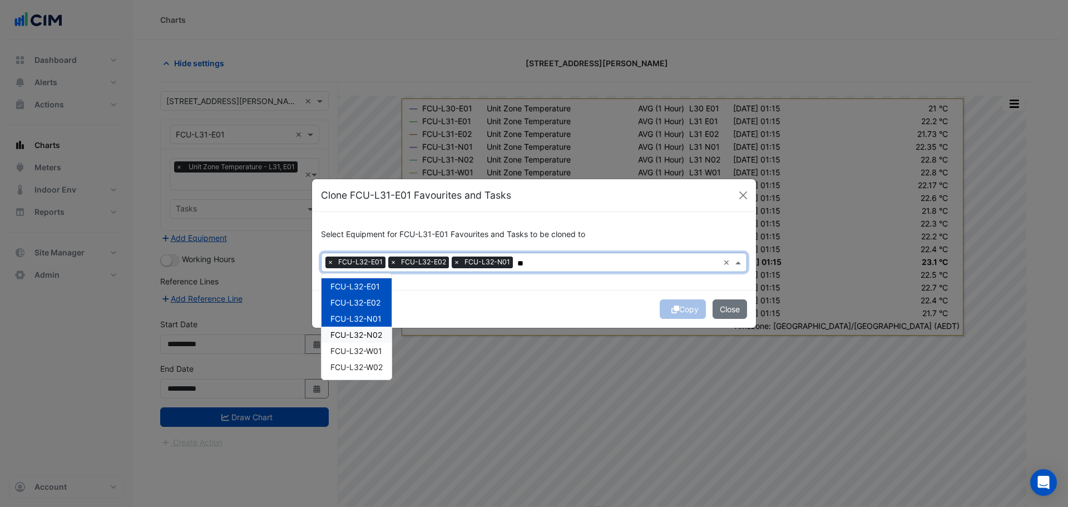
click at [365, 335] on span "FCU-L32-N02" at bounding box center [356, 334] width 52 height 9
click at [369, 346] on span "FCU-L32-W01" at bounding box center [356, 350] width 52 height 9
click at [370, 363] on span "FCU-L32-W02" at bounding box center [356, 366] width 52 height 9
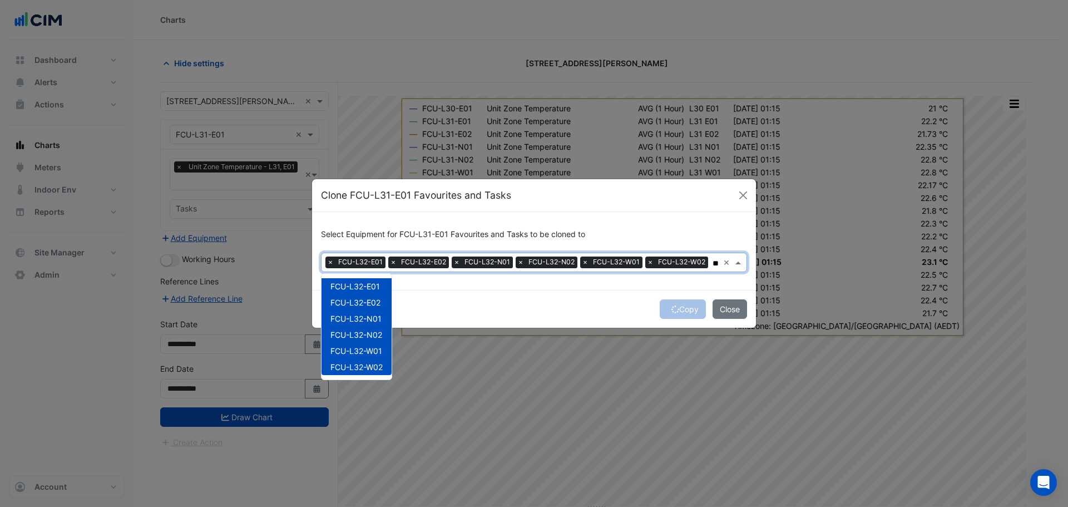
type input "**"
drag, startPoint x: 552, startPoint y: 308, endPoint x: 713, endPoint y: 317, distance: 161.0
click at [552, 308] on div "Copy Close" at bounding box center [534, 309] width 444 height 38
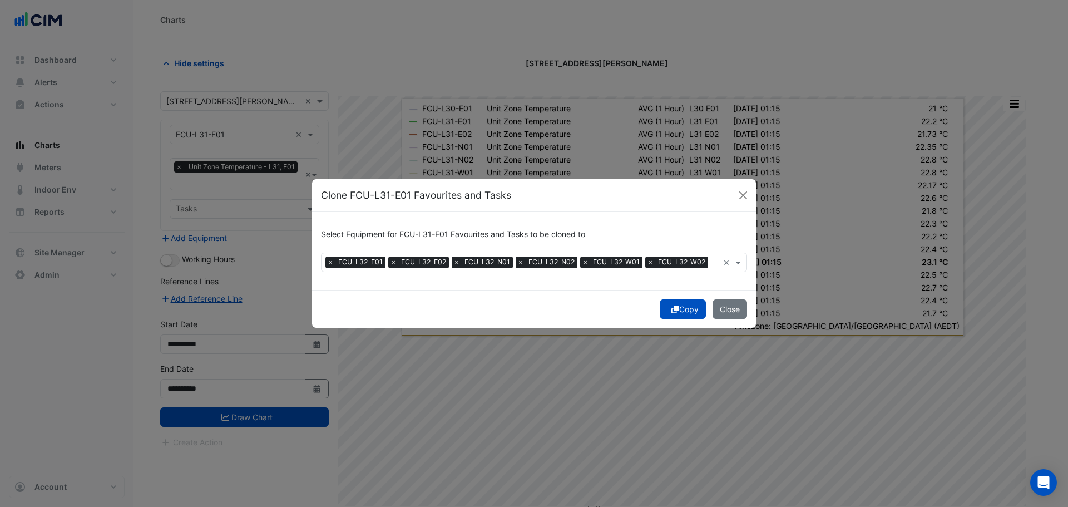
drag, startPoint x: 672, startPoint y: 310, endPoint x: 620, endPoint y: 311, distance: 51.7
click at [671, 310] on icon "submit" at bounding box center [675, 309] width 8 height 8
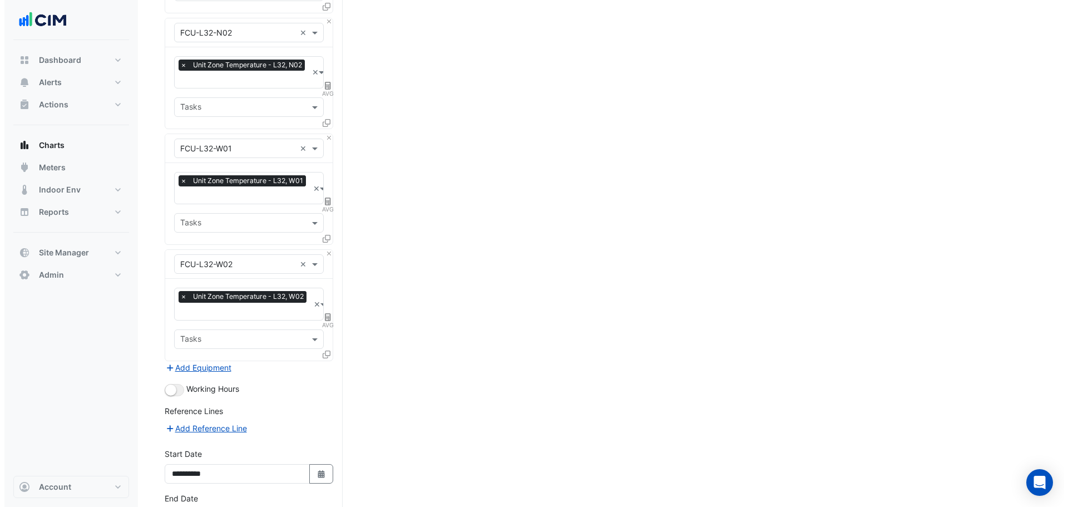
scroll to position [638, 0]
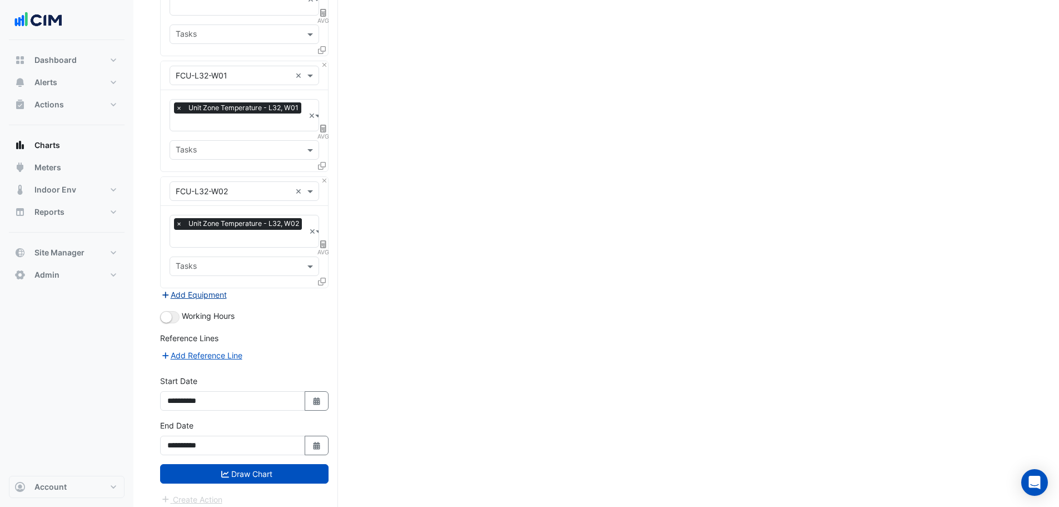
click at [197, 290] on button "Add Equipment" at bounding box center [193, 294] width 67 height 13
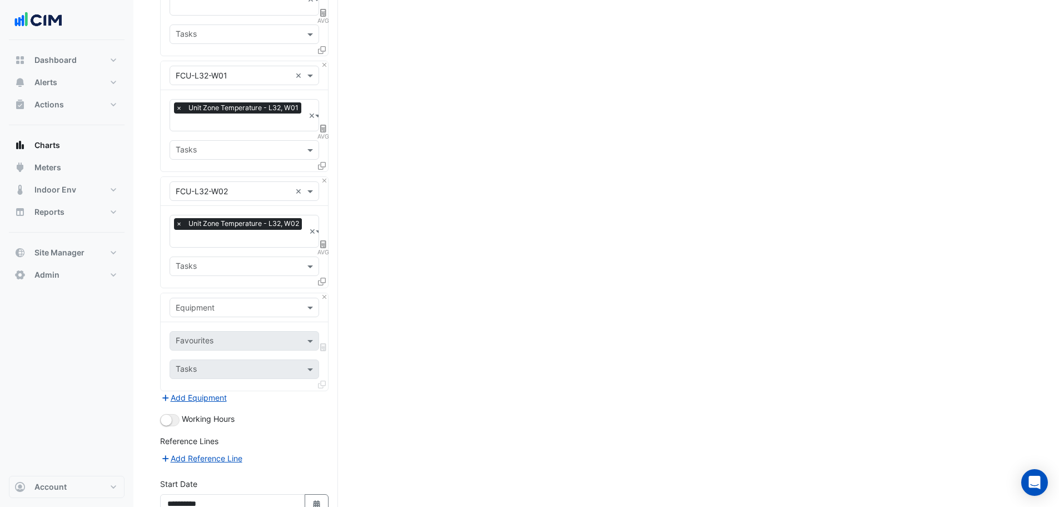
click at [210, 302] on input "text" at bounding box center [233, 308] width 115 height 12
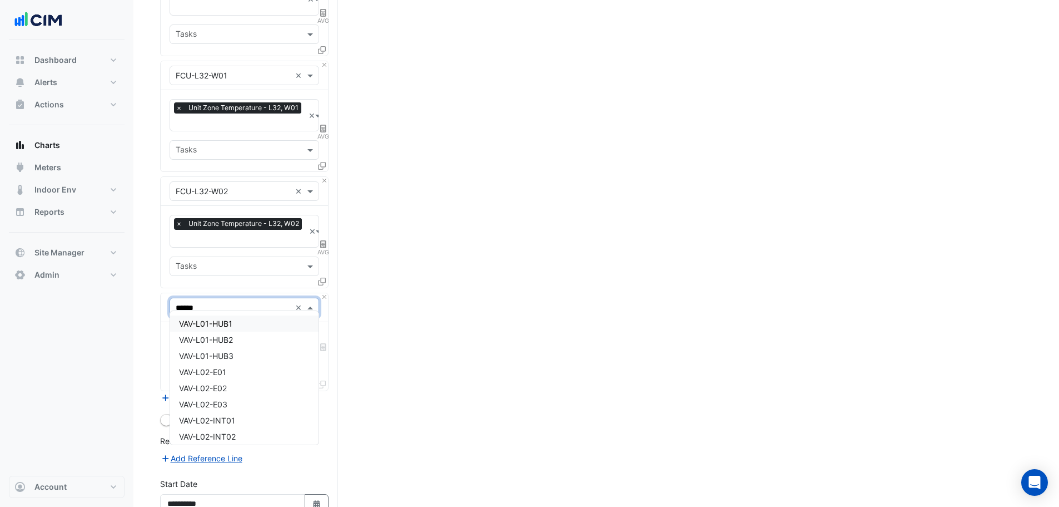
type input "*******"
click at [254, 351] on div "VAV-L32-INT01" at bounding box center [244, 356] width 148 height 16
click at [254, 375] on div "Favourites Tasks" at bounding box center [244, 356] width 167 height 68
click at [250, 336] on input "text" at bounding box center [232, 342] width 112 height 12
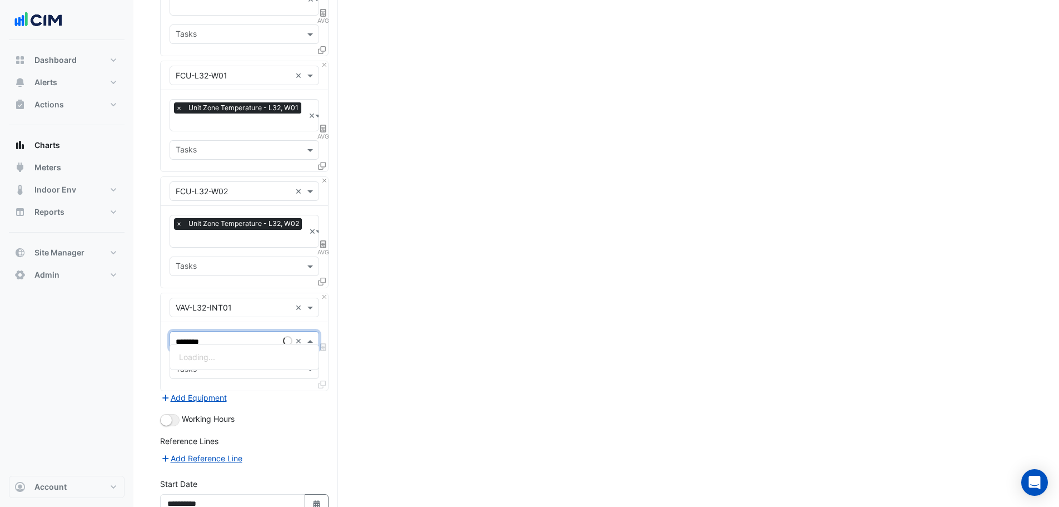
type input "*********"
click at [241, 367] on div "Variable Air Volume Zone Temperature Setpoint - L32, INT01" at bounding box center [288, 373] width 237 height 16
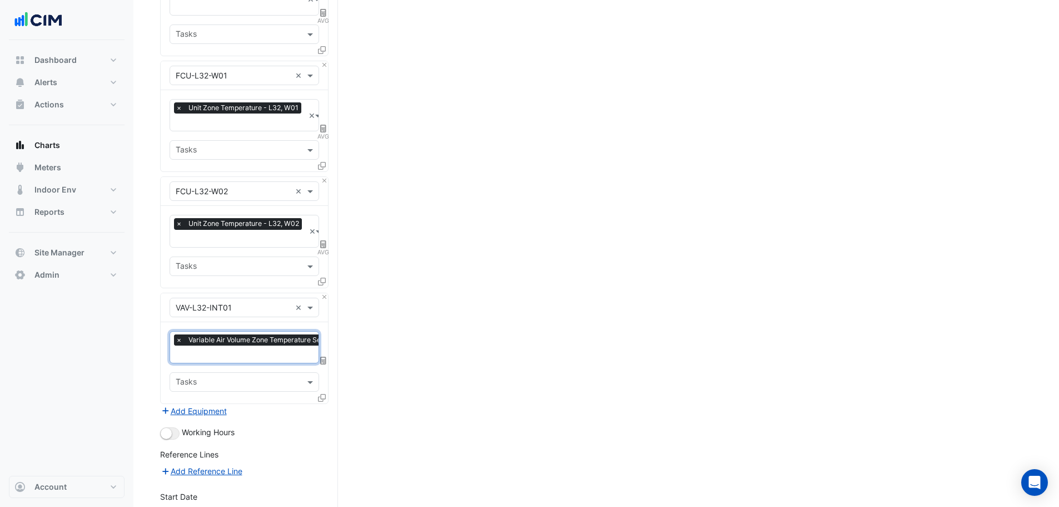
click at [177, 334] on span "×" at bounding box center [179, 339] width 10 height 11
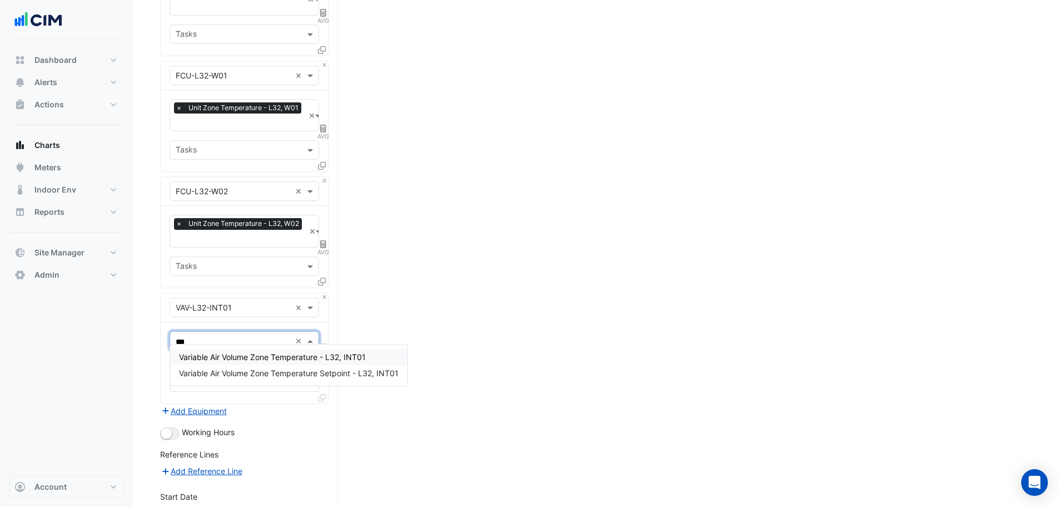
type input "****"
click at [205, 355] on span "Variable Air Volume Zone Temperature - L32, INT01" at bounding box center [272, 356] width 187 height 9
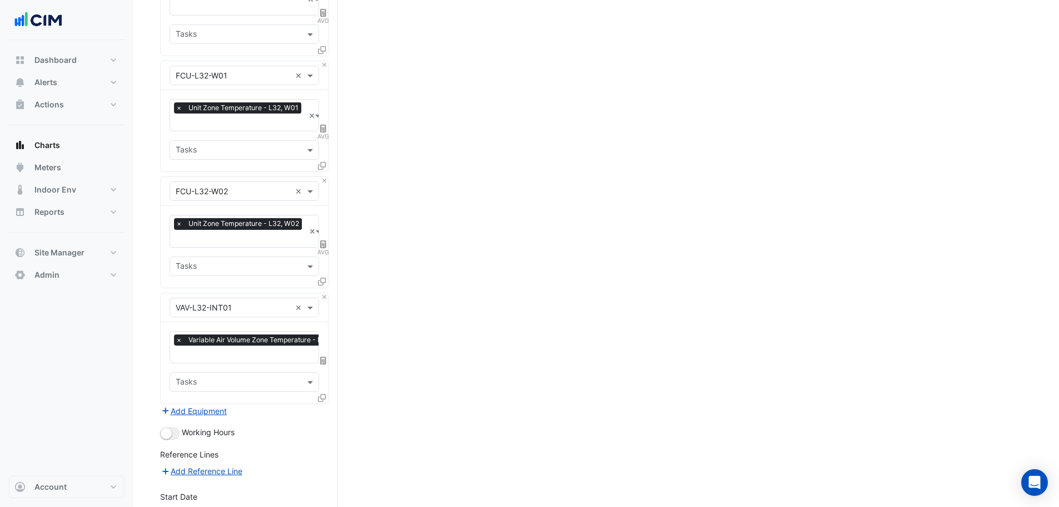
click at [321, 394] on icon at bounding box center [322, 398] width 8 height 8
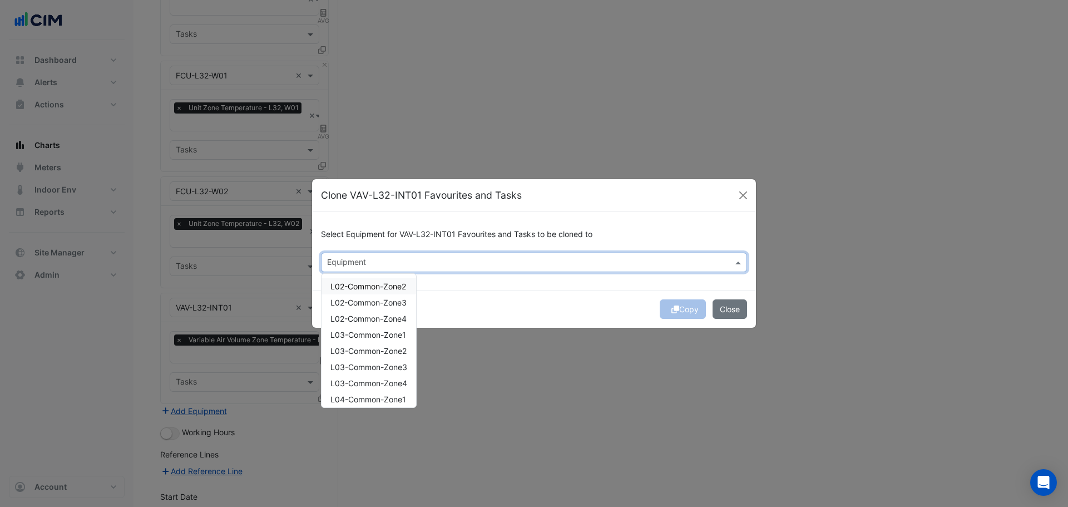
click at [390, 258] on input "text" at bounding box center [527, 263] width 401 height 12
click at [389, 384] on div "VAV-L32-INT02" at bounding box center [368, 383] width 94 height 16
click at [393, 399] on div "VAV-L32-INT03" at bounding box center [368, 399] width 94 height 16
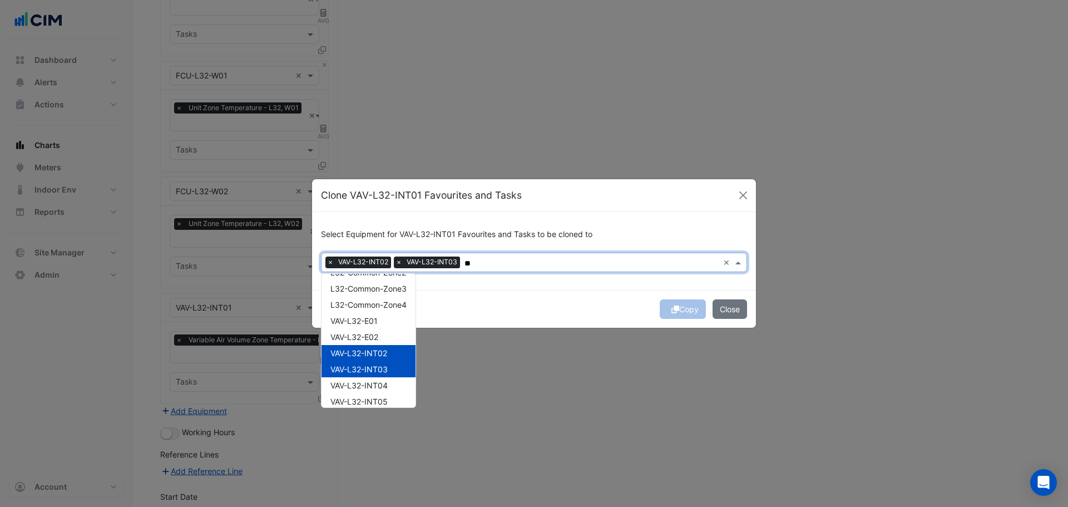
scroll to position [56, 0]
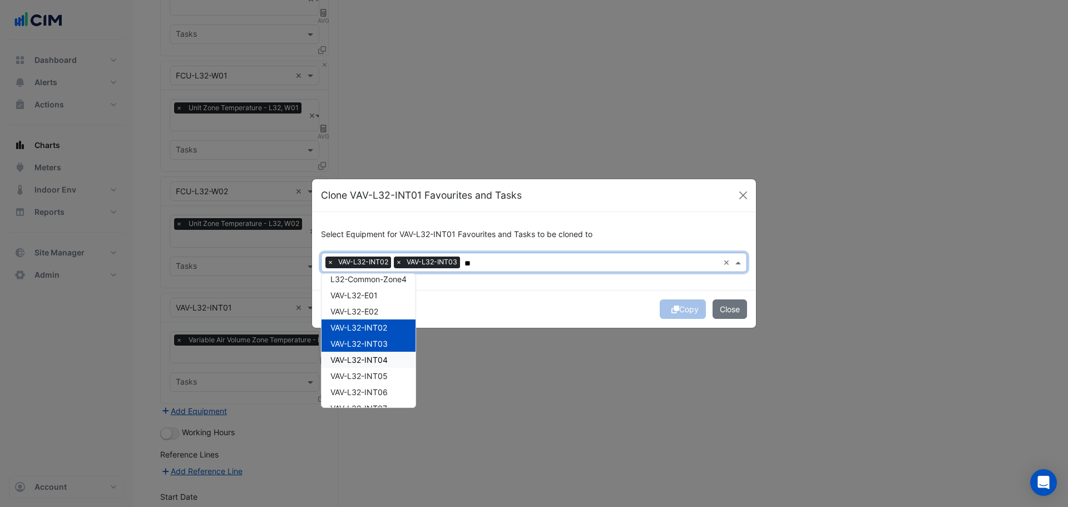
click at [403, 364] on div "VAV-L32-INT04" at bounding box center [368, 359] width 94 height 16
click at [399, 374] on div "VAV-L32-INT05" at bounding box center [368, 376] width 94 height 16
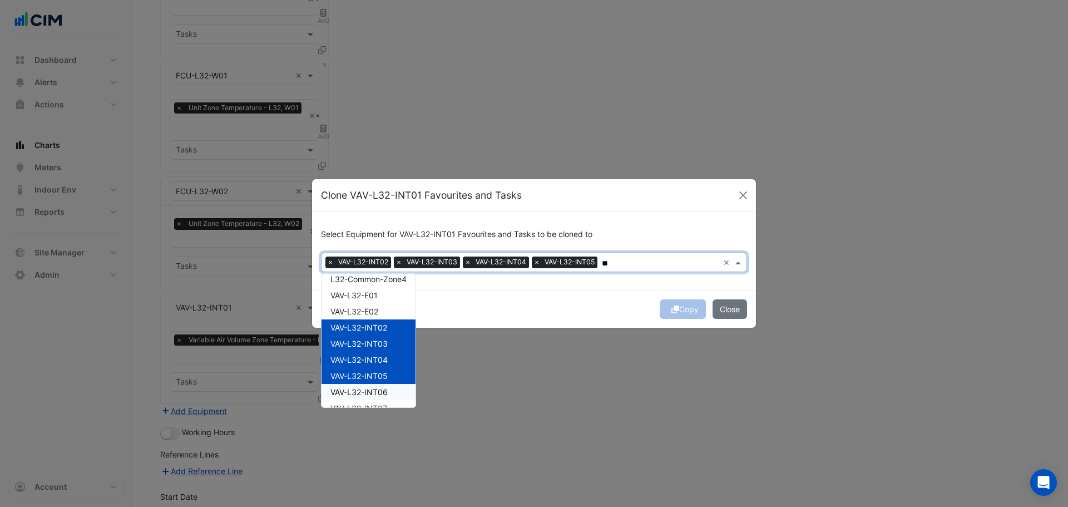
click at [397, 394] on div "VAV-L32-INT06" at bounding box center [368, 392] width 94 height 16
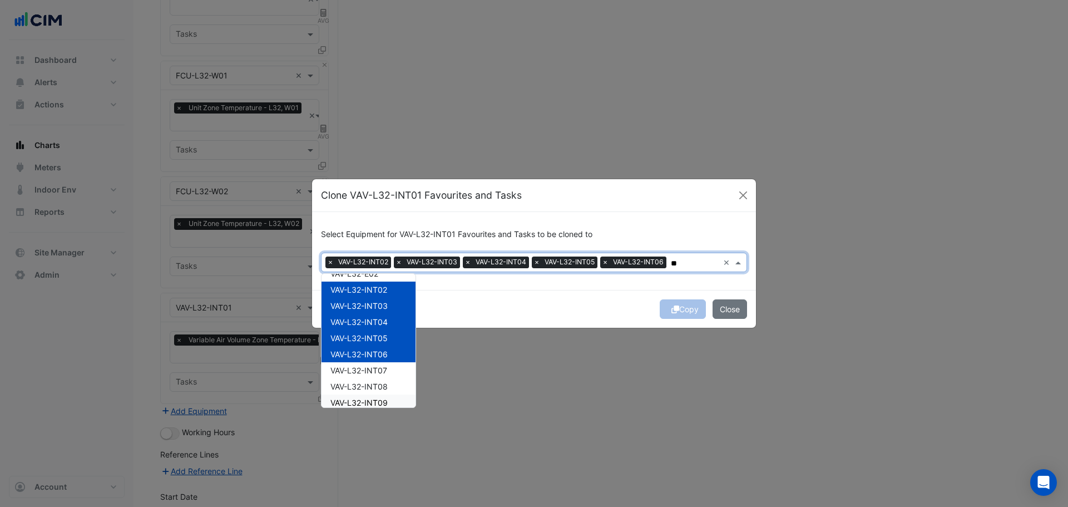
scroll to position [111, 0]
click at [396, 357] on div "VAV-L32-INT07" at bounding box center [368, 352] width 94 height 16
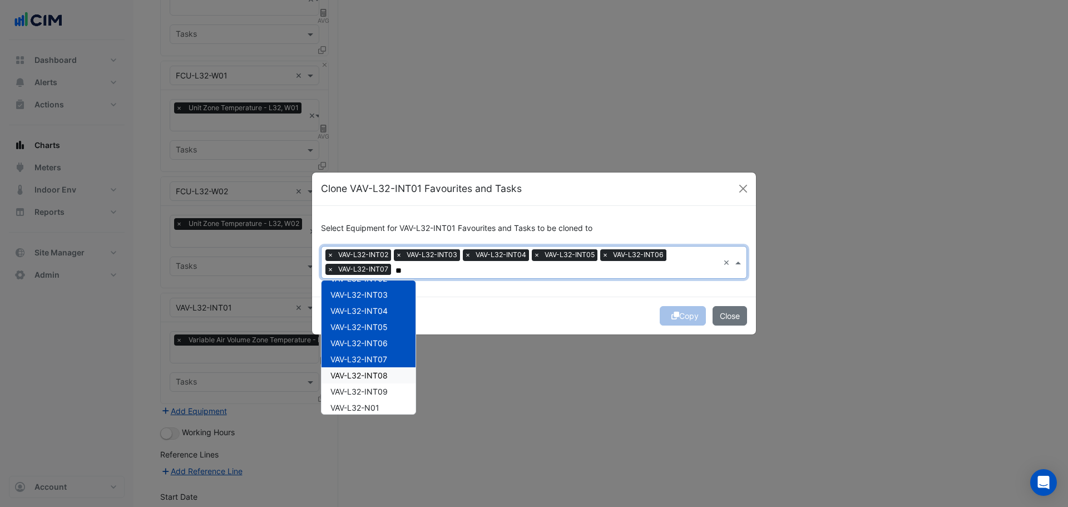
drag, startPoint x: 395, startPoint y: 371, endPoint x: 394, endPoint y: 382, distance: 11.2
click at [395, 372] on div "VAV-L32-INT08" at bounding box center [368, 375] width 94 height 16
click at [394, 386] on div "VAV-L32-INT09" at bounding box center [368, 391] width 94 height 16
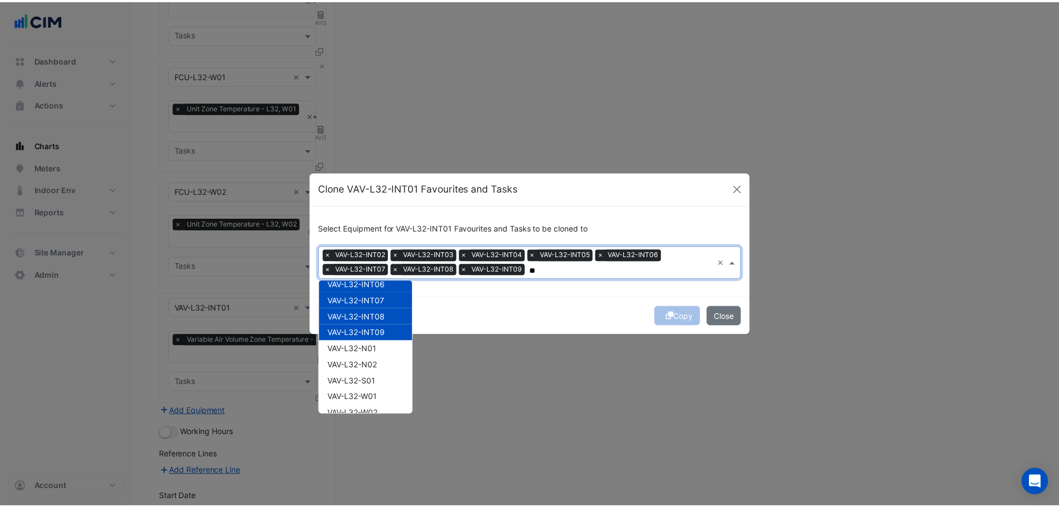
scroll to position [182, 0]
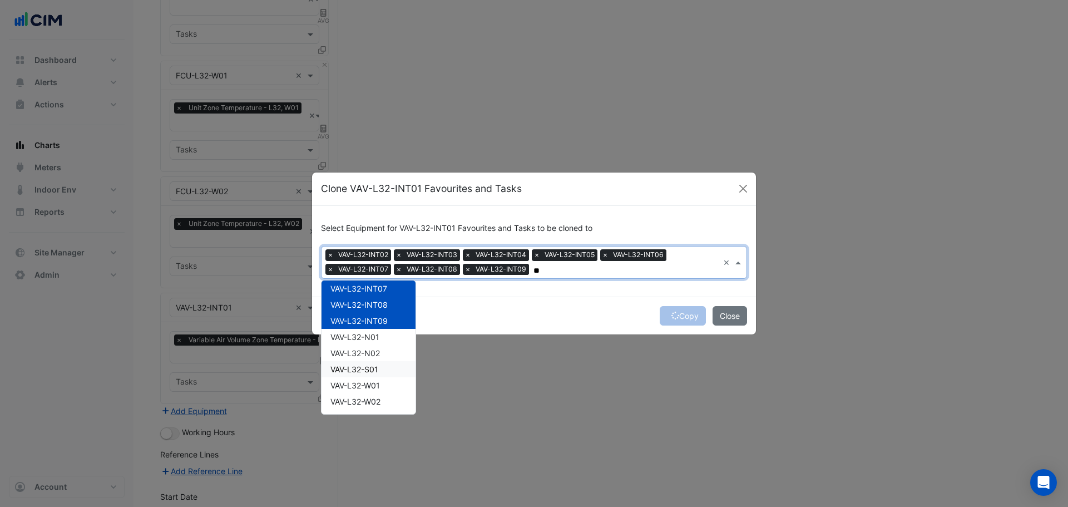
click at [386, 367] on div "VAV-L32-S01" at bounding box center [368, 369] width 94 height 16
type input "**"
click at [548, 315] on div "Copy Close" at bounding box center [534, 315] width 444 height 38
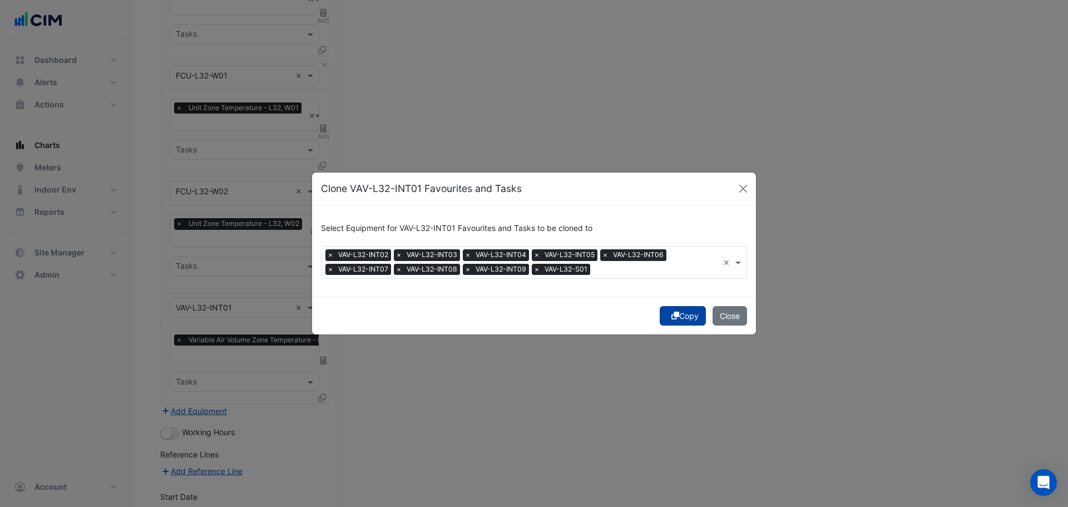
click at [679, 319] on button "Copy" at bounding box center [683, 315] width 46 height 19
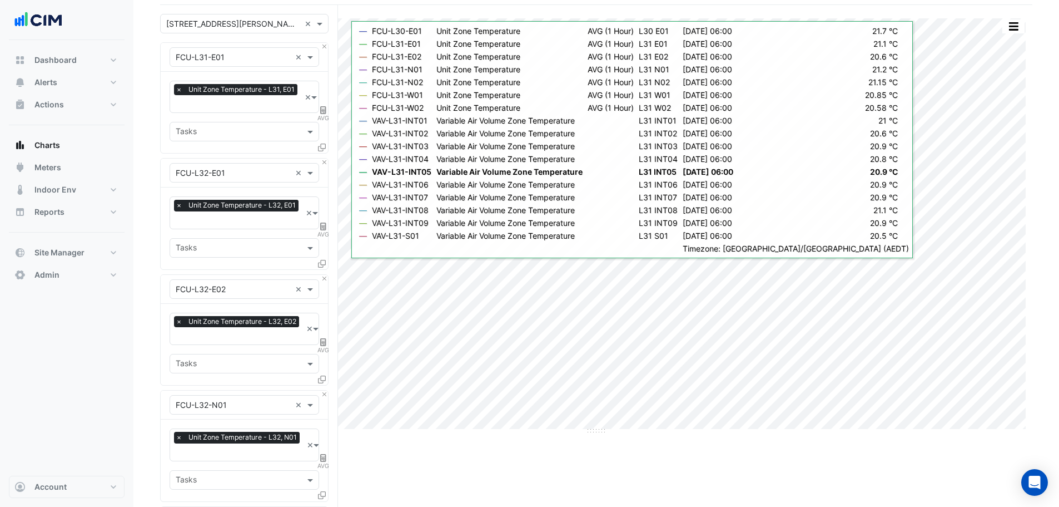
scroll to position [0, 0]
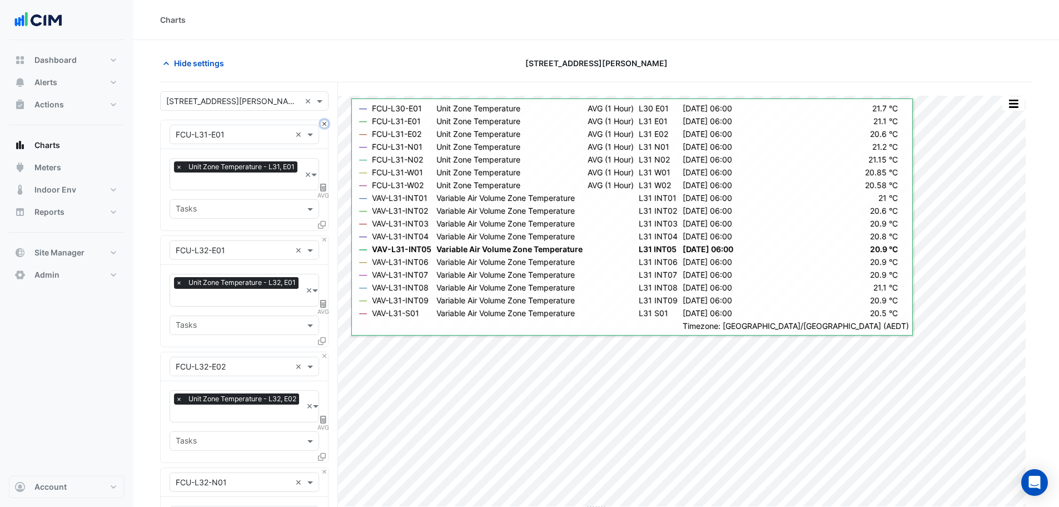
click at [324, 125] on button "Close" at bounding box center [324, 123] width 7 height 7
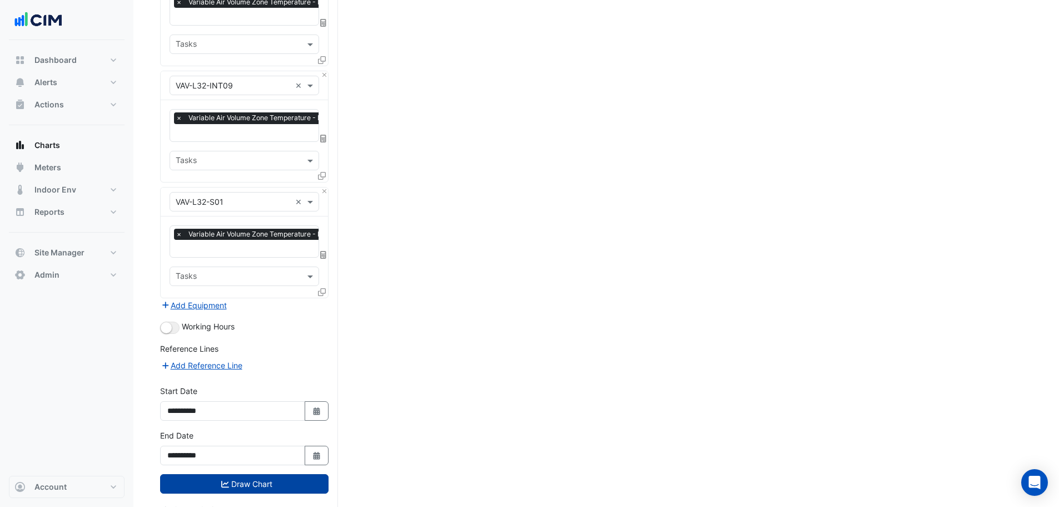
click at [226, 480] on icon "submit" at bounding box center [225, 483] width 8 height 7
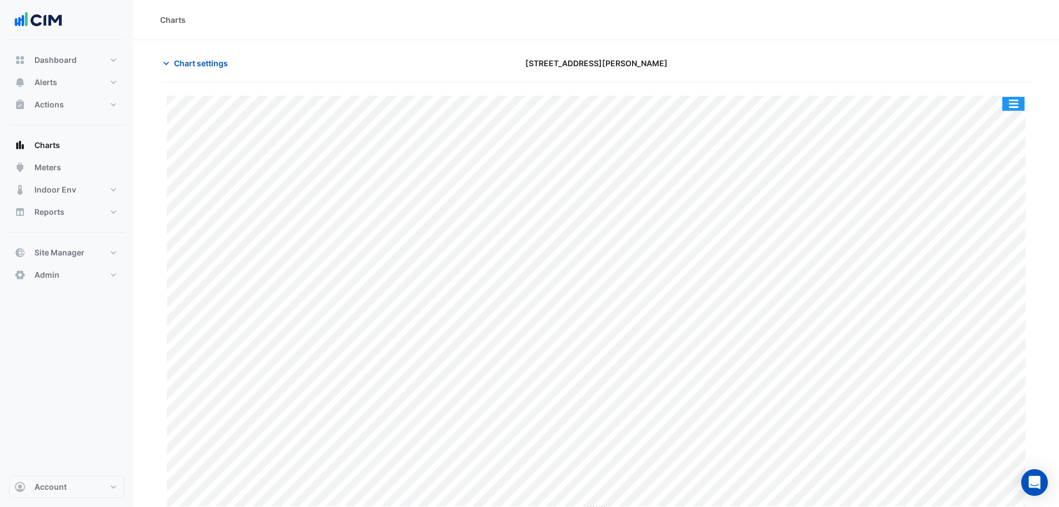
click at [1008, 104] on button "button" at bounding box center [1014, 104] width 22 height 14
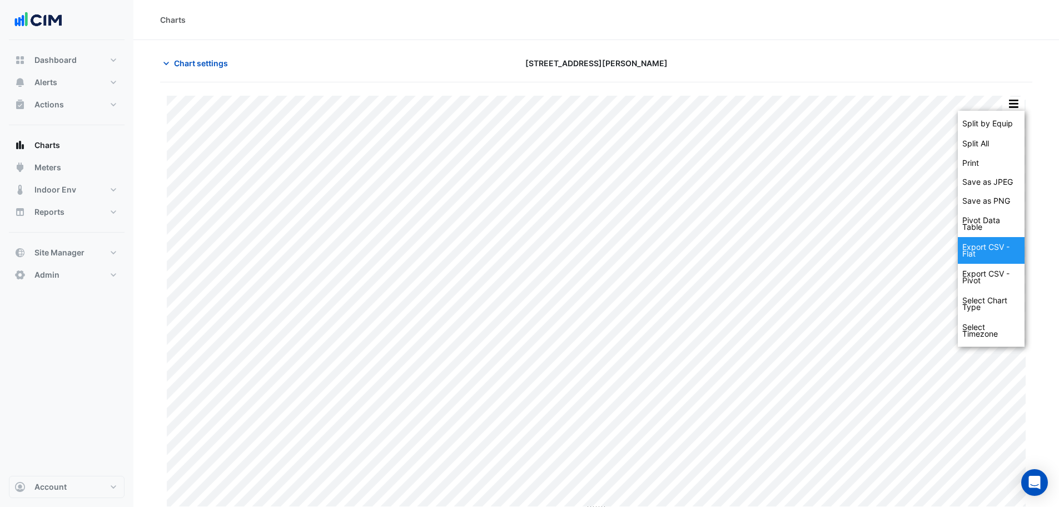
click at [995, 249] on div "Export CSV - Flat" at bounding box center [991, 250] width 67 height 27
click at [1017, 46] on section "Chart settings [STREET_ADDRESS][PERSON_NAME] Split by Equip Split All Print Sav…" at bounding box center [596, 276] width 926 height 472
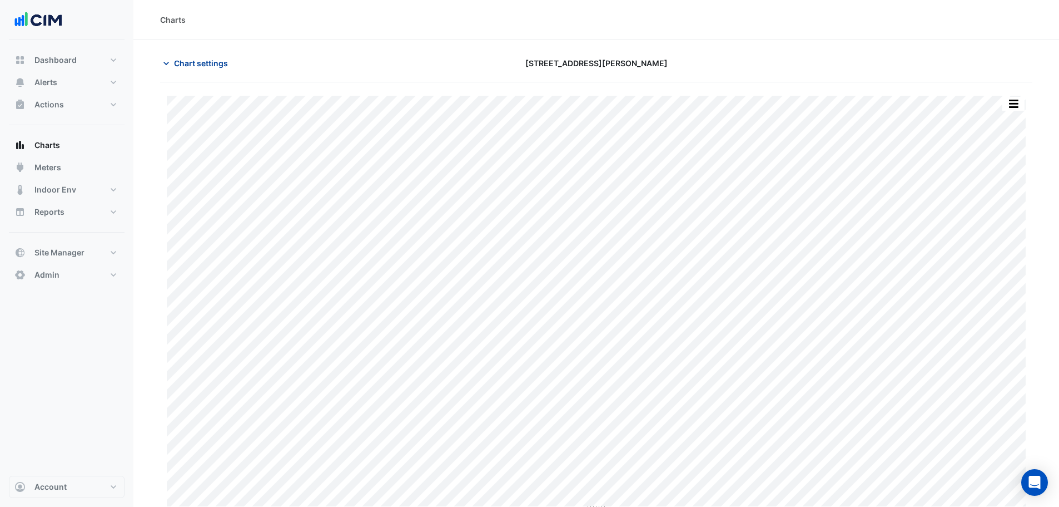
click at [209, 65] on span "Chart settings" at bounding box center [201, 63] width 54 height 12
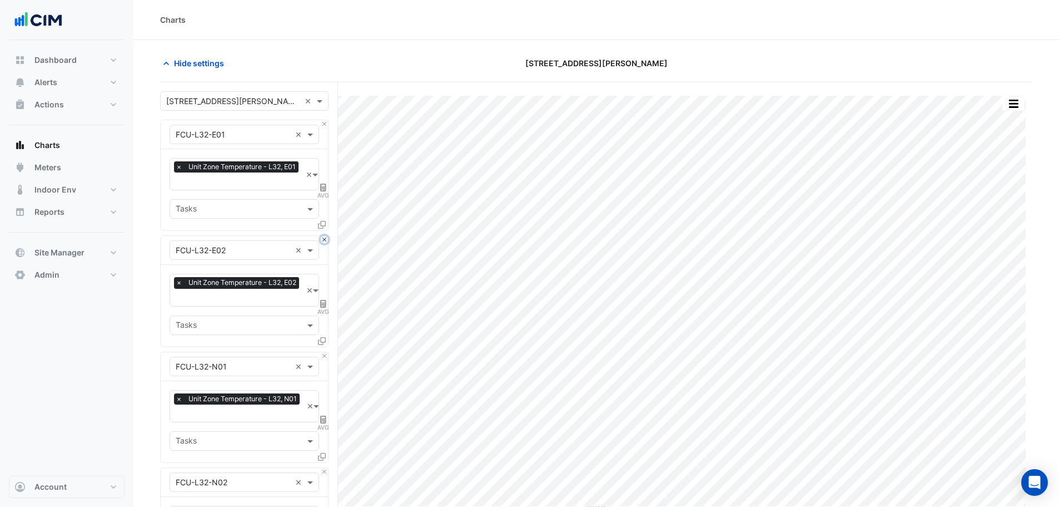
click at [324, 239] on button "Close" at bounding box center [324, 239] width 7 height 7
click at [324, 352] on button "Close" at bounding box center [324, 355] width 7 height 7
click at [324, 239] on button "Close" at bounding box center [324, 239] width 7 height 7
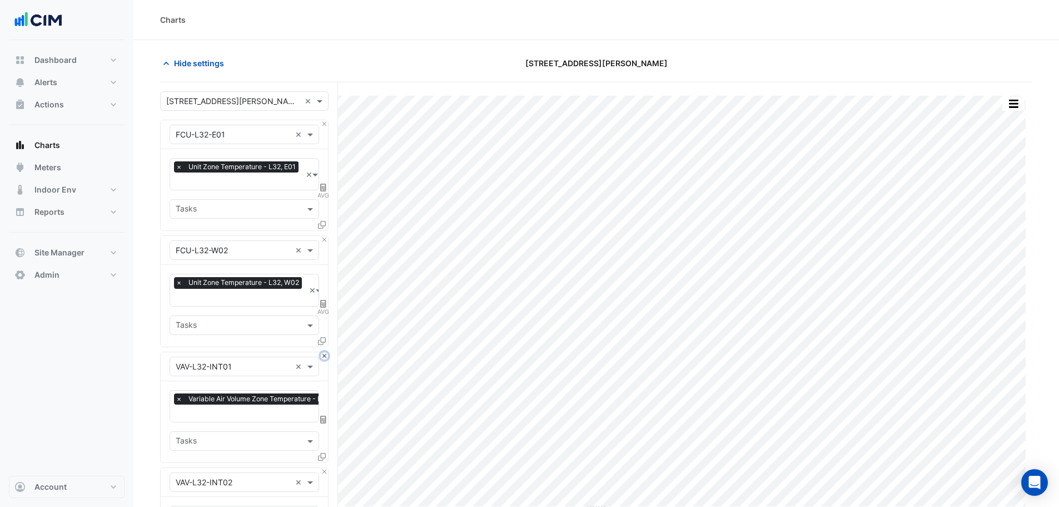
click at [324, 352] on button "Close" at bounding box center [324, 355] width 7 height 7
click at [324, 239] on button "Close" at bounding box center [324, 239] width 7 height 7
click at [324, 352] on button "Close" at bounding box center [324, 355] width 7 height 7
click at [324, 239] on button "Close" at bounding box center [324, 239] width 7 height 7
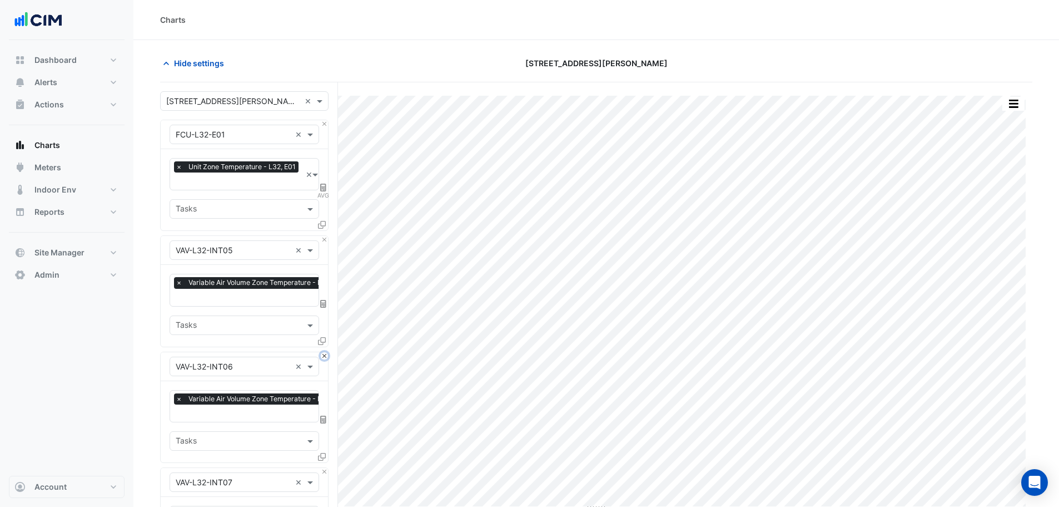
click at [324, 352] on button "Close" at bounding box center [324, 355] width 7 height 7
click at [324, 239] on button "Close" at bounding box center [324, 239] width 7 height 7
click at [324, 352] on button "Close" at bounding box center [324, 355] width 7 height 7
click at [324, 239] on button "Close" at bounding box center [324, 239] width 7 height 7
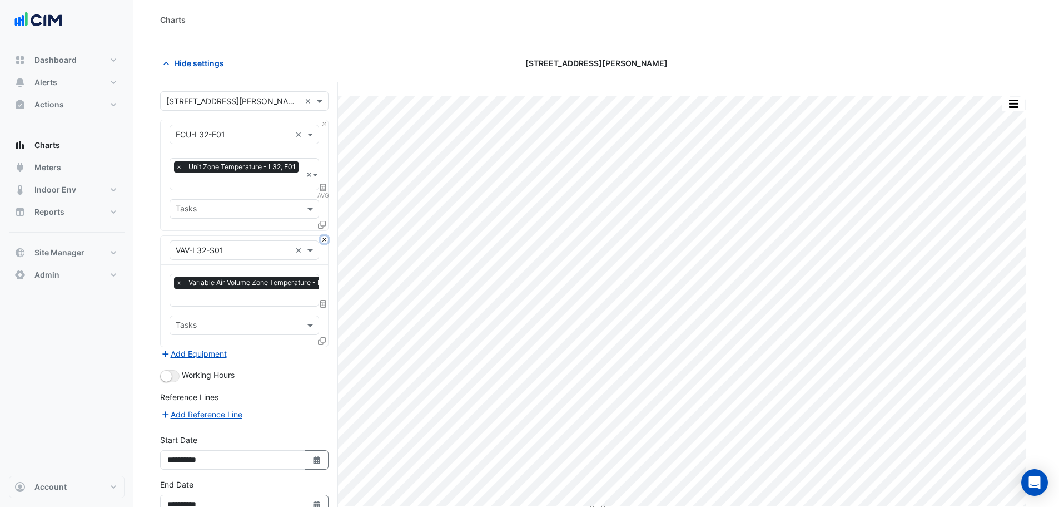
click at [324, 239] on button "Close" at bounding box center [324, 239] width 7 height 7
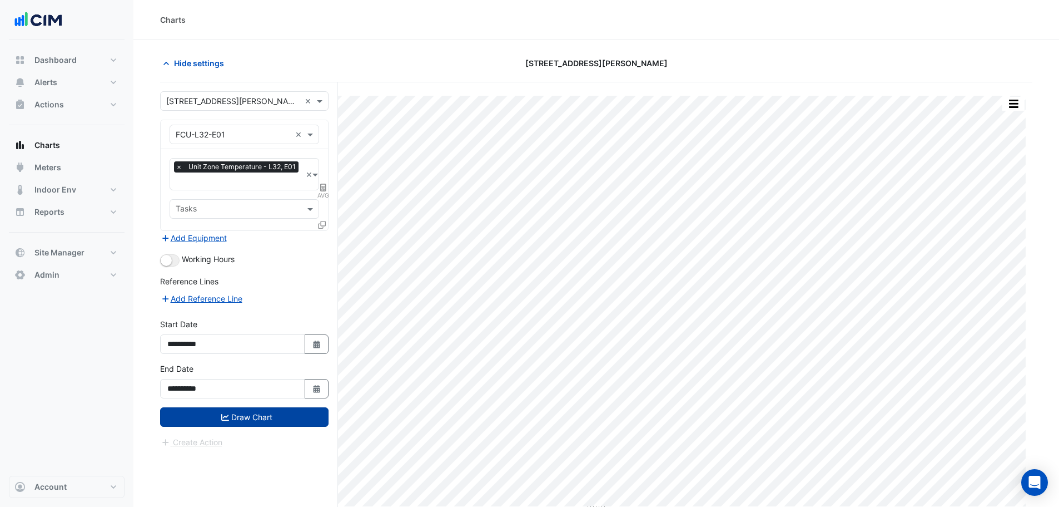
click at [319, 226] on icon at bounding box center [322, 225] width 8 height 8
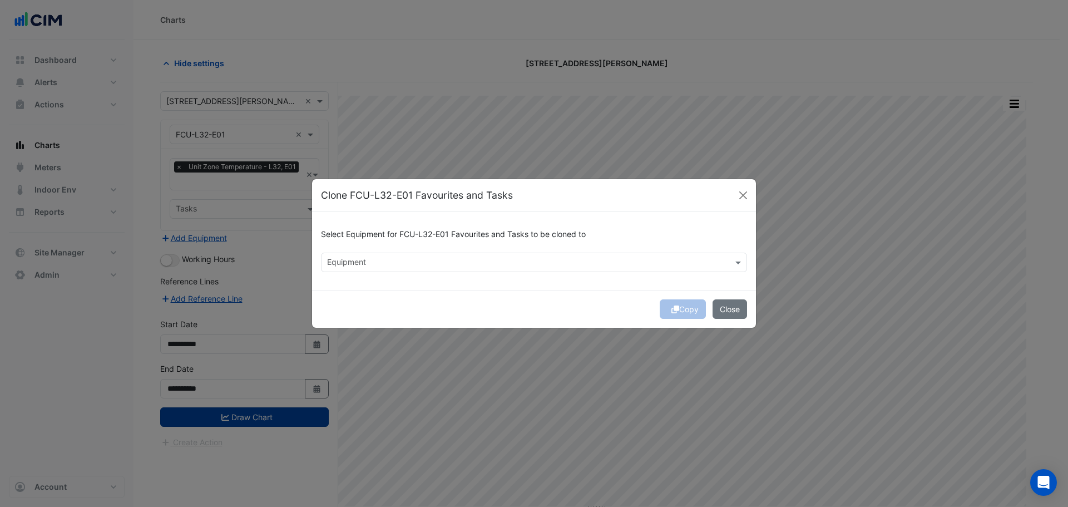
click at [368, 262] on input "text" at bounding box center [527, 263] width 401 height 12
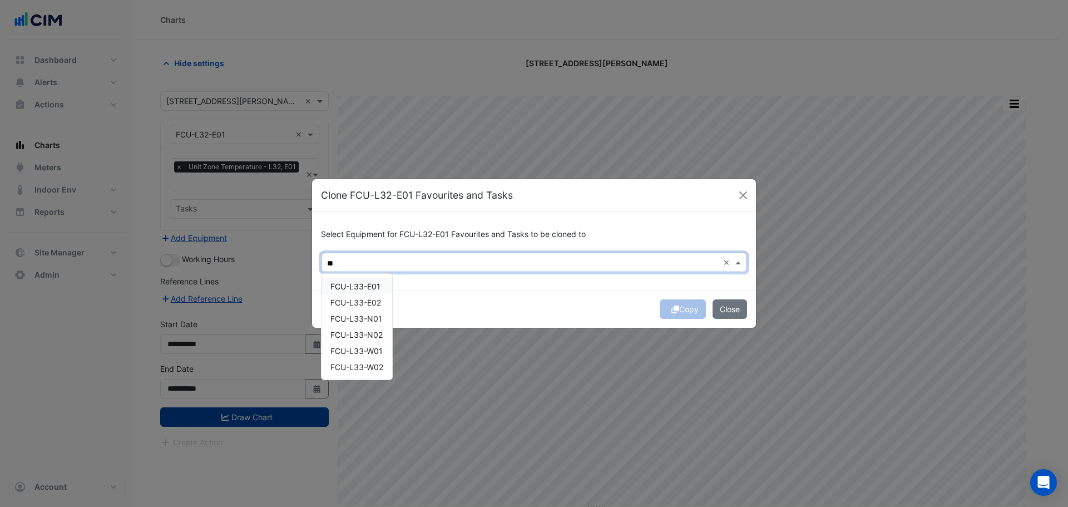
drag, startPoint x: 358, startPoint y: 279, endPoint x: 360, endPoint y: 289, distance: 10.1
click at [358, 281] on div "FCU-L33-E01" at bounding box center [356, 286] width 71 height 16
click at [361, 303] on span "FCU-L33-E02" at bounding box center [355, 302] width 51 height 9
click at [364, 321] on span "FCU-L33-N01" at bounding box center [356, 318] width 52 height 9
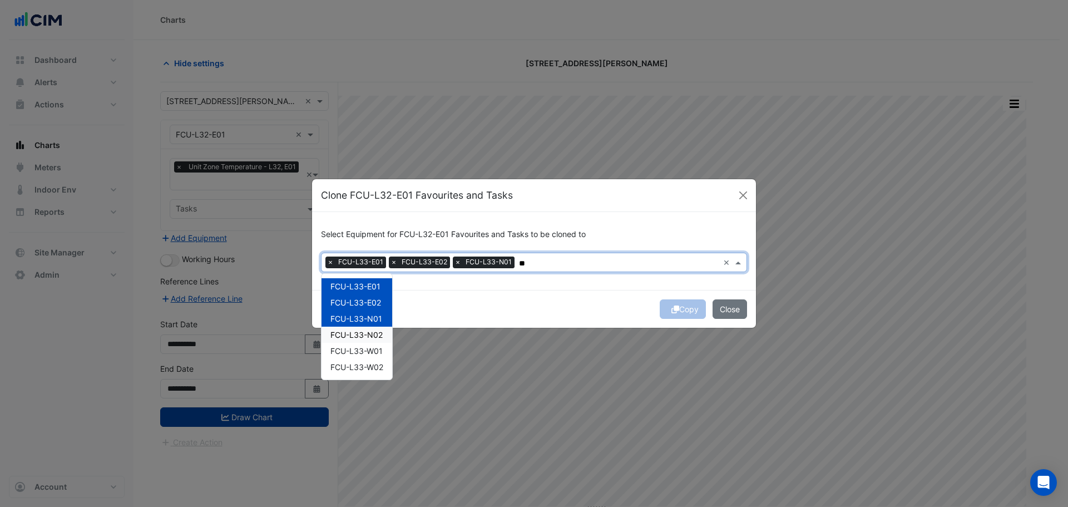
click at [366, 334] on span "FCU-L33-N02" at bounding box center [356, 334] width 52 height 9
click at [372, 350] on span "FCU-L33-W01" at bounding box center [356, 350] width 52 height 9
click at [371, 373] on div "FCU-L33-W02" at bounding box center [356, 367] width 71 height 16
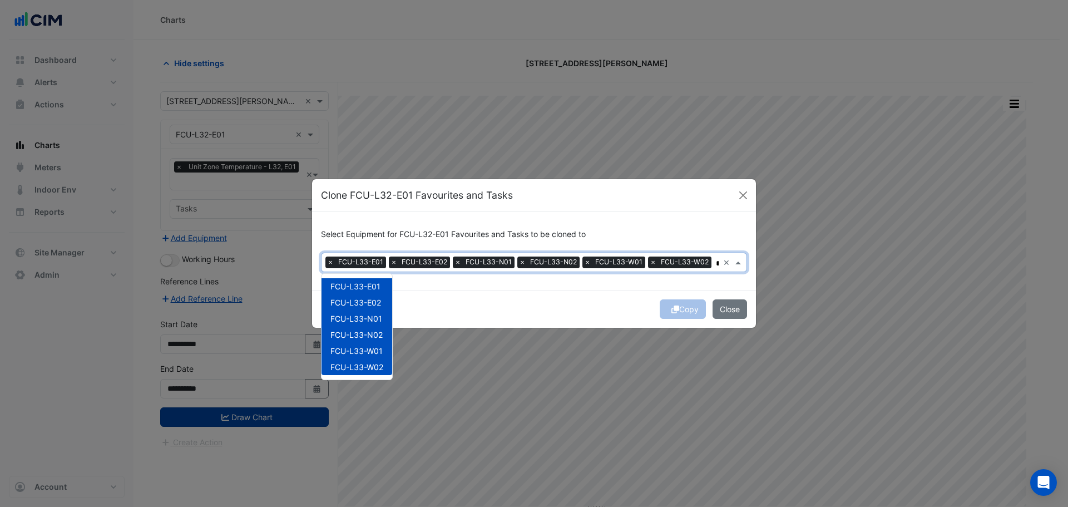
type input "**"
click at [502, 311] on div "Copy Close" at bounding box center [534, 309] width 444 height 38
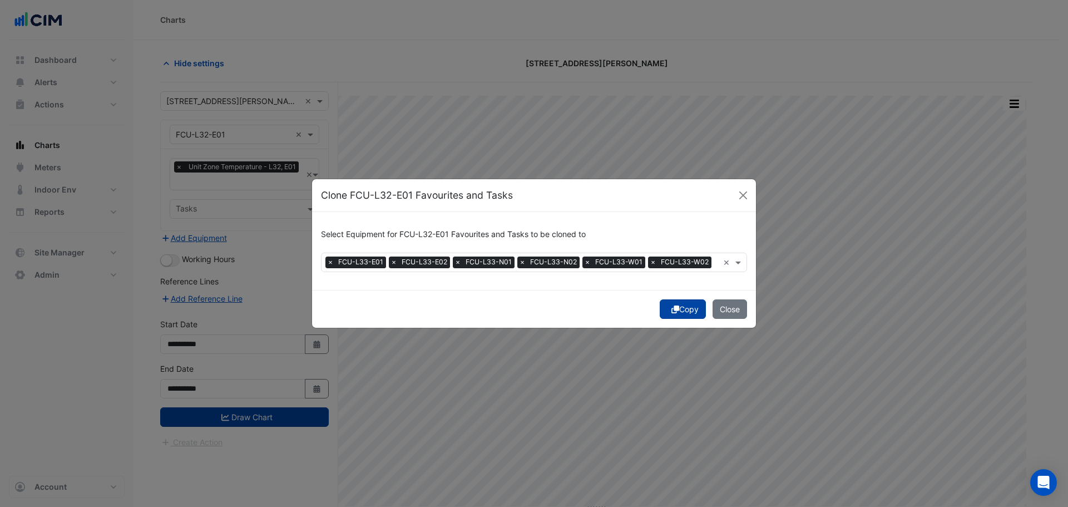
click at [699, 303] on button "Copy" at bounding box center [683, 308] width 46 height 19
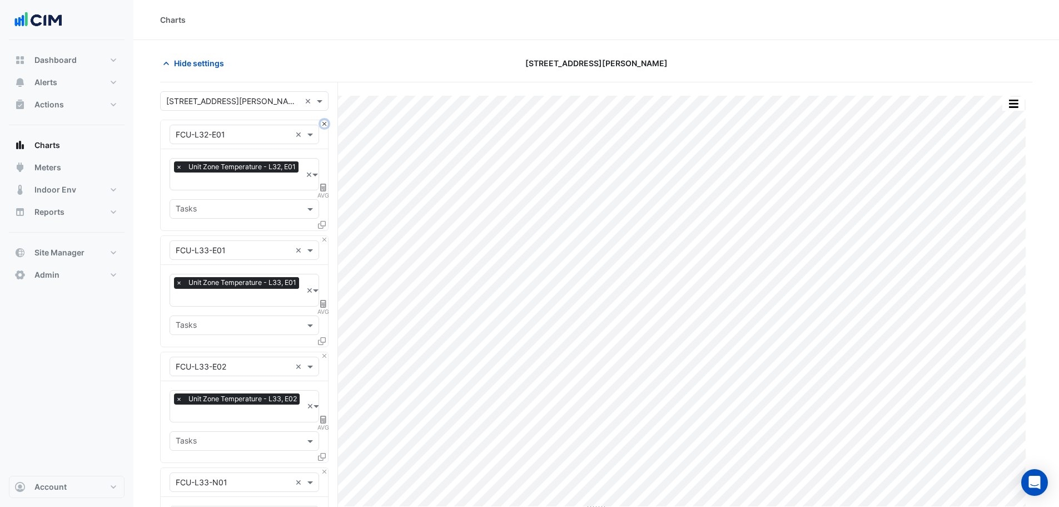
click at [324, 123] on button "Close" at bounding box center [324, 123] width 7 height 7
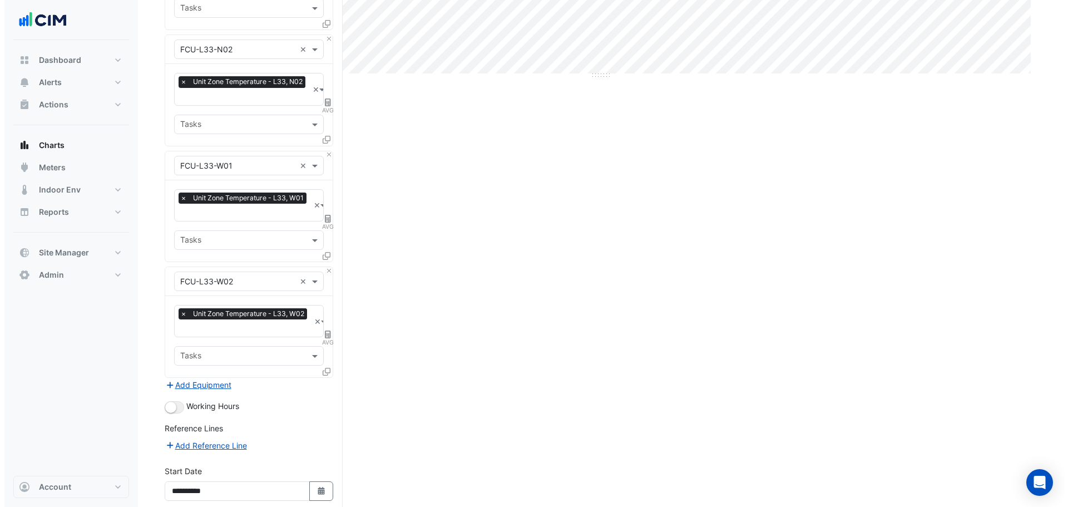
scroll to position [523, 0]
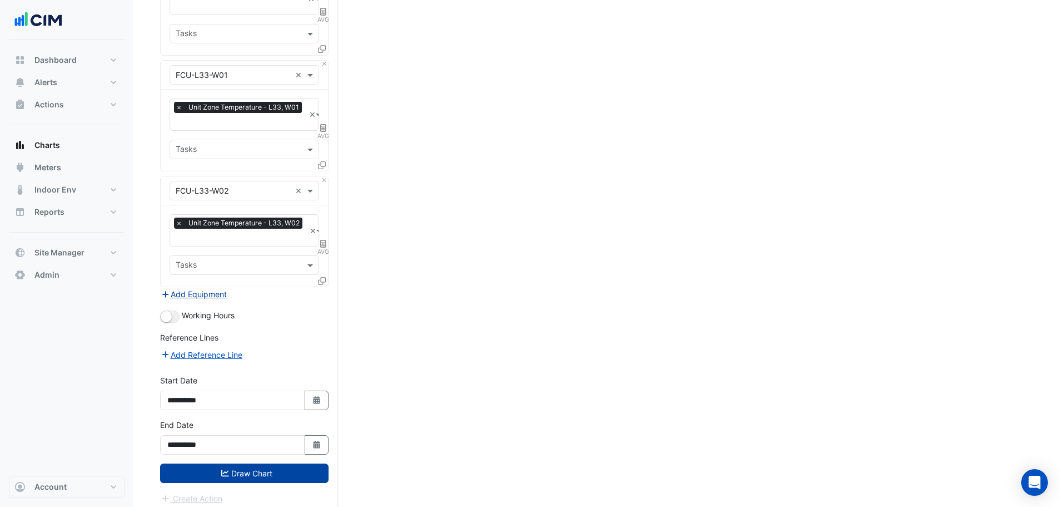
click at [217, 289] on button "Add Equipment" at bounding box center [193, 294] width 67 height 13
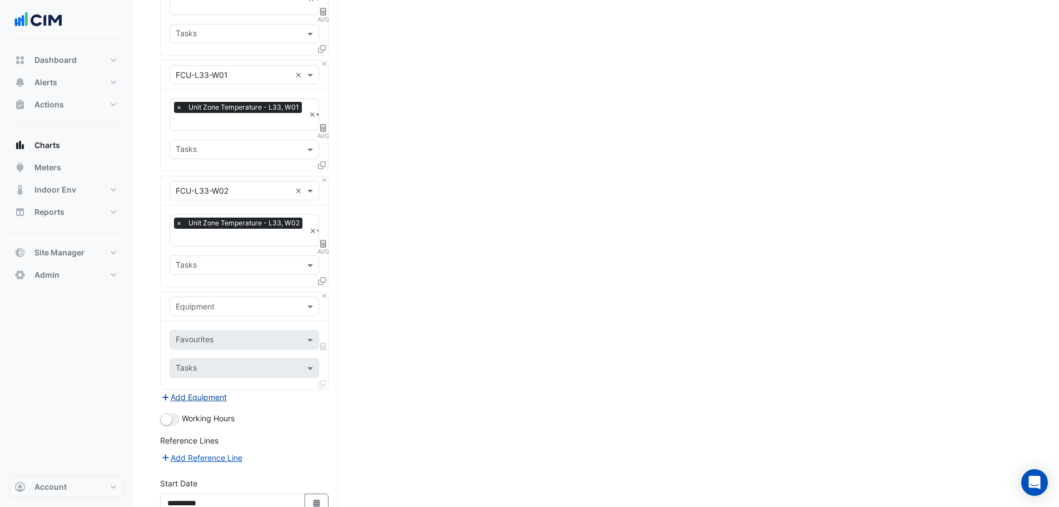
click at [229, 301] on input "text" at bounding box center [233, 307] width 115 height 12
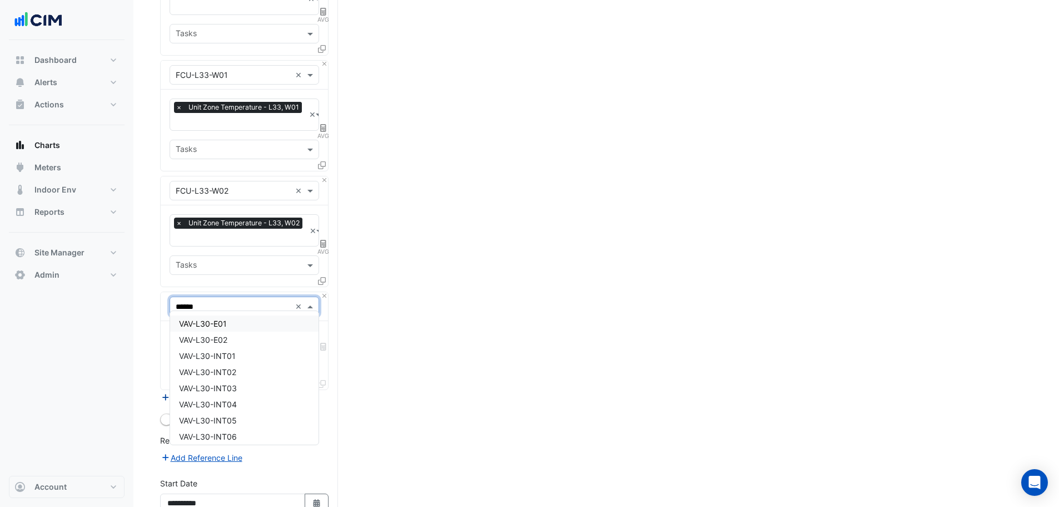
type input "*******"
click at [242, 351] on div "VAV-L33-INT01" at bounding box center [244, 356] width 148 height 16
click at [235, 369] on div at bounding box center [231, 369] width 114 height 14
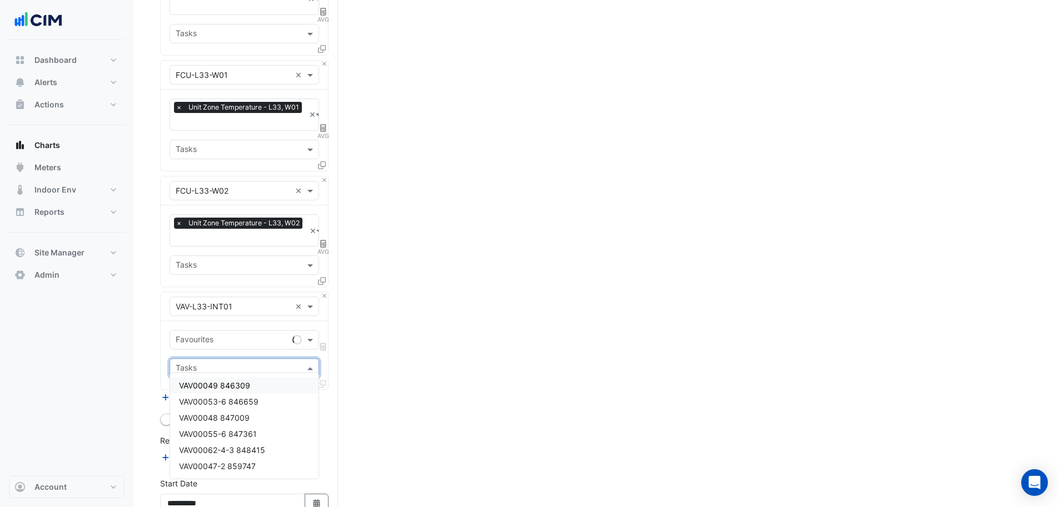
click at [226, 335] on input "text" at bounding box center [232, 341] width 112 height 12
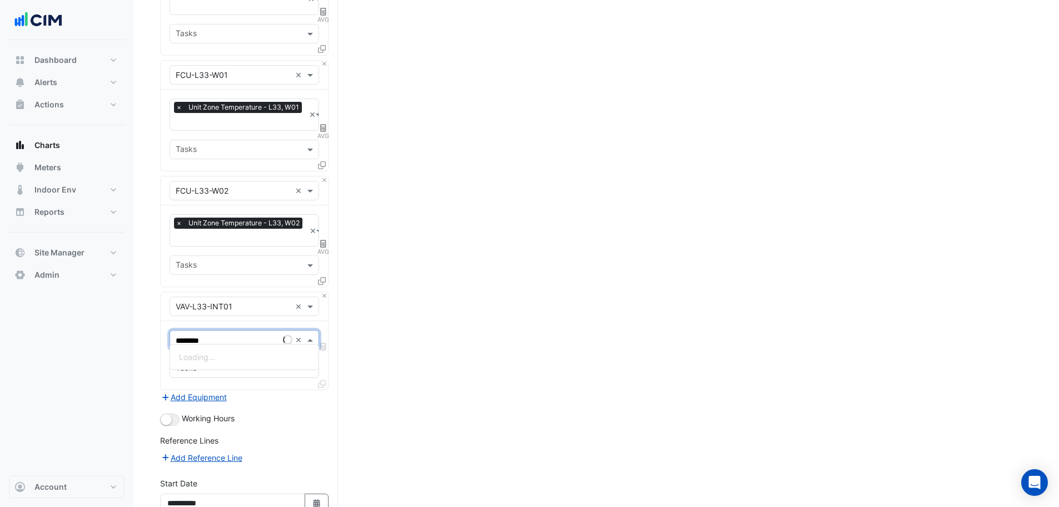
type input "*********"
click at [261, 356] on span "Variable Air Volume Zone Temperature - L33, INT01" at bounding box center [272, 356] width 187 height 9
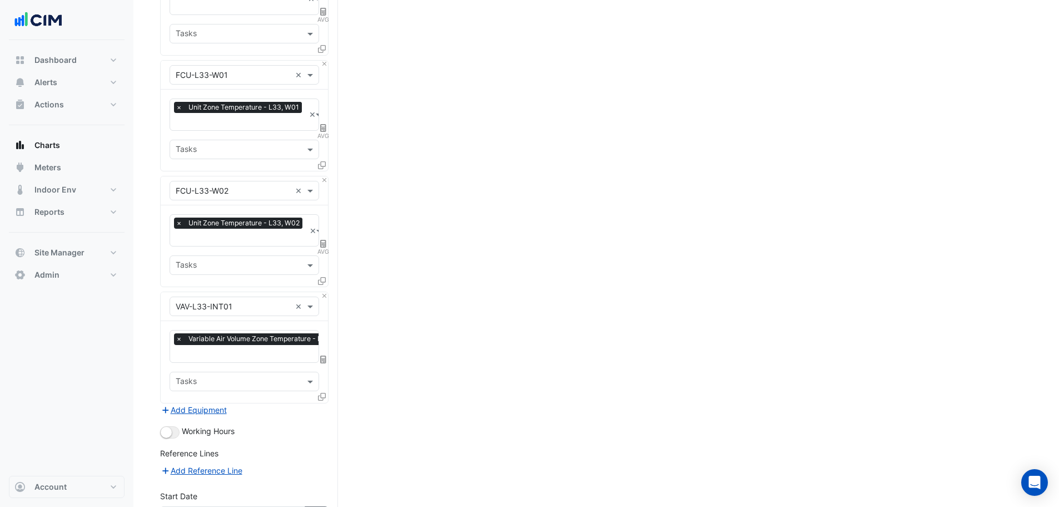
click at [323, 393] on icon at bounding box center [322, 397] width 8 height 8
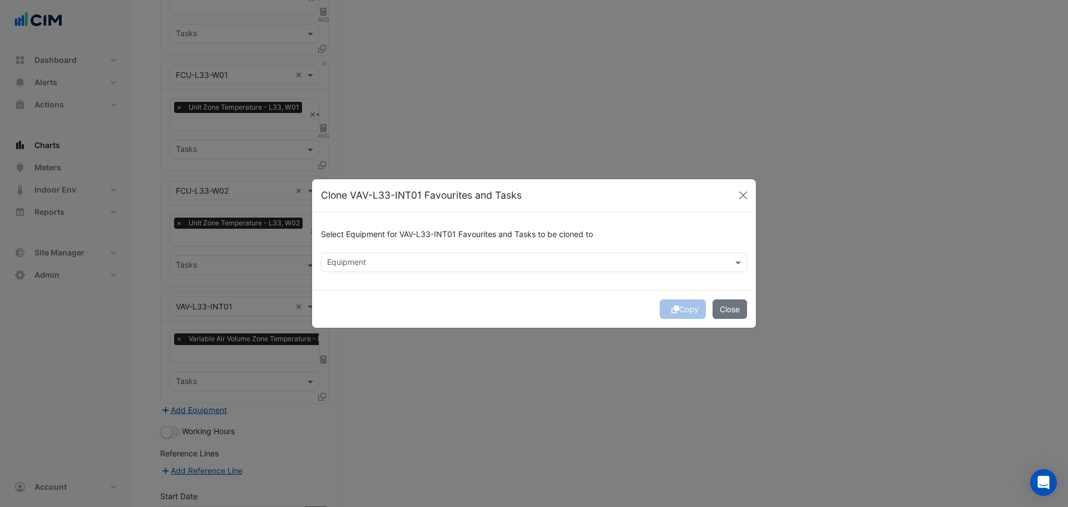
click at [359, 259] on input "text" at bounding box center [527, 263] width 401 height 12
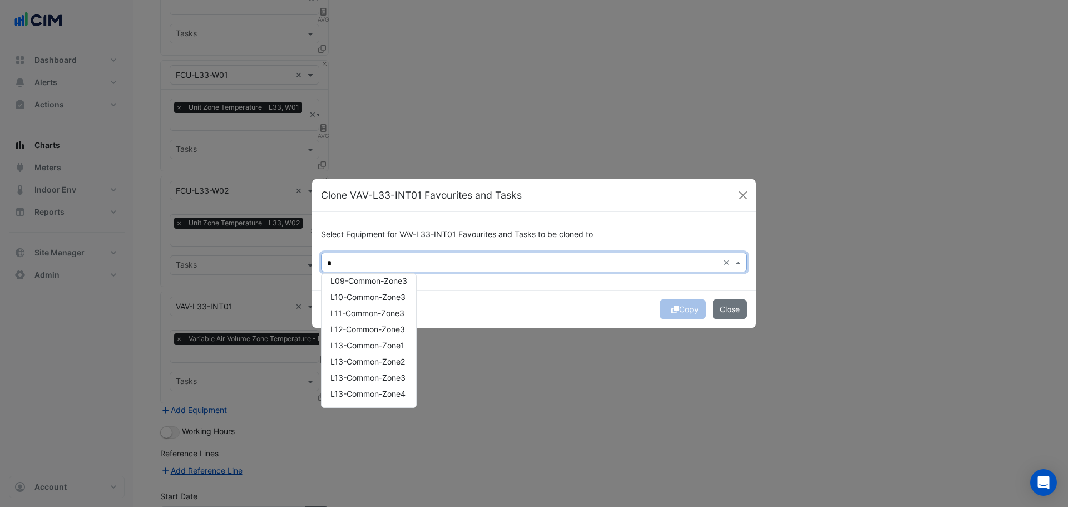
scroll to position [54, 0]
click at [378, 332] on span "VAV-L33-INT02" at bounding box center [358, 328] width 57 height 9
click at [380, 349] on span "VAV-L33-INT03" at bounding box center [359, 344] width 58 height 9
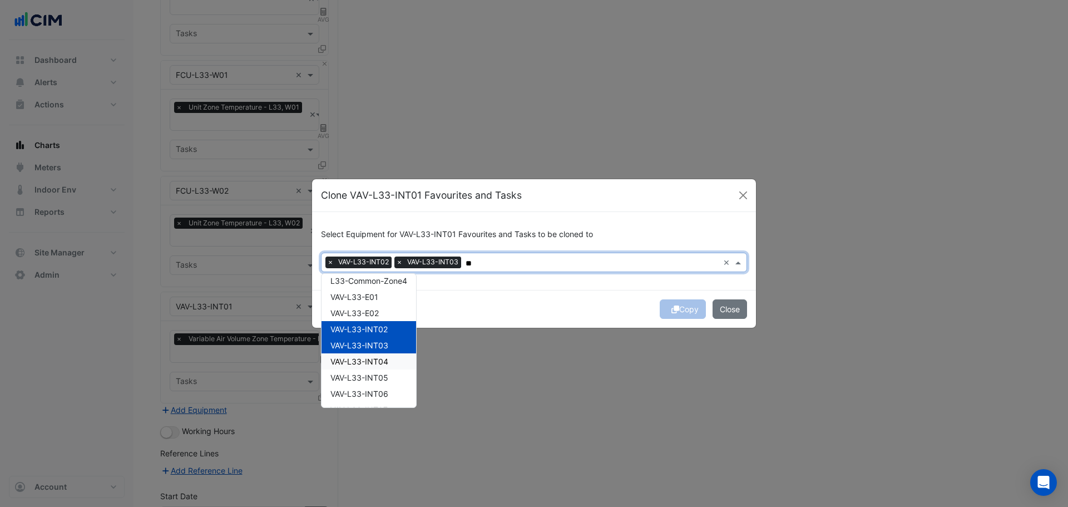
click at [378, 365] on span "VAV-L33-INT04" at bounding box center [359, 360] width 58 height 9
click at [374, 377] on span "VAV-L33-INT05" at bounding box center [359, 377] width 58 height 9
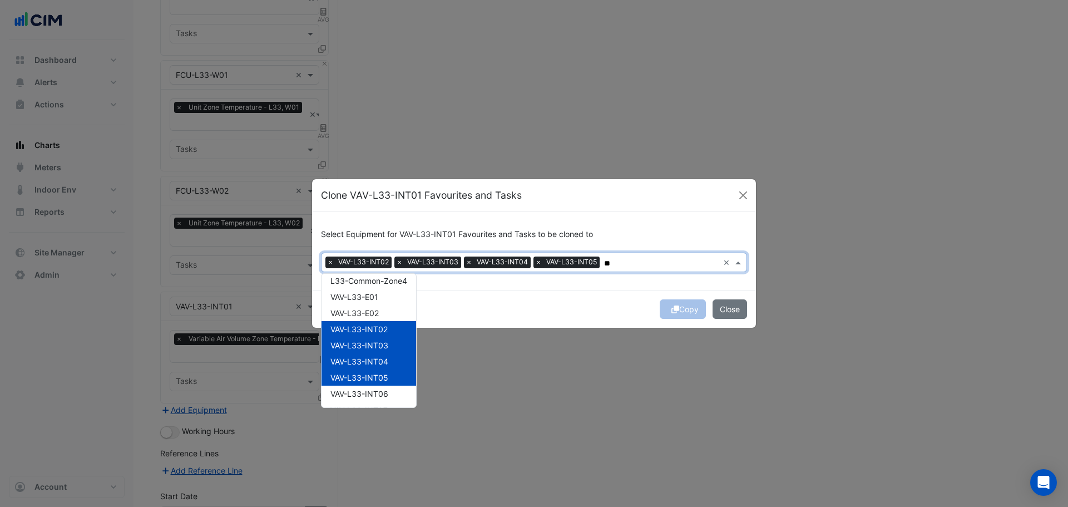
click at [376, 388] on div "VAV-L33-INT06" at bounding box center [368, 393] width 95 height 16
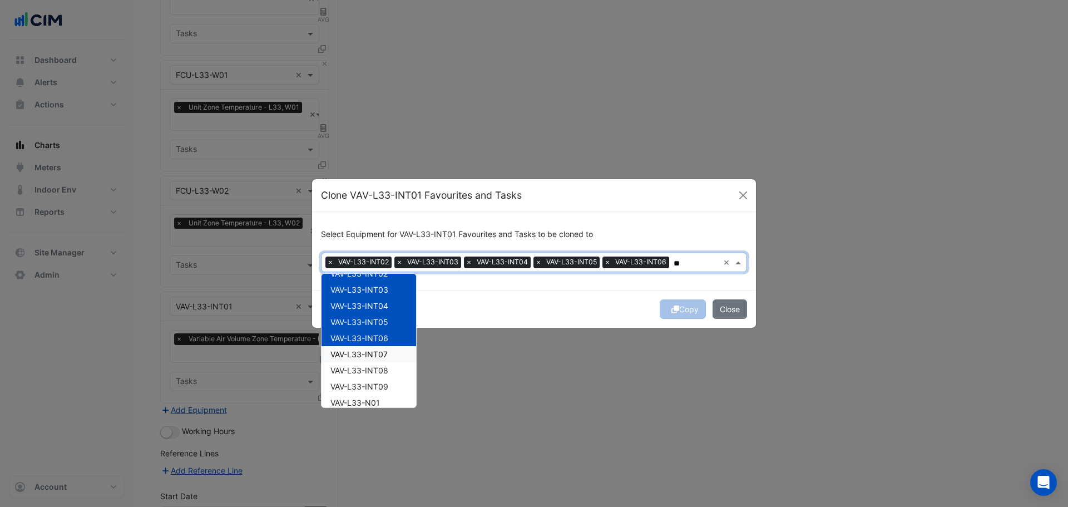
click at [379, 354] on span "VAV-L33-INT07" at bounding box center [358, 353] width 57 height 9
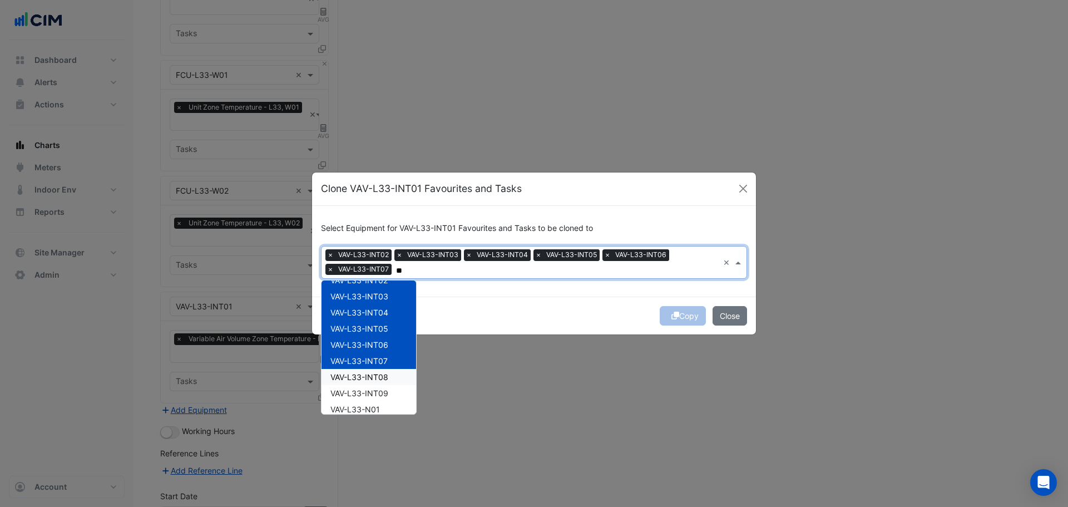
click at [383, 373] on span "VAV-L33-INT08" at bounding box center [359, 376] width 58 height 9
click at [391, 389] on div "VAV-L33-INT09" at bounding box center [368, 393] width 95 height 16
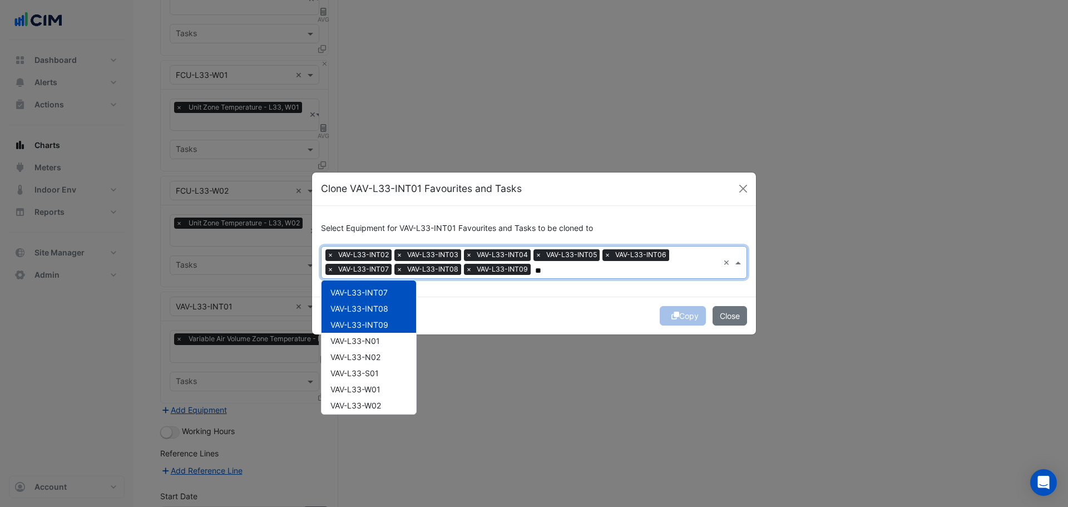
scroll to position [182, 0]
click at [390, 371] on div "VAV-L33-S01" at bounding box center [368, 369] width 95 height 16
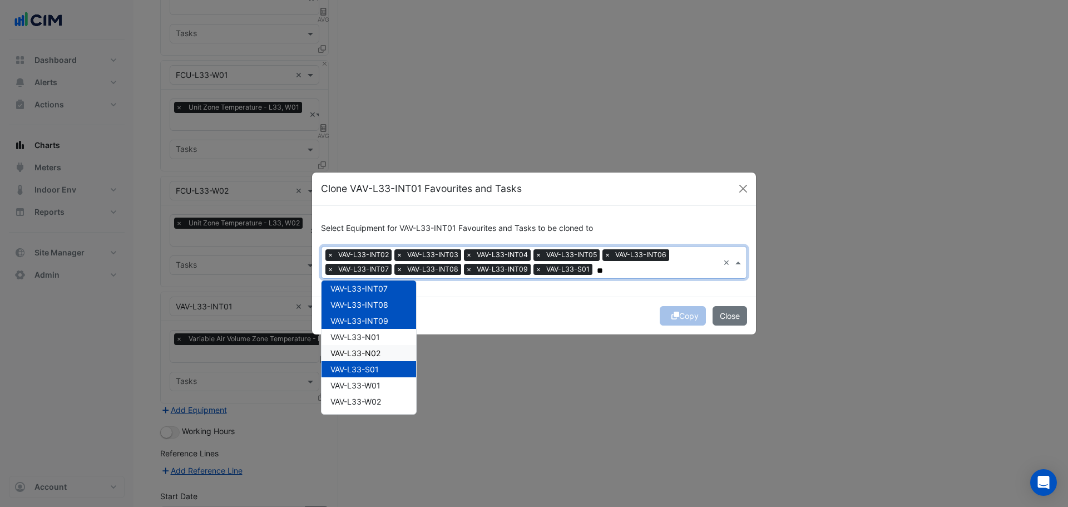
type input "**"
click at [556, 306] on div "Copy Close" at bounding box center [534, 315] width 444 height 38
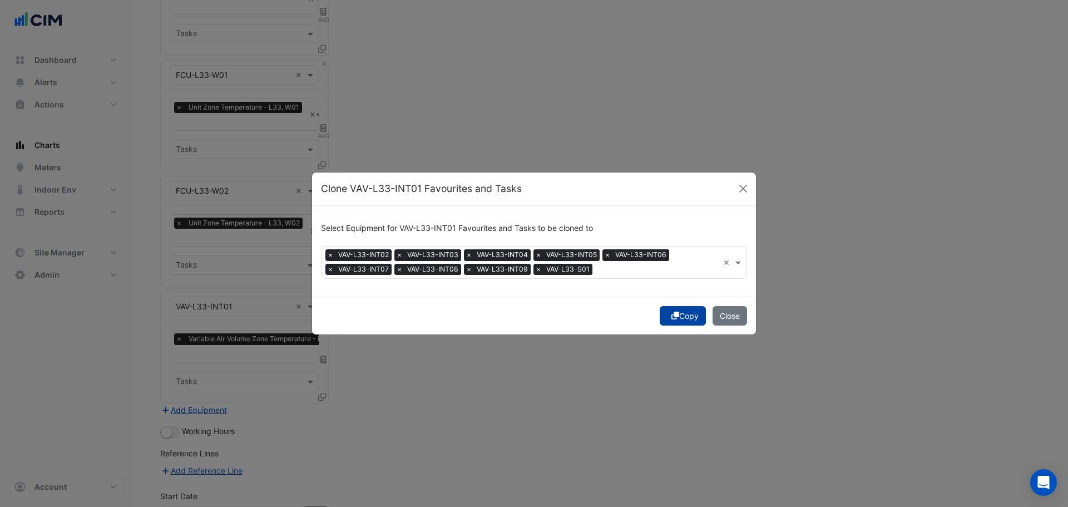
click at [678, 316] on button "Copy" at bounding box center [683, 315] width 46 height 19
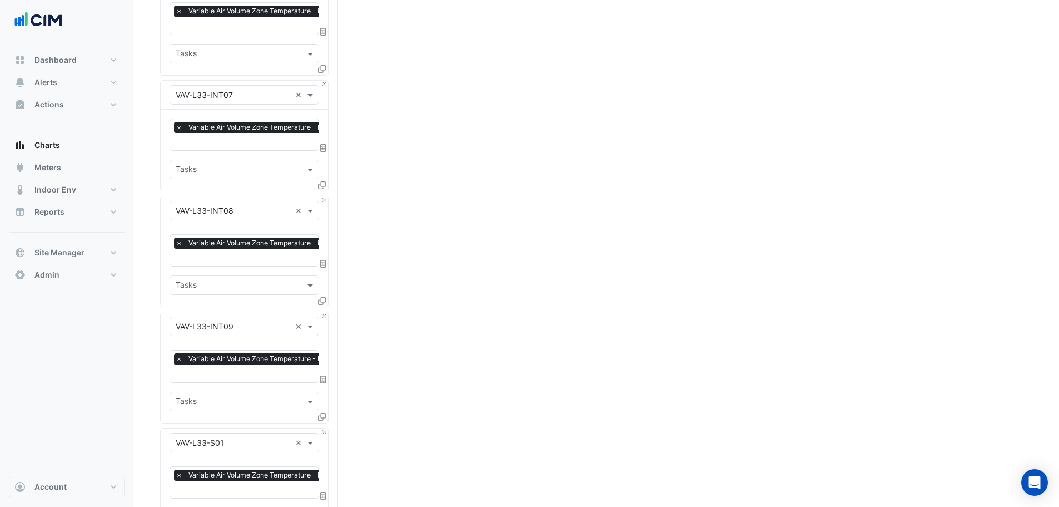
scroll to position [1671, 0]
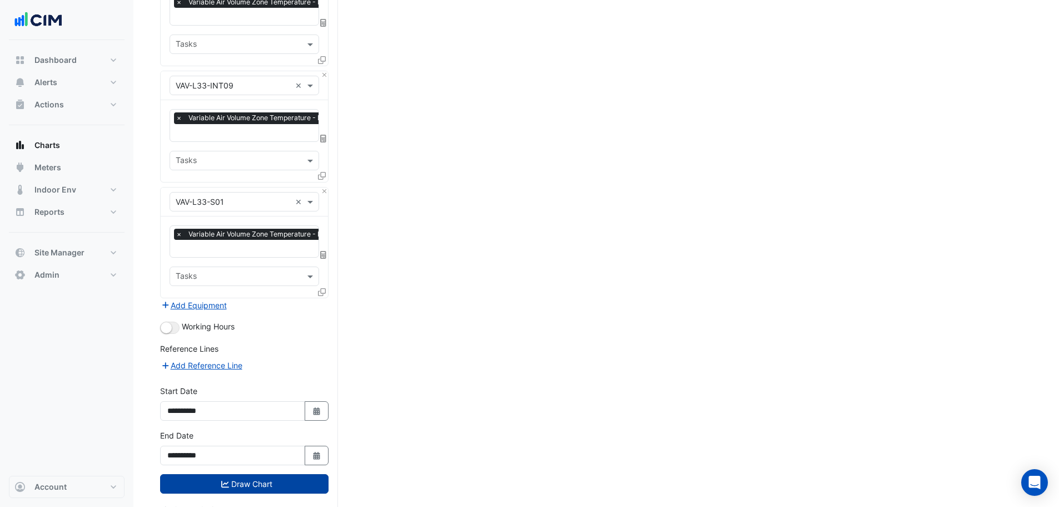
click at [209, 474] on button "Draw Chart" at bounding box center [244, 483] width 168 height 19
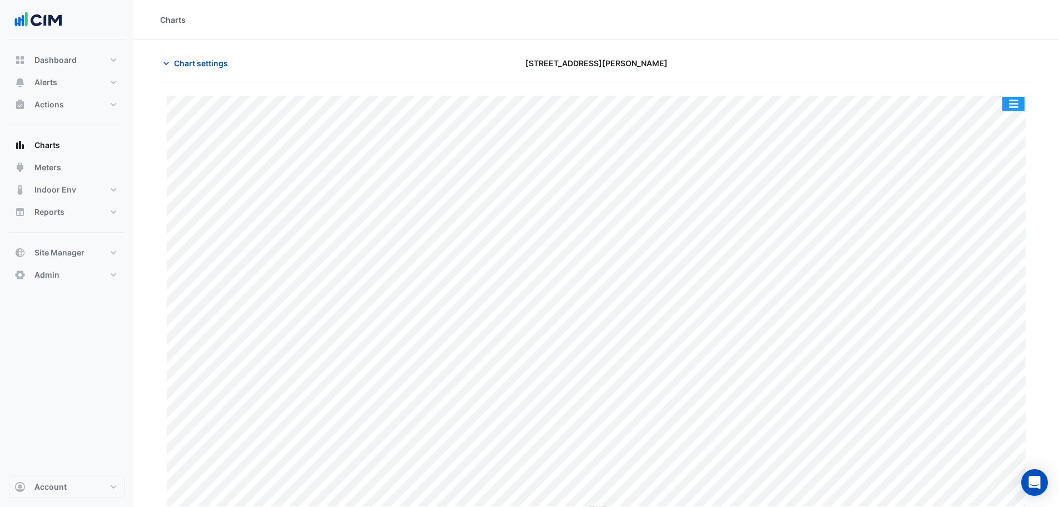
click at [1015, 102] on button "button" at bounding box center [1014, 104] width 22 height 14
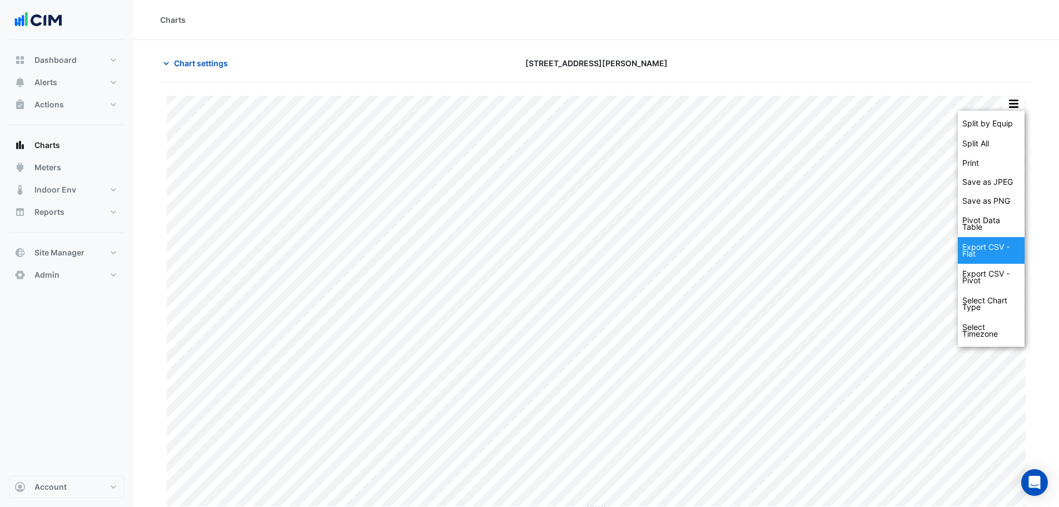
click at [993, 247] on div "Export CSV - Flat" at bounding box center [991, 250] width 67 height 27
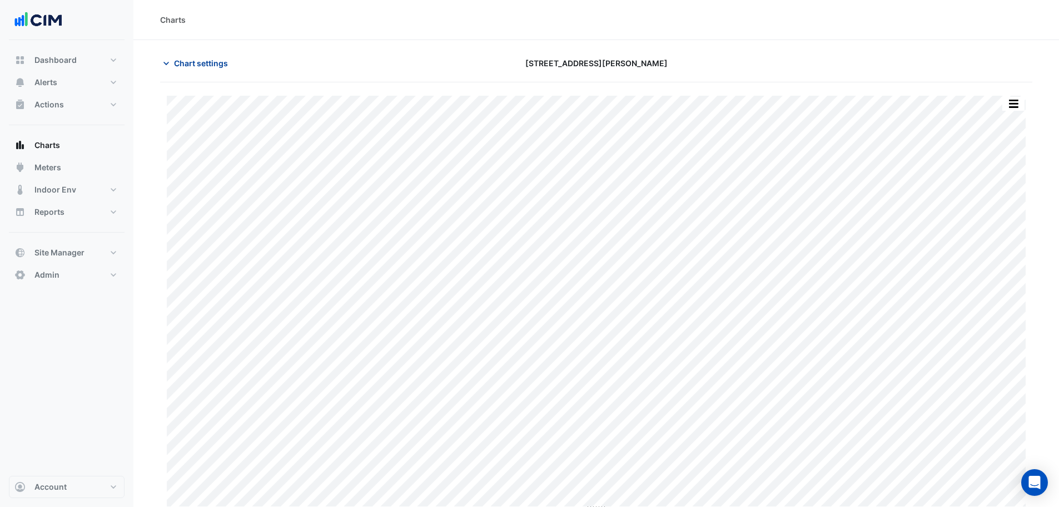
click at [192, 53] on button "Chart settings" at bounding box center [197, 62] width 75 height 19
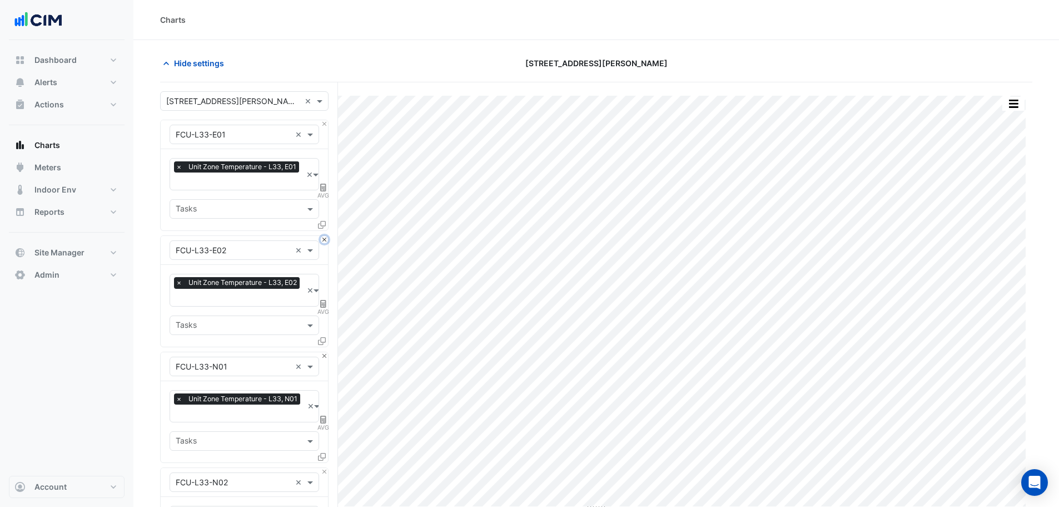
click at [324, 237] on button "Close" at bounding box center [324, 239] width 7 height 7
click at [324, 352] on button "Close" at bounding box center [324, 355] width 7 height 7
click at [324, 237] on button "Close" at bounding box center [324, 239] width 7 height 7
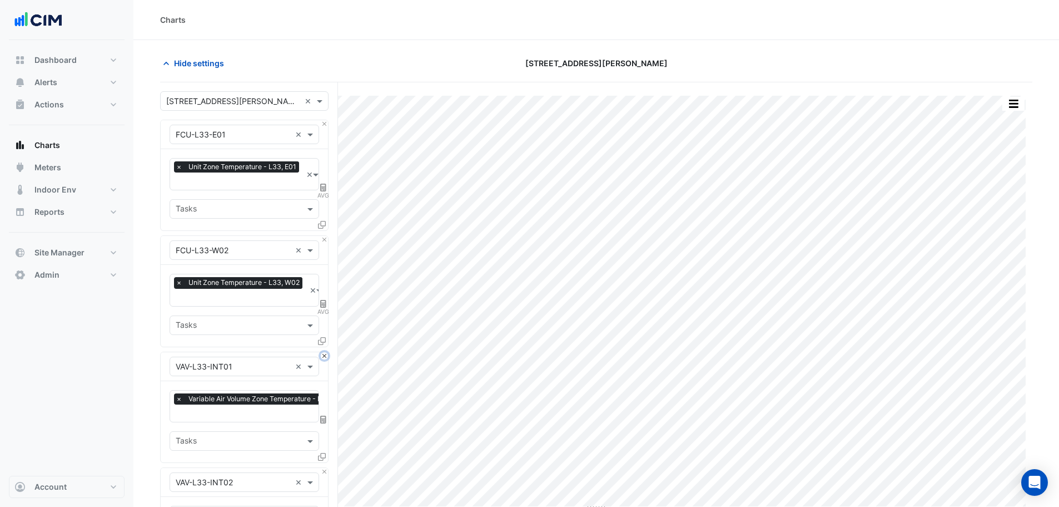
click at [324, 352] on button "Close" at bounding box center [324, 355] width 7 height 7
click at [323, 237] on button "Close" at bounding box center [324, 239] width 7 height 7
click at [323, 352] on button "Close" at bounding box center [324, 355] width 7 height 7
click at [323, 237] on button "Close" at bounding box center [324, 239] width 7 height 7
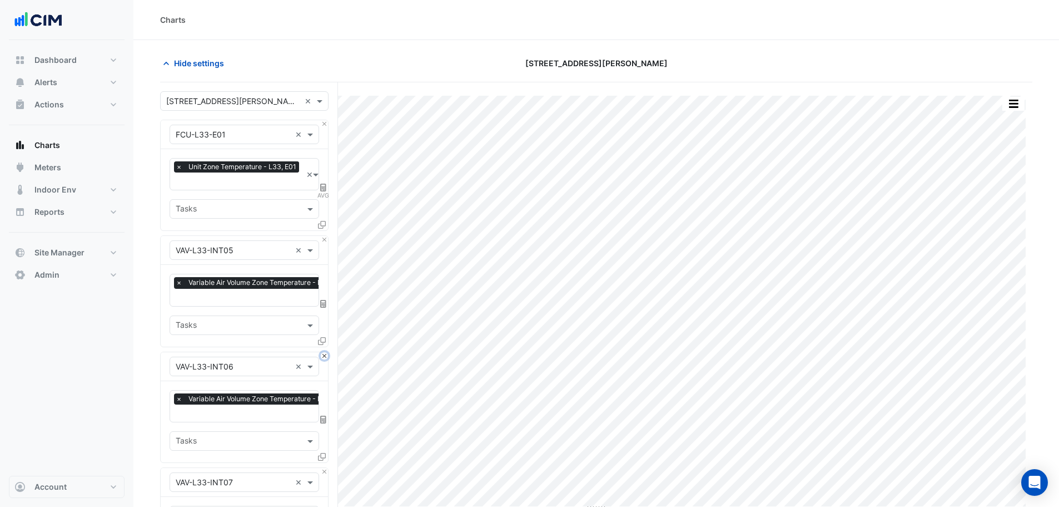
click at [323, 352] on button "Close" at bounding box center [324, 355] width 7 height 7
click at [323, 237] on button "Close" at bounding box center [324, 239] width 7 height 7
click at [323, 352] on button "Close" at bounding box center [324, 355] width 7 height 7
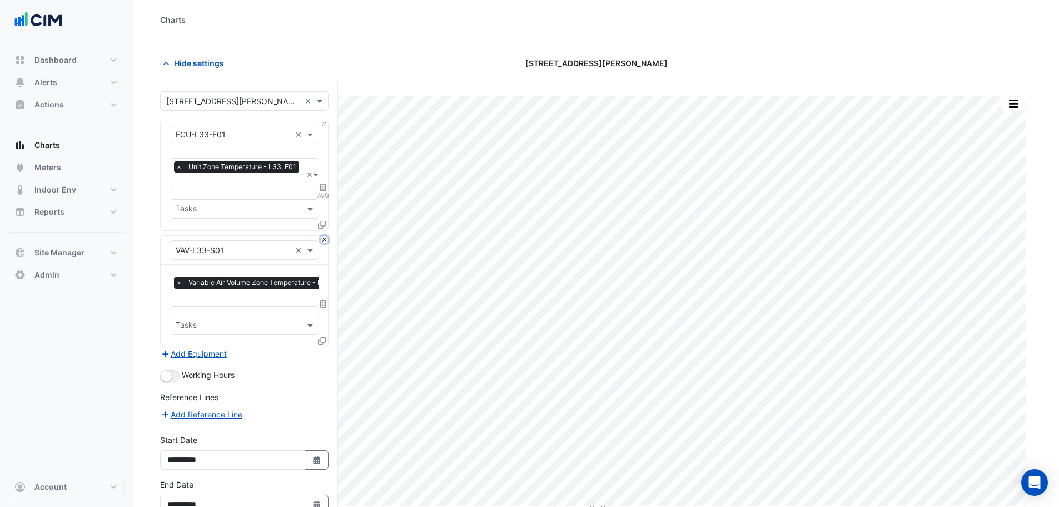
click at [323, 236] on button "Close" at bounding box center [324, 239] width 7 height 7
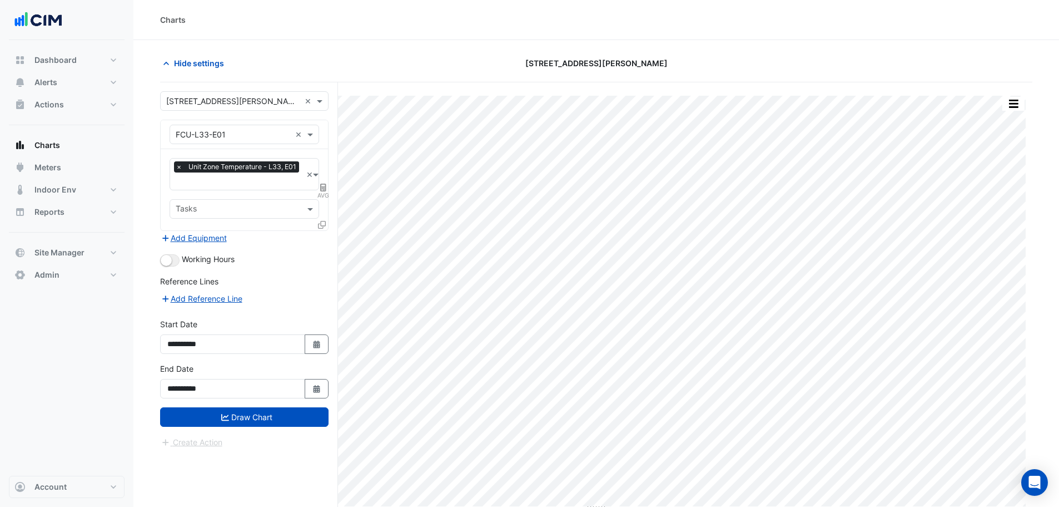
click at [323, 236] on div "Add Equipment" at bounding box center [244, 237] width 168 height 13
click at [320, 221] on icon at bounding box center [322, 225] width 8 height 8
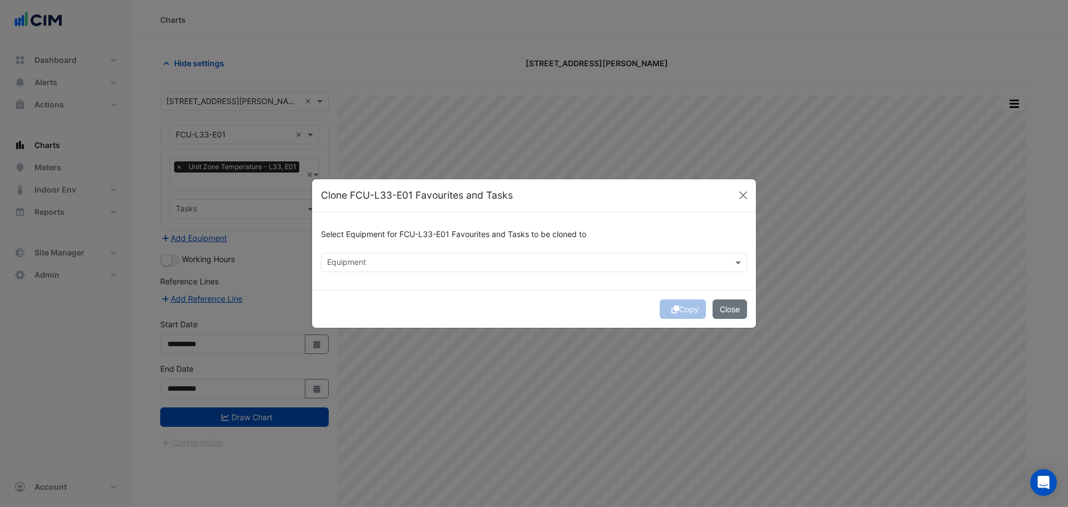
click at [349, 262] on input "text" at bounding box center [527, 263] width 401 height 12
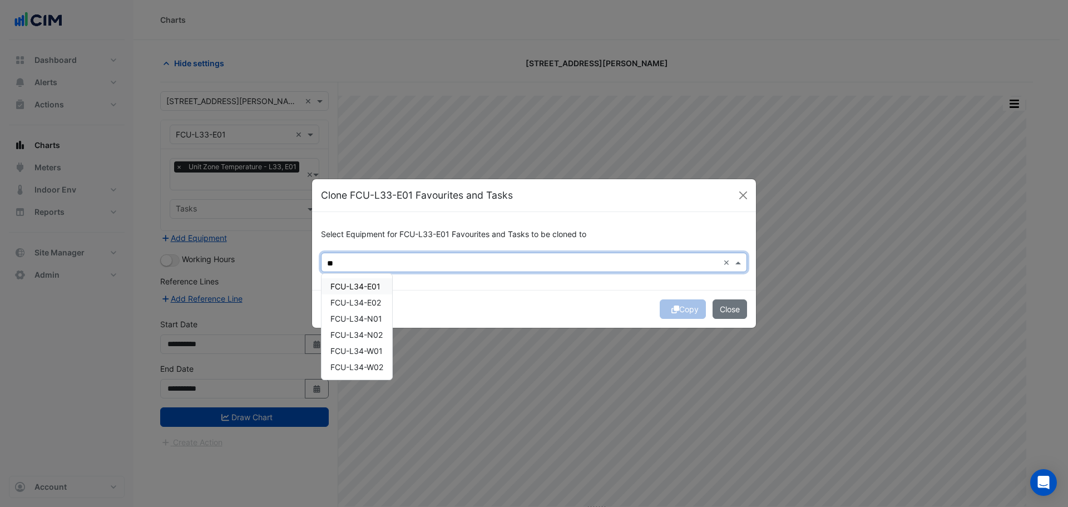
drag, startPoint x: 354, startPoint y: 284, endPoint x: 353, endPoint y: 298, distance: 13.4
click at [354, 285] on span "FCU-L34-E01" at bounding box center [355, 285] width 50 height 9
click at [353, 300] on span "FCU-L34-E02" at bounding box center [355, 302] width 51 height 9
click at [357, 321] on span "FCU-L34-N01" at bounding box center [356, 318] width 52 height 9
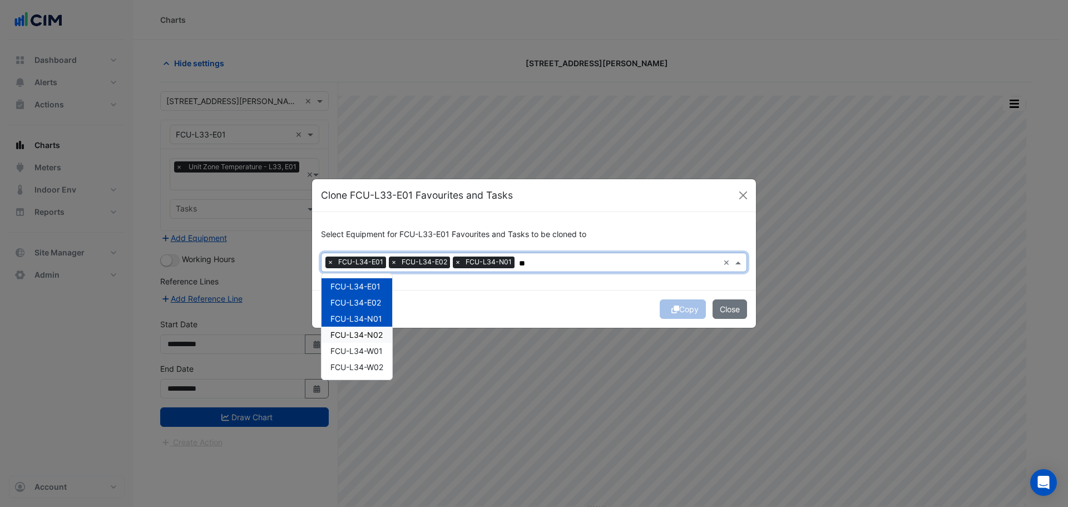
click at [360, 338] on span "FCU-L34-N02" at bounding box center [356, 334] width 52 height 9
click at [363, 356] on div "FCU-L34-W01" at bounding box center [356, 351] width 71 height 16
click at [365, 370] on span "FCU-L34-W02" at bounding box center [356, 366] width 53 height 9
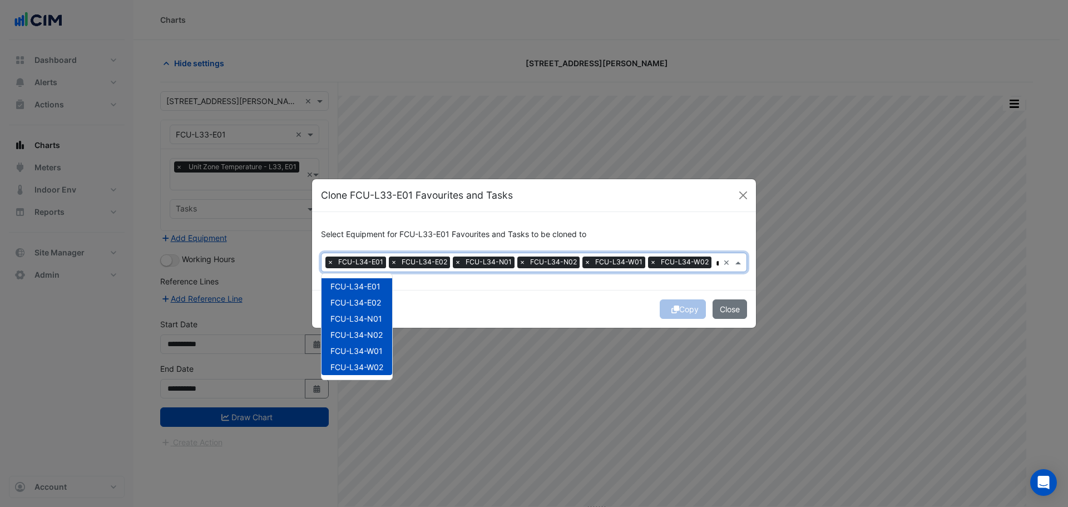
type input "**"
click at [541, 310] on div "Copy Close" at bounding box center [534, 309] width 444 height 38
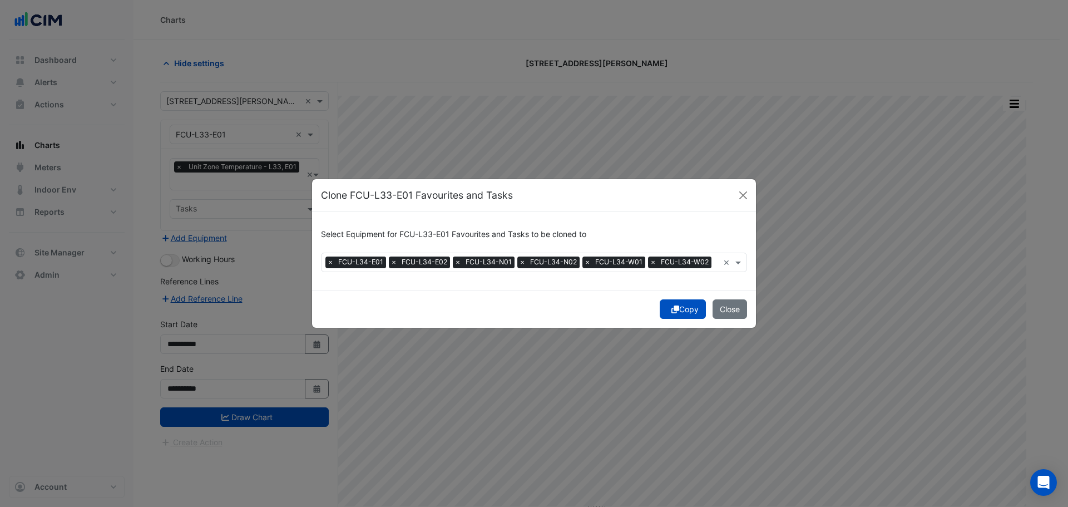
click at [685, 309] on button "Copy" at bounding box center [683, 308] width 46 height 19
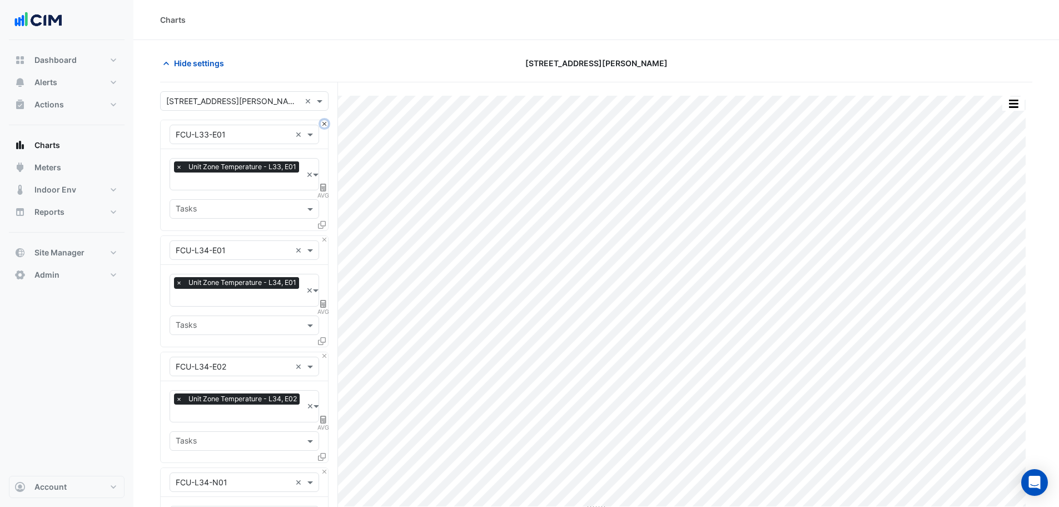
click at [326, 123] on button "Close" at bounding box center [324, 123] width 7 height 7
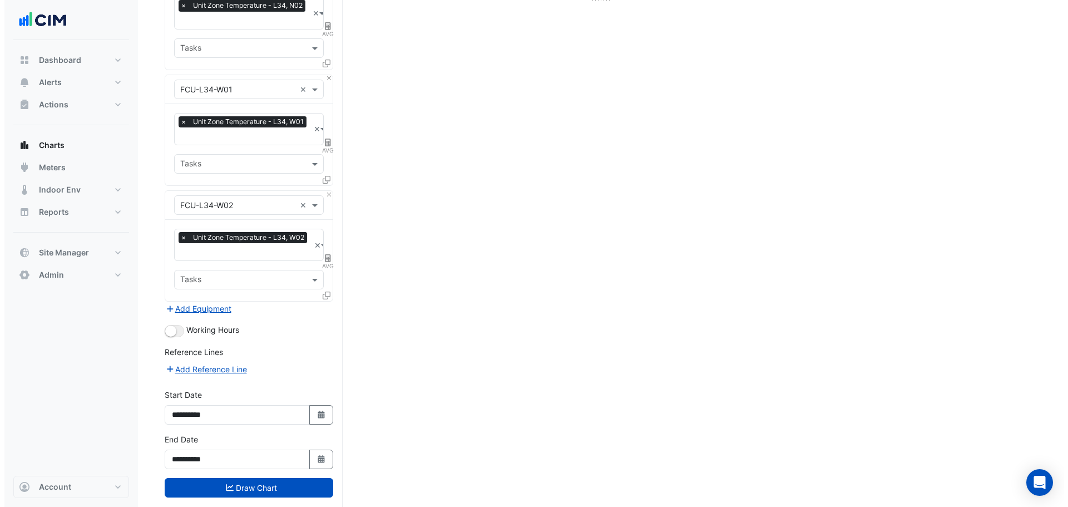
scroll to position [523, 0]
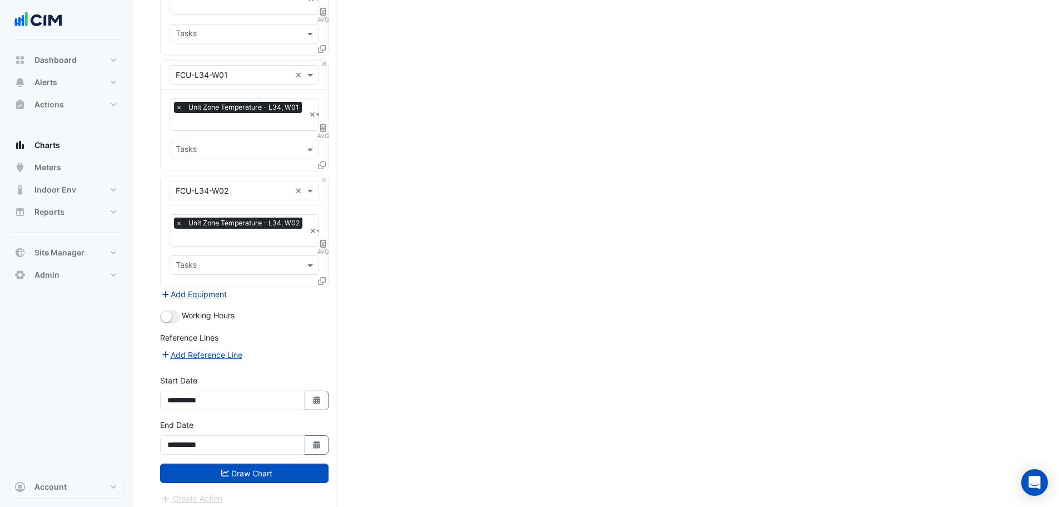
click at [204, 288] on button "Add Equipment" at bounding box center [193, 294] width 67 height 13
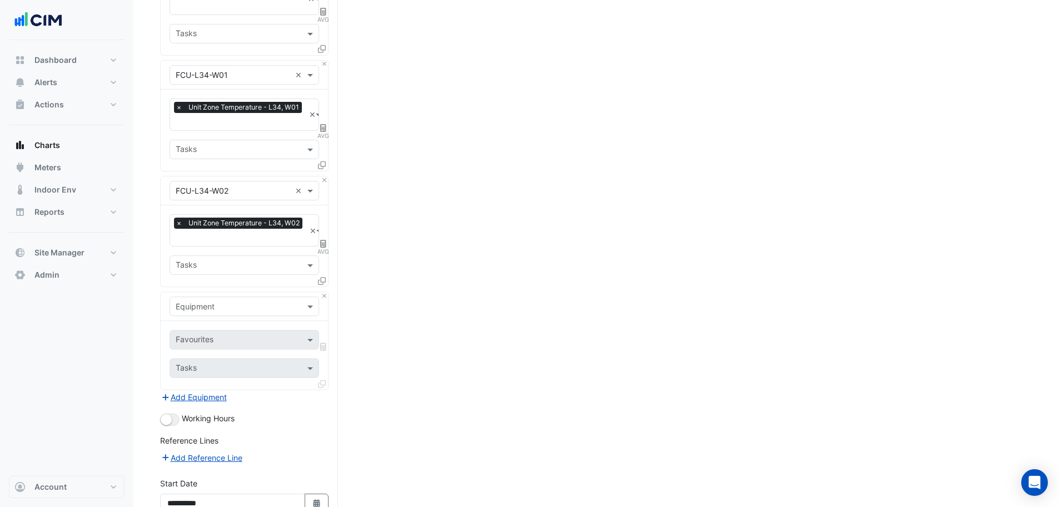
click at [210, 301] on input "text" at bounding box center [233, 307] width 115 height 12
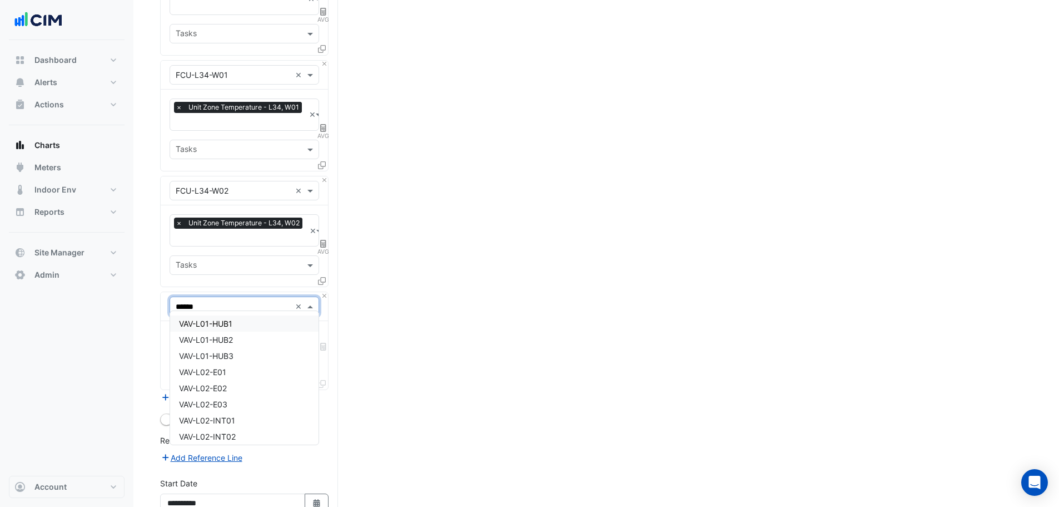
type input "*******"
drag, startPoint x: 263, startPoint y: 353, endPoint x: 256, endPoint y: 374, distance: 22.2
click at [263, 354] on div "VAV-L34-INT01" at bounding box center [244, 356] width 148 height 16
click at [256, 374] on div "Favourites Tasks" at bounding box center [244, 355] width 167 height 68
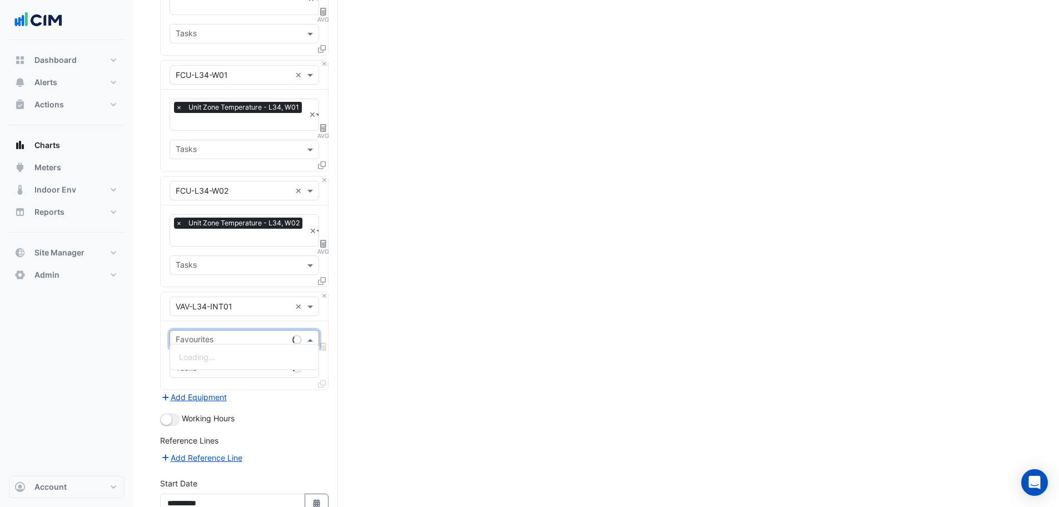
click at [228, 336] on input "text" at bounding box center [232, 341] width 112 height 12
type input "*********"
click at [229, 352] on span "Variable Air Volume Zone Temperature - L34, INT01" at bounding box center [272, 356] width 187 height 9
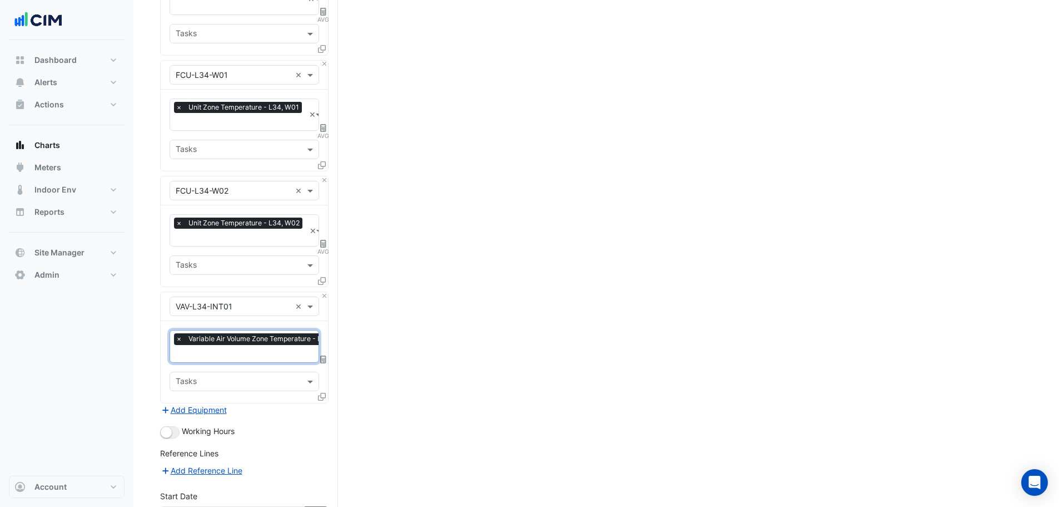
click at [322, 393] on icon at bounding box center [322, 397] width 8 height 8
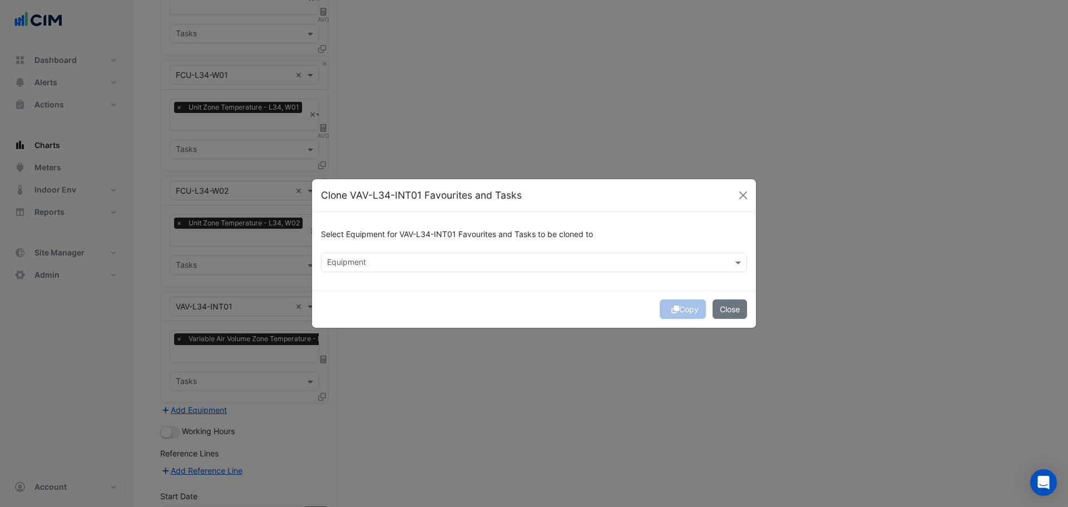
click at [404, 265] on input "text" at bounding box center [527, 263] width 401 height 12
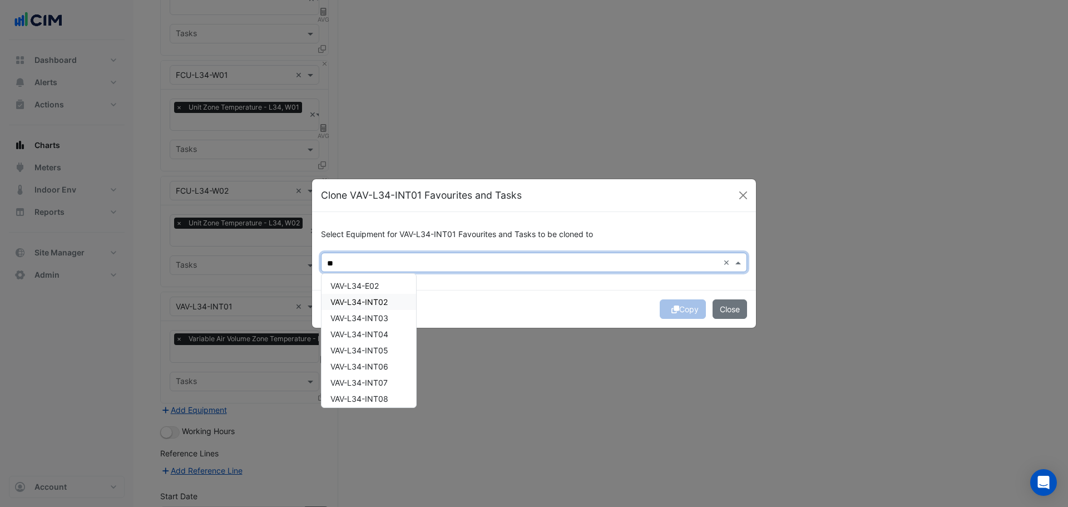
scroll to position [56, 0]
click at [395, 328] on div "VAV-L34-INT02" at bounding box center [368, 327] width 95 height 16
drag, startPoint x: 396, startPoint y: 344, endPoint x: 394, endPoint y: 364, distance: 20.1
click at [395, 345] on div "VAV-L34-INT03" at bounding box center [368, 343] width 95 height 16
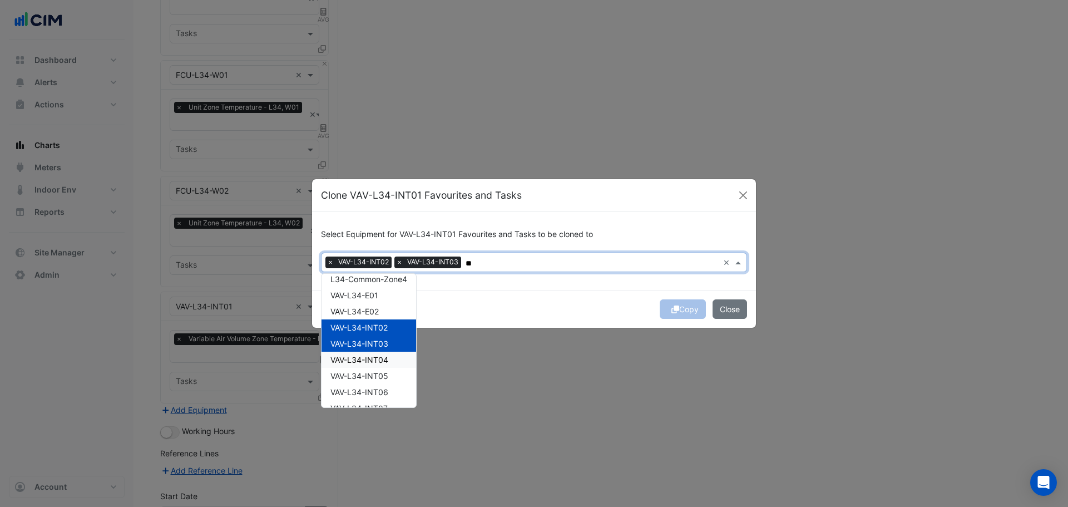
click at [393, 360] on div "VAV-L34-INT04" at bounding box center [368, 359] width 95 height 16
click at [395, 379] on div "VAV-L34-INT05" at bounding box center [368, 376] width 95 height 16
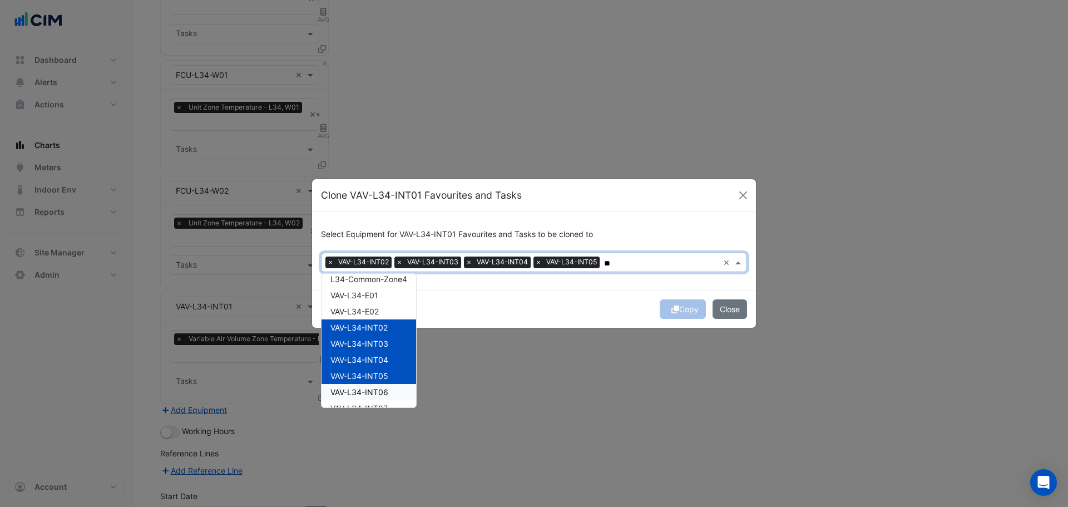
click at [397, 391] on div "VAV-L34-INT06" at bounding box center [368, 392] width 95 height 16
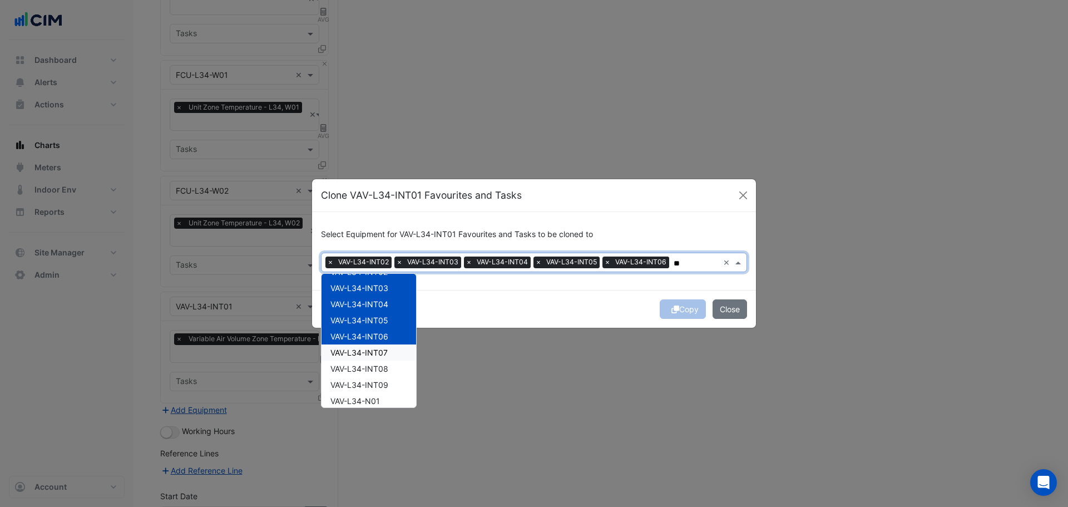
click at [399, 352] on div "VAV-L34-INT07" at bounding box center [368, 352] width 95 height 16
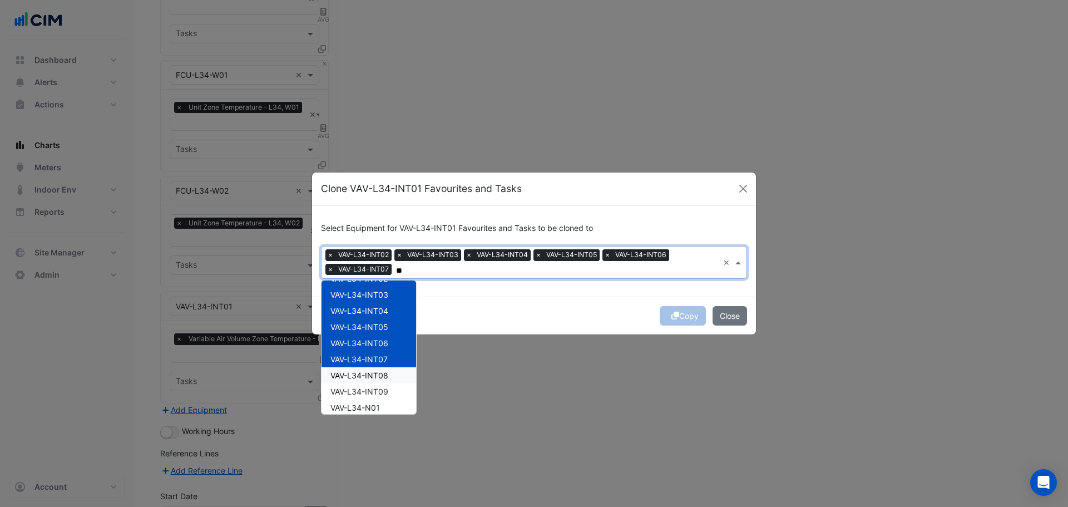
click at [395, 377] on div "VAV-L34-INT08" at bounding box center [368, 375] width 95 height 16
click at [392, 389] on div "VAV-L34-INT09" at bounding box center [368, 391] width 95 height 16
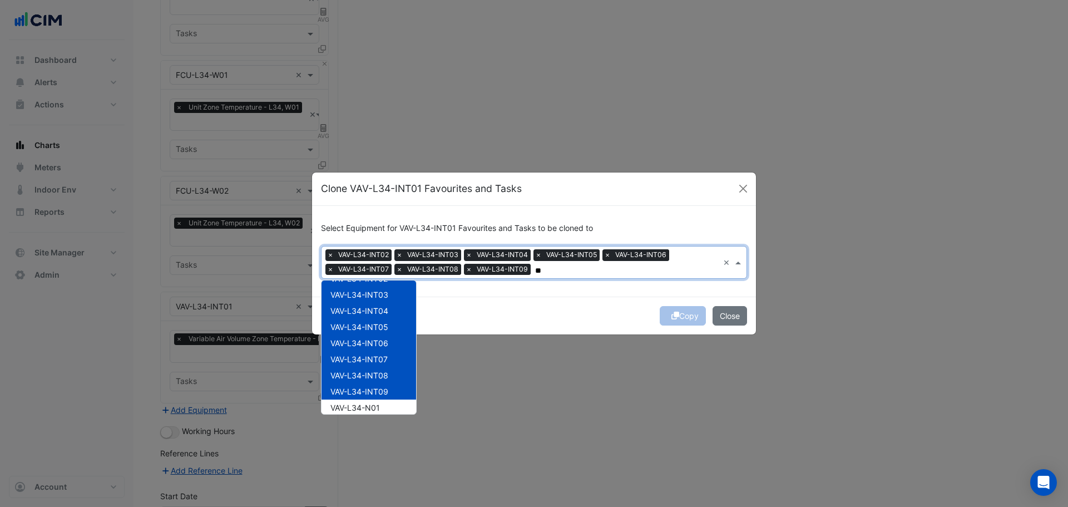
scroll to position [167, 0]
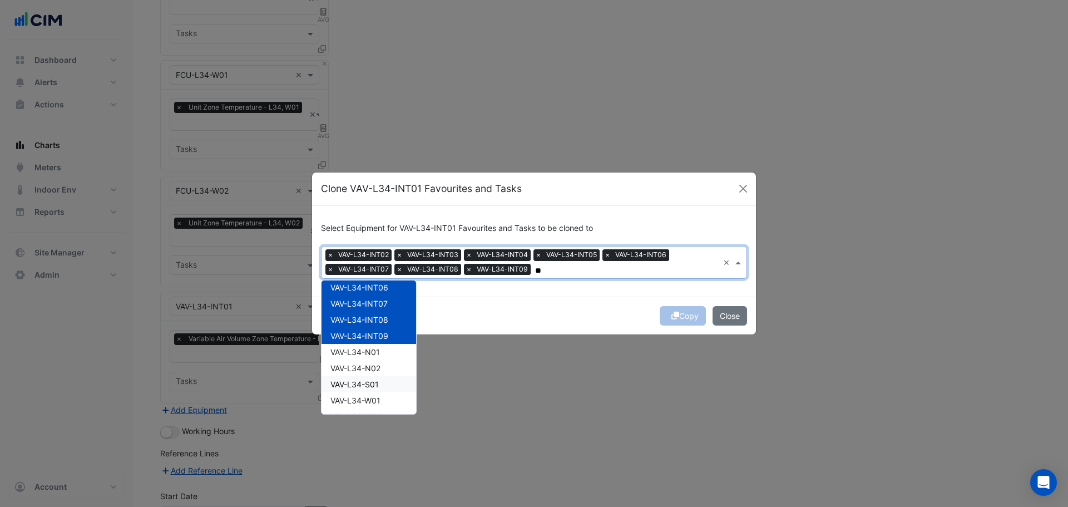
drag, startPoint x: 390, startPoint y: 383, endPoint x: 448, endPoint y: 364, distance: 60.5
click at [392, 383] on div "VAV-L34-S01" at bounding box center [368, 384] width 95 height 16
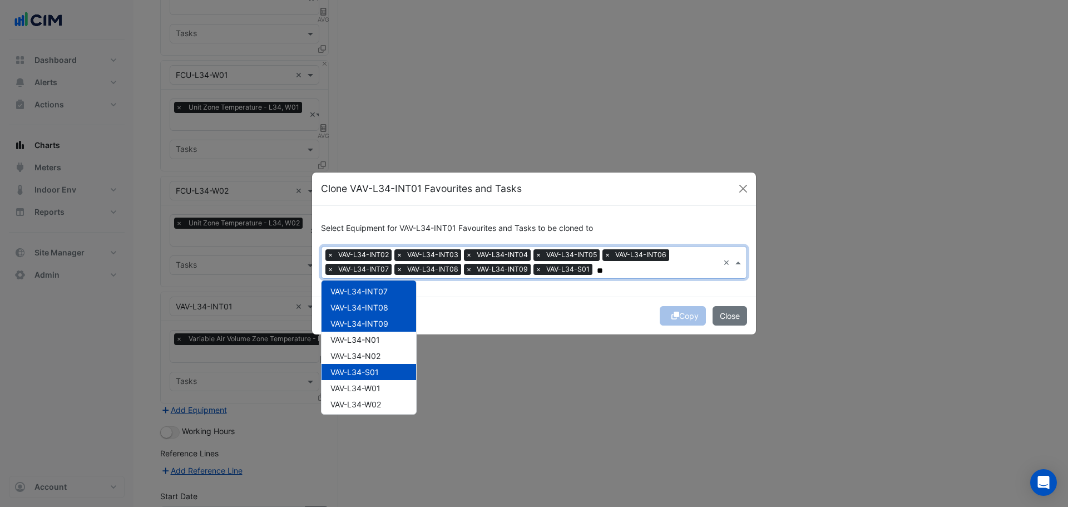
scroll to position [182, 0]
type input "**"
click at [558, 307] on div "Copy Close" at bounding box center [534, 315] width 444 height 38
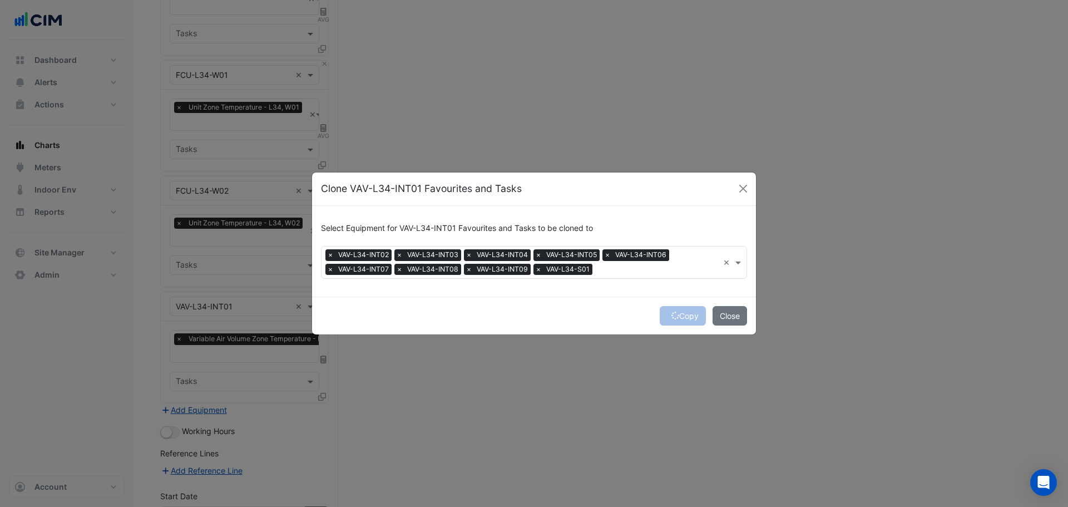
click at [677, 319] on div "Copy Close" at bounding box center [534, 315] width 444 height 38
click at [677, 318] on button "Copy" at bounding box center [683, 315] width 46 height 19
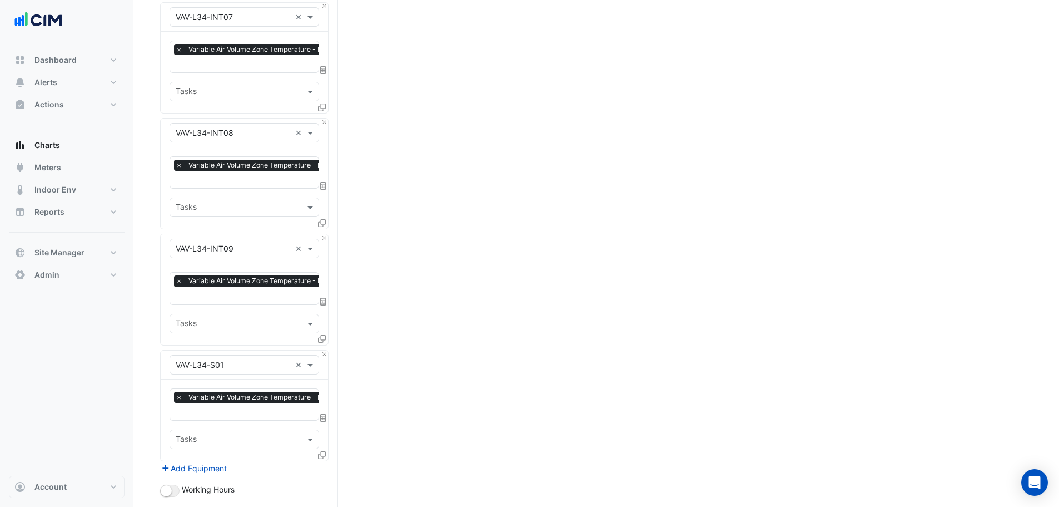
scroll to position [1671, 0]
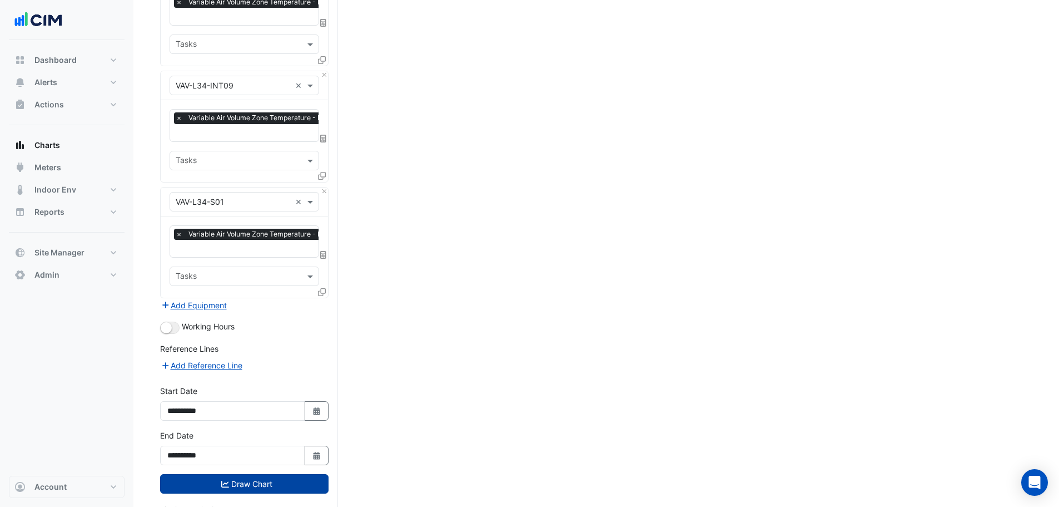
click at [235, 474] on button "Draw Chart" at bounding box center [244, 483] width 168 height 19
